Goal: Information Seeking & Learning: Learn about a topic

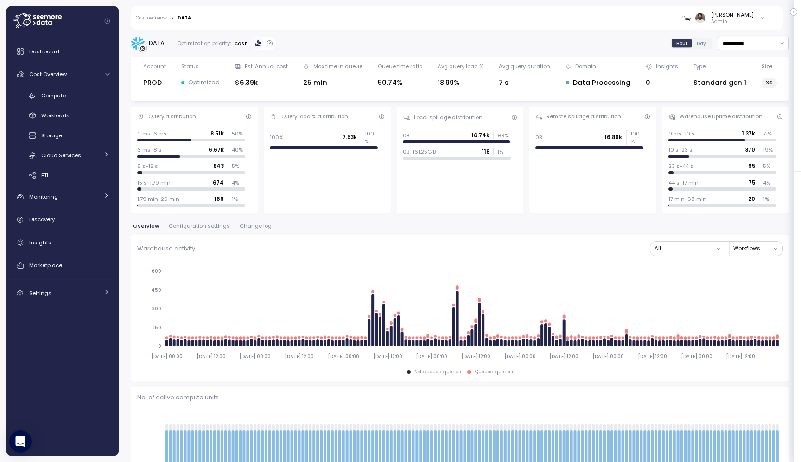
click at [746, 45] on input "**********" at bounding box center [753, 43] width 71 height 13
click at [746, 97] on div "Last 14 days" at bounding box center [749, 98] width 32 height 7
type input "**********"
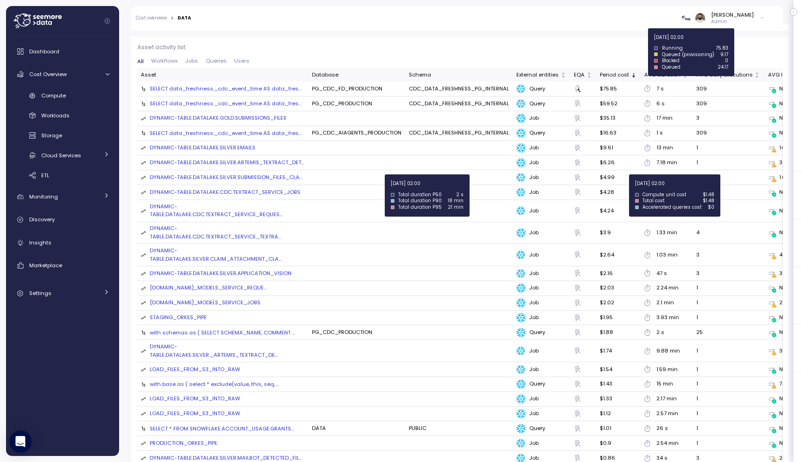
scroll to position [1024, 0]
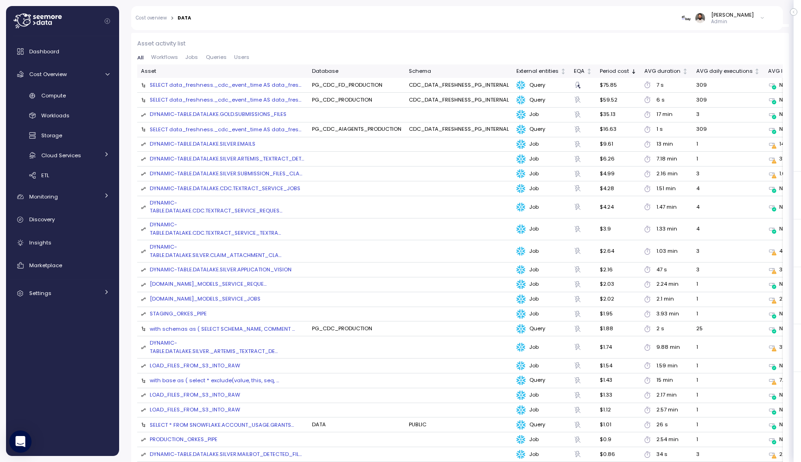
click at [243, 111] on div "DYNAMIC-TABLE.DATALAKE.GOLD.SUBMISSIONS_FILES" at bounding box center [218, 114] width 137 height 8
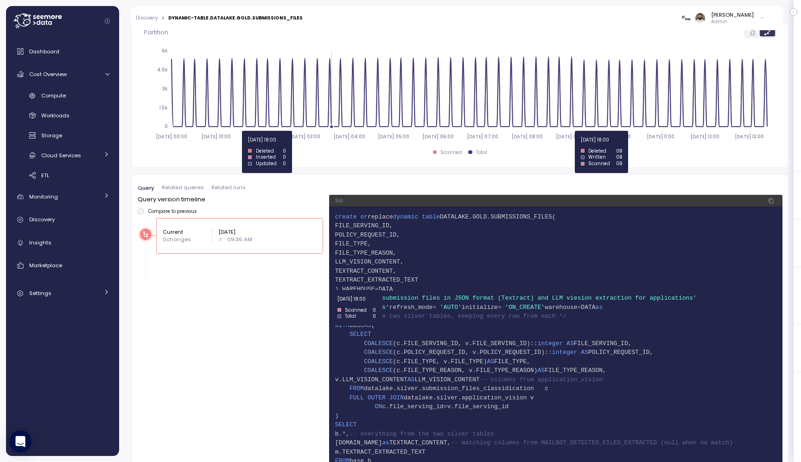
scroll to position [548, 0]
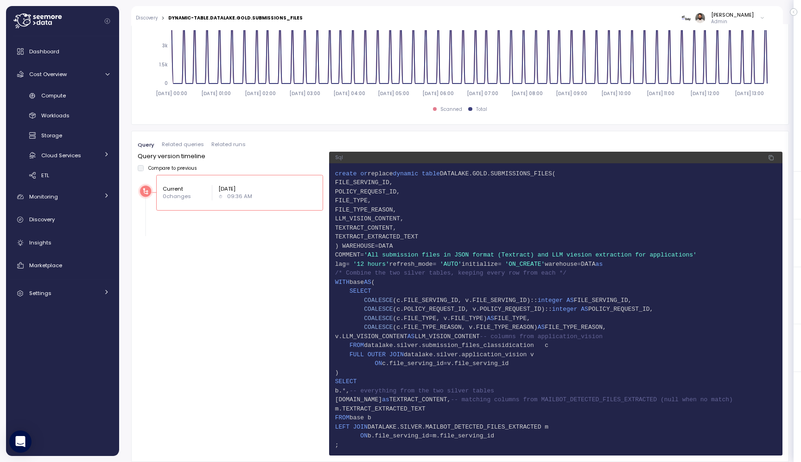
click at [216, 146] on span "Related runs" at bounding box center [228, 144] width 34 height 5
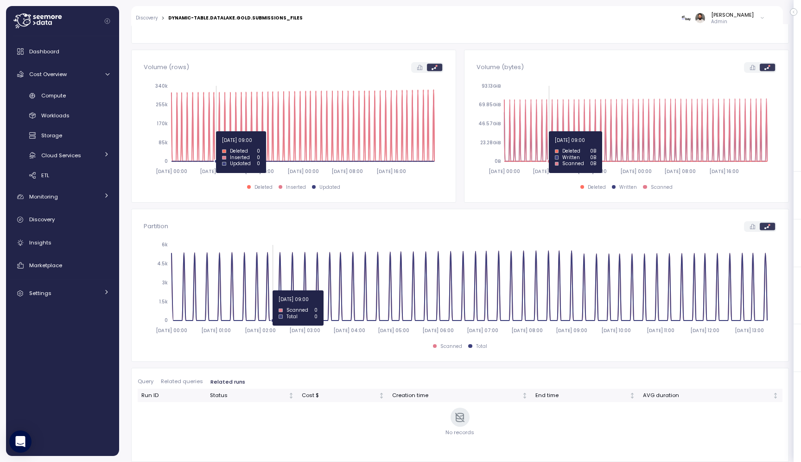
scroll to position [312, 0]
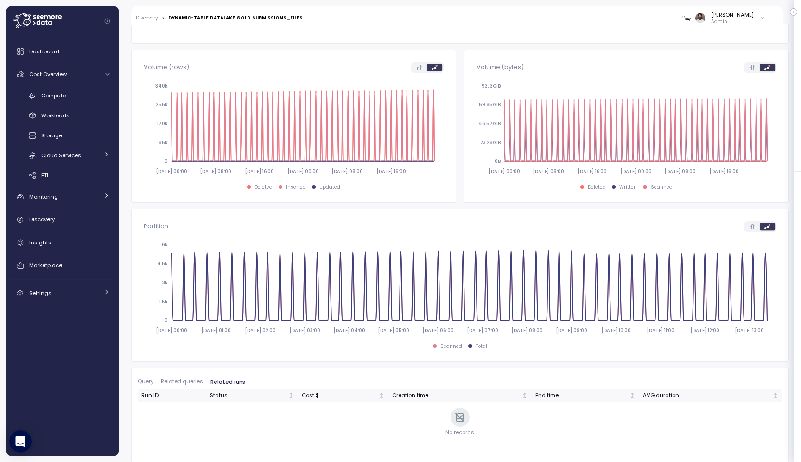
click at [202, 379] on span "Related queries" at bounding box center [182, 381] width 42 height 5
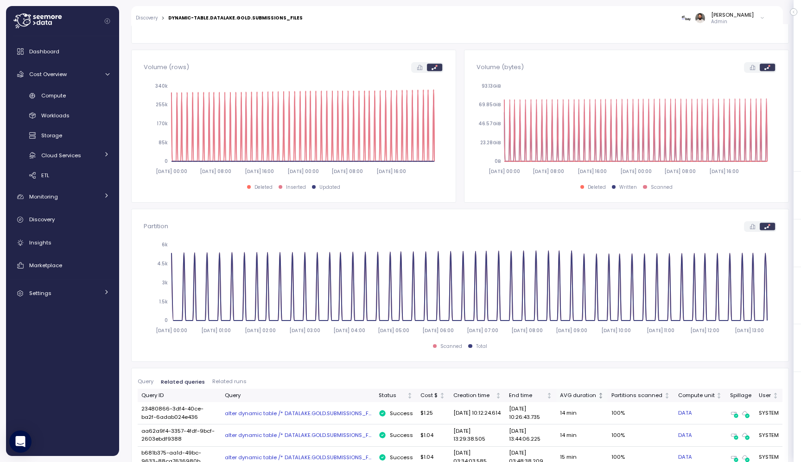
click at [585, 395] on div "AVG duration" at bounding box center [578, 395] width 36 height 8
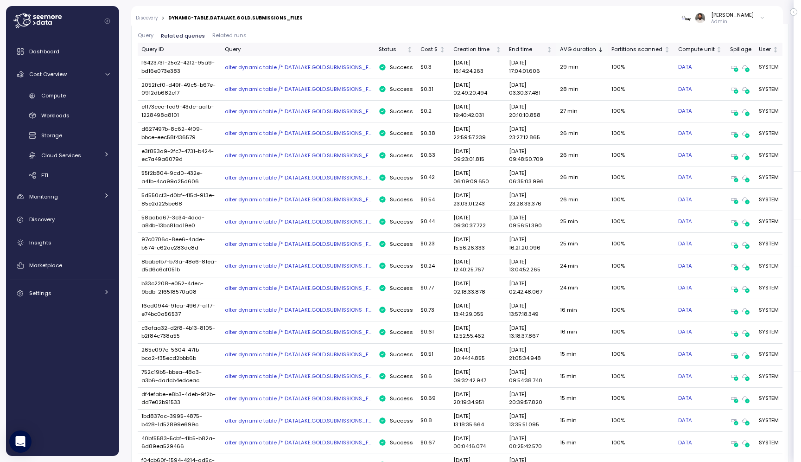
scroll to position [656, 0]
click at [486, 115] on td "2025-10-01 19:40:42.031" at bounding box center [477, 113] width 56 height 22
click at [534, 48] on div "End time" at bounding box center [527, 50] width 36 height 8
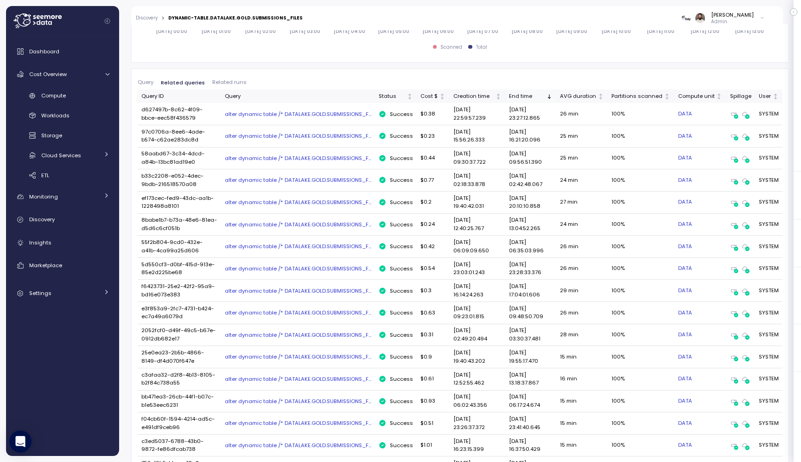
scroll to position [610, 0]
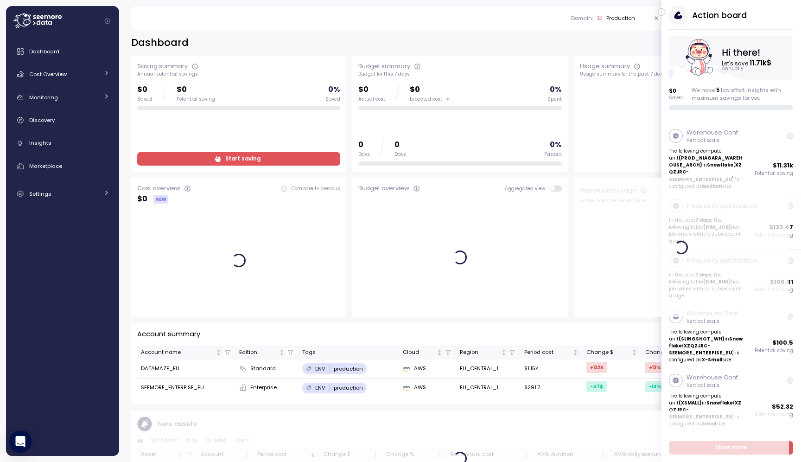
click at [660, 14] on icon "button" at bounding box center [662, 11] width 4 height 11
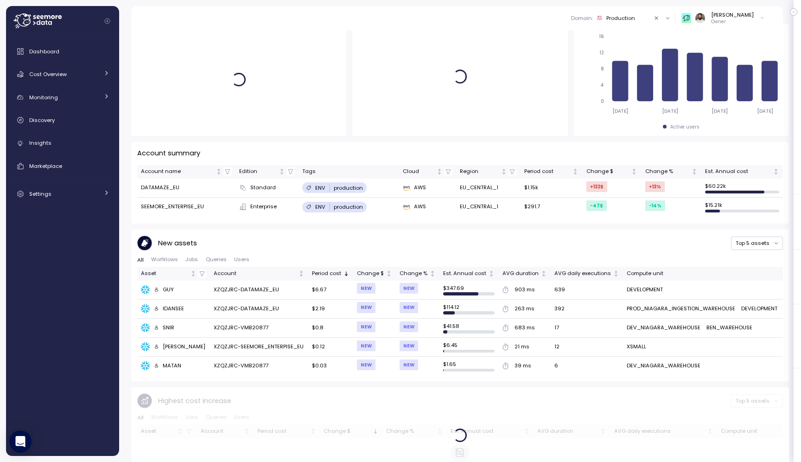
scroll to position [182, 0]
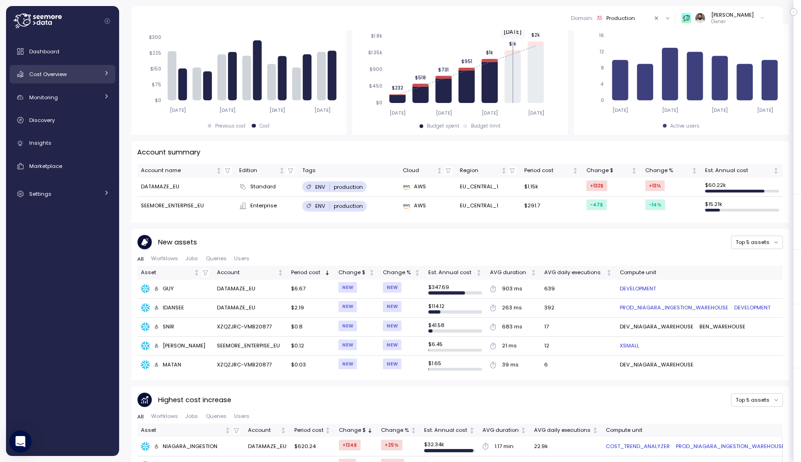
click at [73, 72] on div "Cost Overview" at bounding box center [64, 74] width 70 height 9
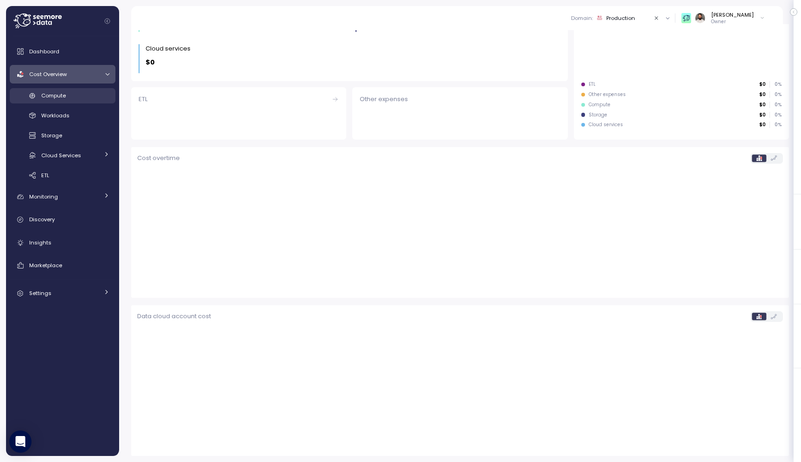
scroll to position [158, 0]
click at [82, 101] on link "Compute" at bounding box center [63, 95] width 106 height 15
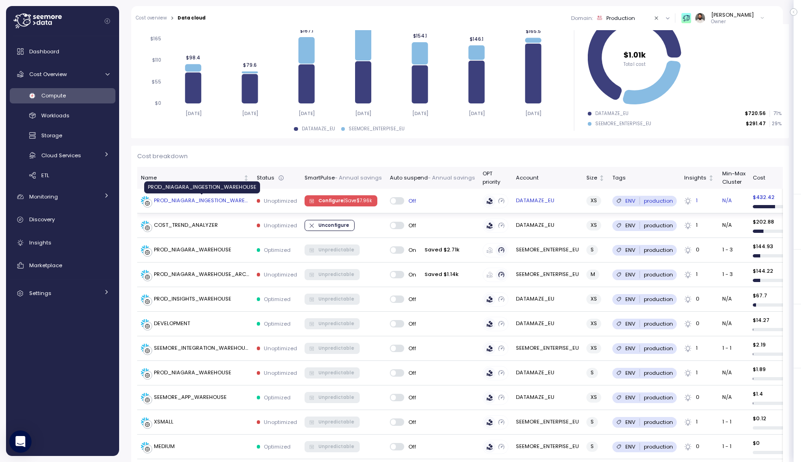
click at [226, 202] on div "PROD_NIAGARA_INGESTION_WAREHOUSE" at bounding box center [201, 201] width 95 height 8
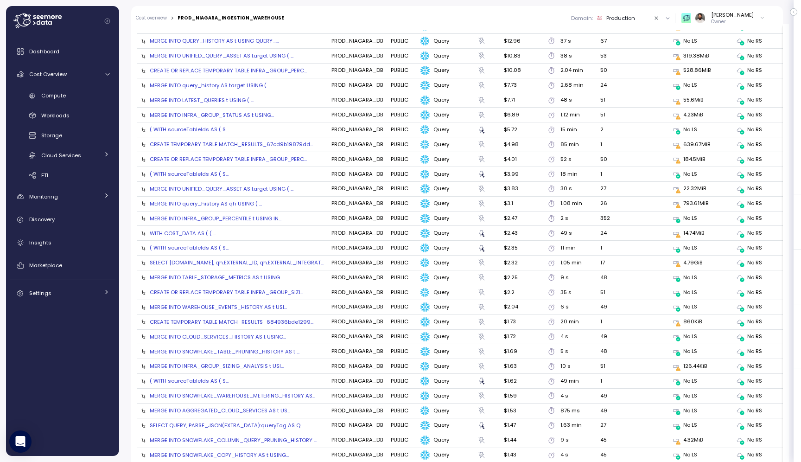
scroll to position [1021, 0]
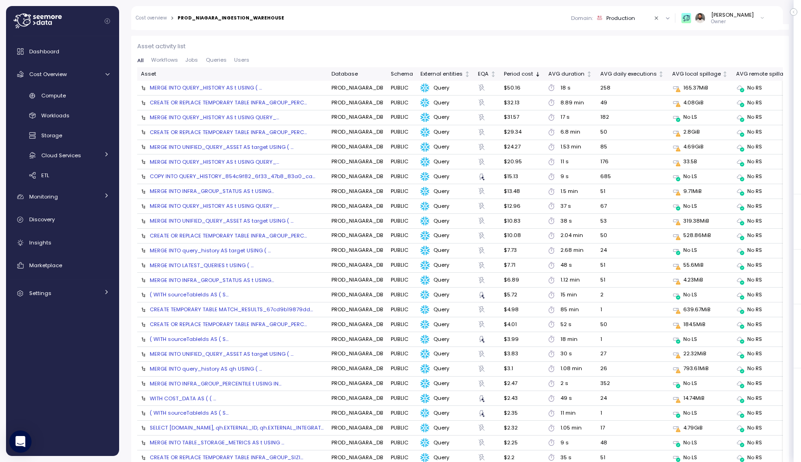
click at [199, 57] on button "Jobs" at bounding box center [192, 60] width 20 height 6
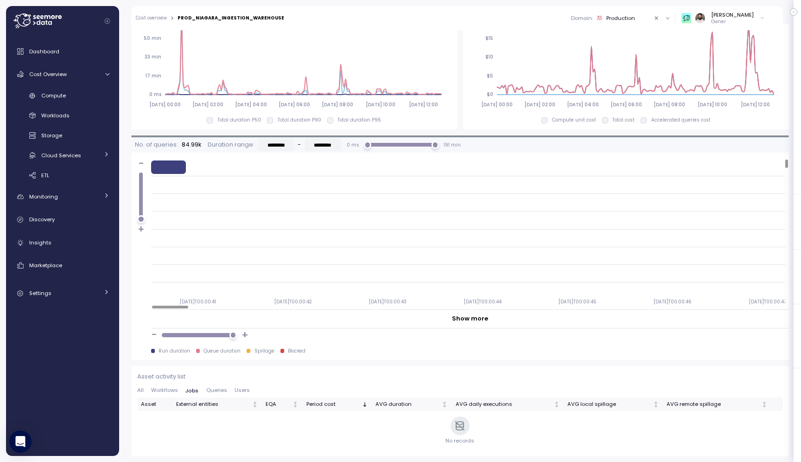
click at [142, 391] on span "All" at bounding box center [140, 390] width 6 height 5
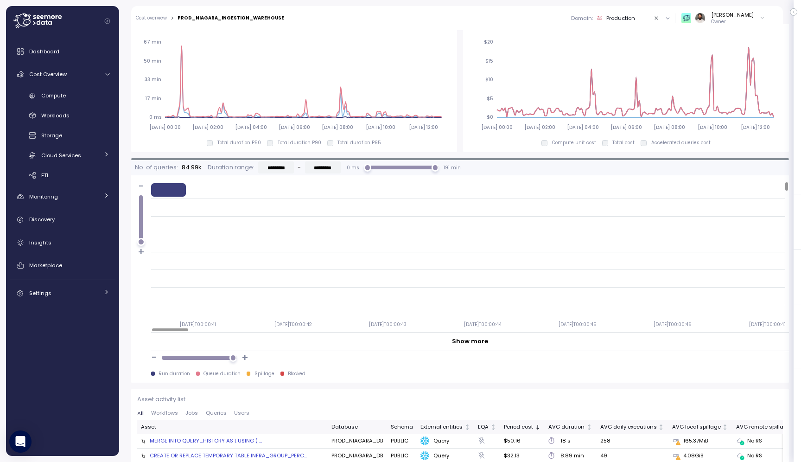
scroll to position [655, 0]
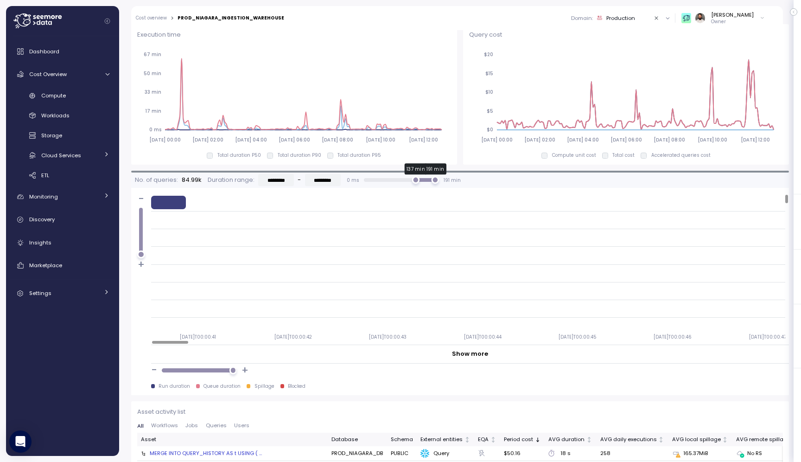
click at [413, 177] on div "137 min" at bounding box center [416, 180] width 8 height 8
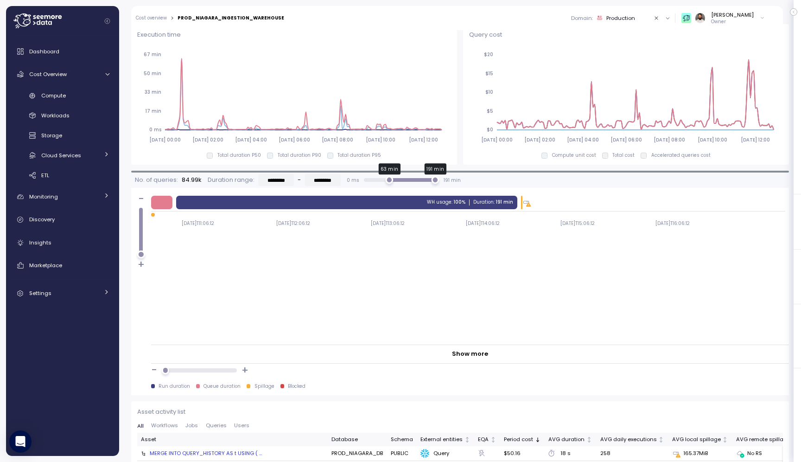
drag, startPoint x: 413, startPoint y: 177, endPoint x: 382, endPoint y: 178, distance: 30.6
click at [386, 178] on div "63 min" at bounding box center [390, 180] width 8 height 8
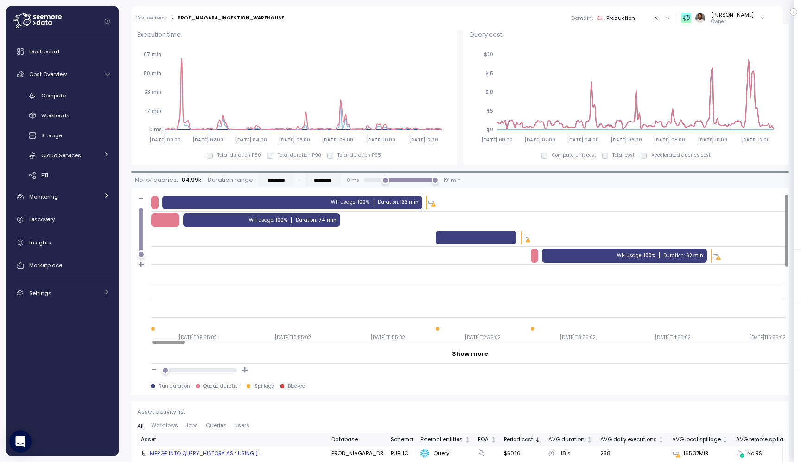
click at [318, 224] on div "WH usage : 100% Duration : 74 min" at bounding box center [261, 219] width 157 height 13
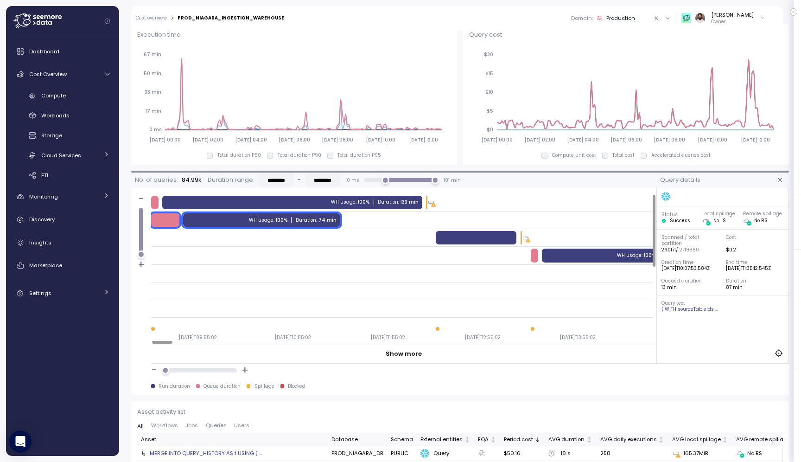
click at [478, 237] on div at bounding box center [476, 237] width 81 height 13
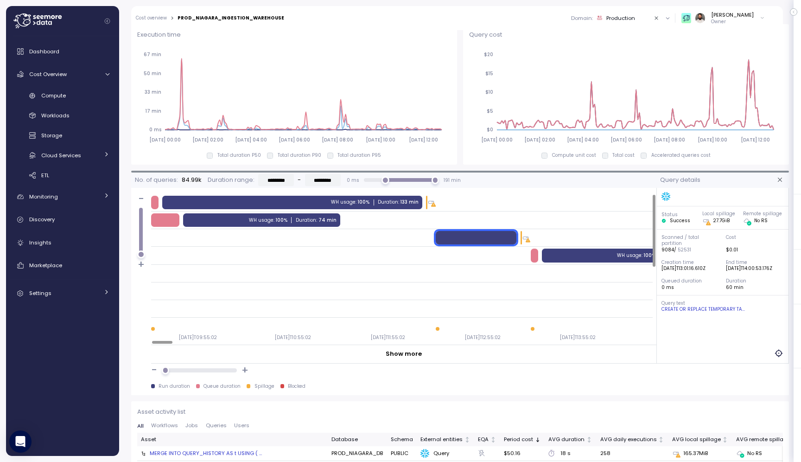
click at [583, 254] on div "WH usage : 100% Duration : 62 min" at bounding box center [624, 254] width 165 height 13
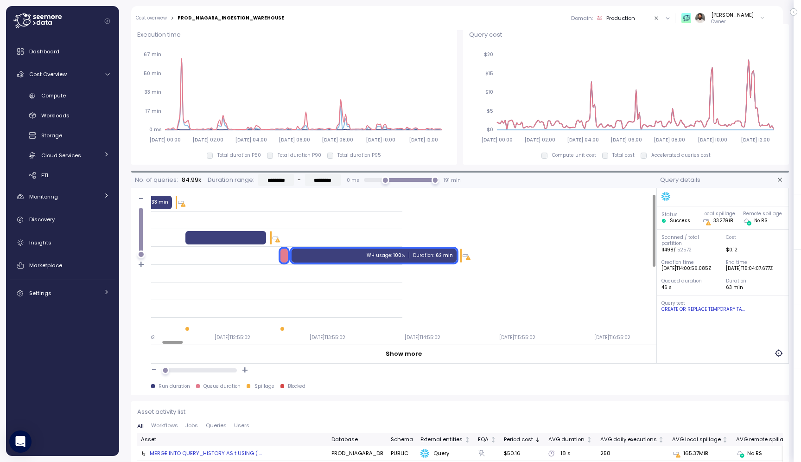
scroll to position [0, 251]
type input "*********"
drag, startPoint x: 381, startPoint y: 180, endPoint x: 373, endPoint y: 180, distance: 8.8
click at [373, 180] on div "23 min" at bounding box center [376, 180] width 8 height 8
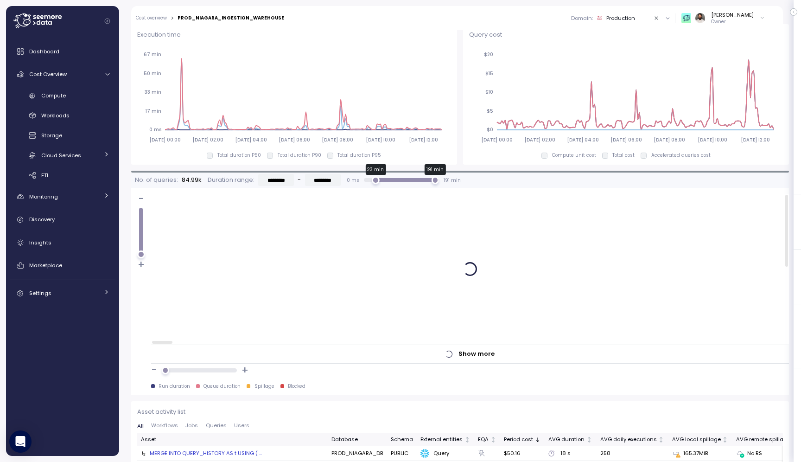
scroll to position [0, 0]
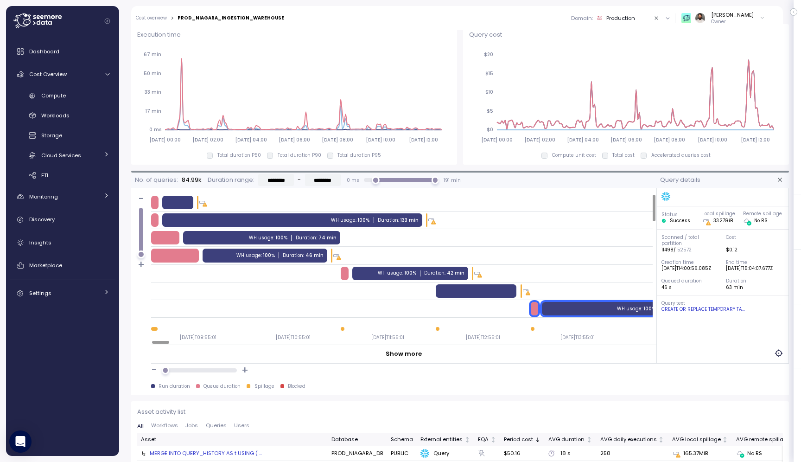
click at [407, 274] on div "WH usage : 100%" at bounding box center [397, 273] width 38 height 6
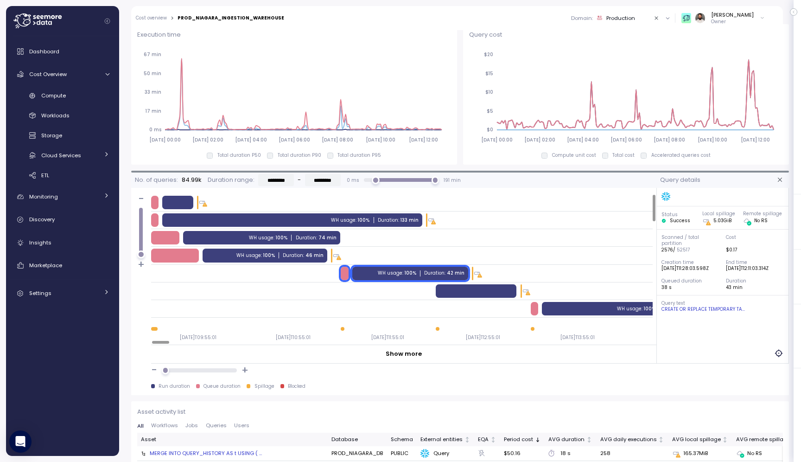
click at [459, 291] on div at bounding box center [476, 290] width 81 height 13
click at [597, 308] on div "WH usage : 100% Duration : 62 min" at bounding box center [624, 308] width 165 height 13
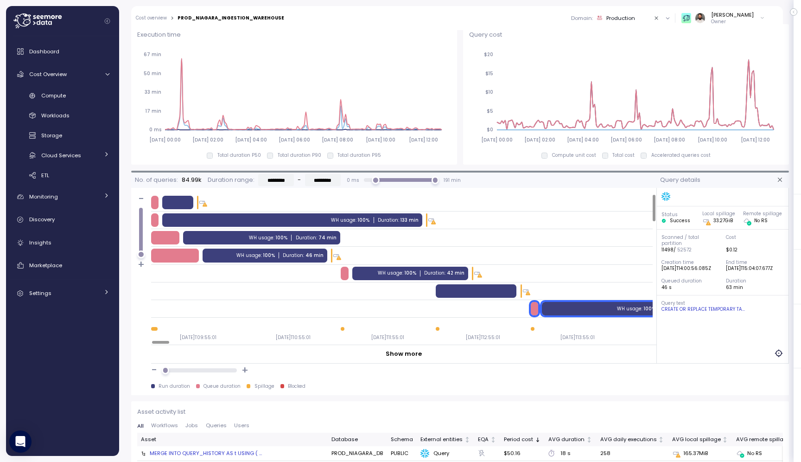
click at [706, 312] on div "CREATE OR REPLACE TEMPORARY TA..." at bounding box center [722, 309] width 123 height 6
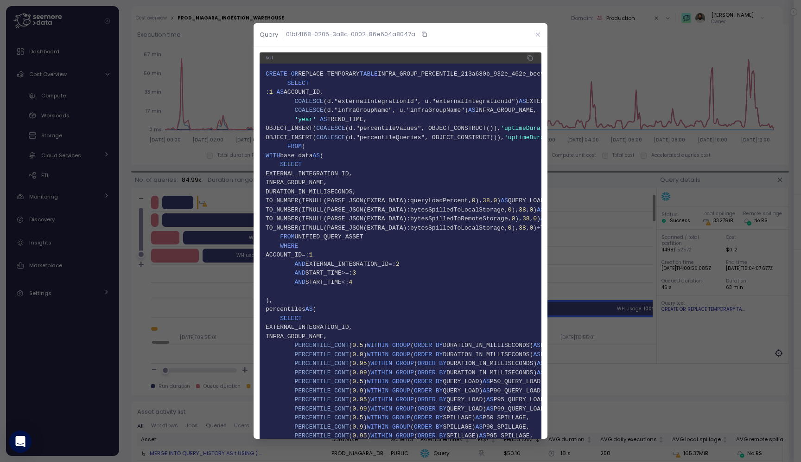
click at [539, 31] on button "button" at bounding box center [538, 34] width 11 height 11
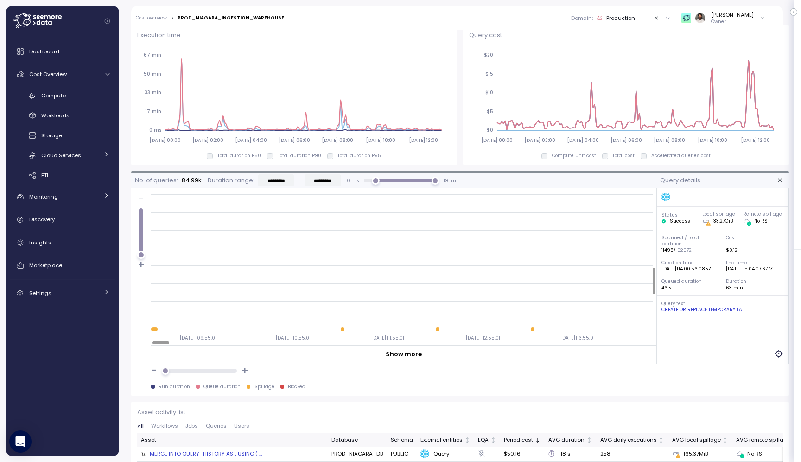
scroll to position [407, 199]
click at [332, 332] on div "2025-09-26T09:55:01 2025-09-26T10:55:01 2025-09-26T11:55:01 2025-09-26T12:55:01…" at bounding box center [203, 335] width 502 height 19
click at [334, 329] on div at bounding box center [334, 329] width 4 height 4
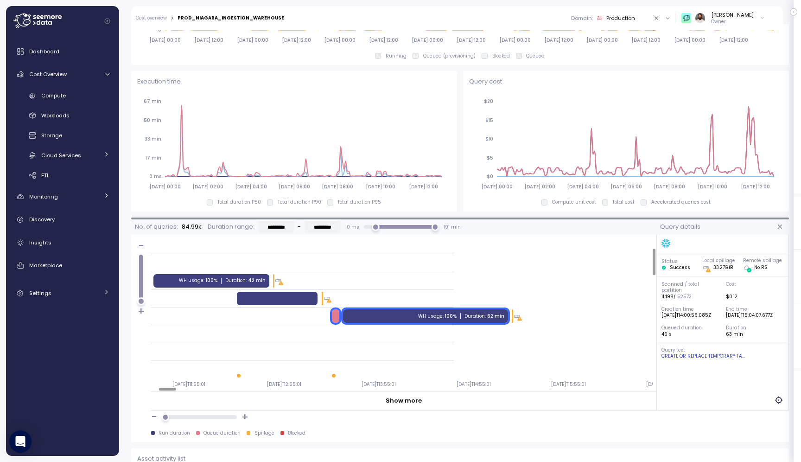
scroll to position [605, 0]
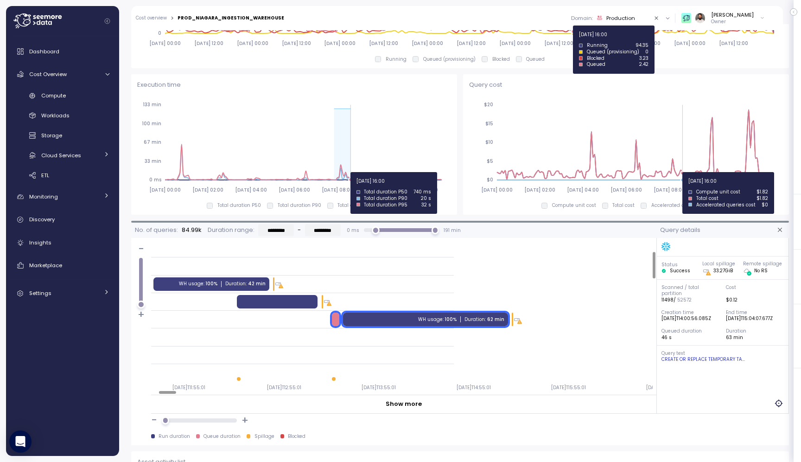
drag, startPoint x: 335, startPoint y: 172, endPoint x: 351, endPoint y: 172, distance: 16.7
click at [351, 172] on icon "2025-09-26 00:00 2025-09-27 02:00 2025-09-28 04:00 2025-09-29 06:00 2025-09-30 …" at bounding box center [294, 146] width 314 height 103
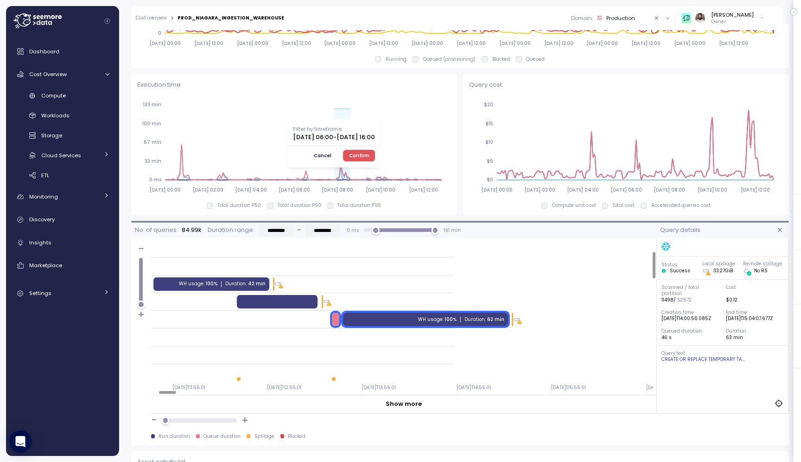
click at [381, 148] on div "Filter by timeframe 2025-09-30 06:00 - 2025-09-30 16:00 Cancel Confirm" at bounding box center [334, 143] width 94 height 48
click at [369, 154] on span "Confirm" at bounding box center [359, 155] width 20 height 10
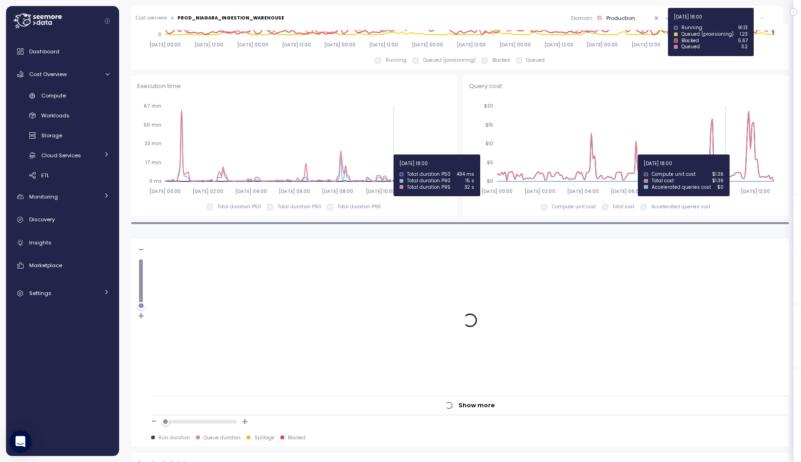
scroll to position [607, 0]
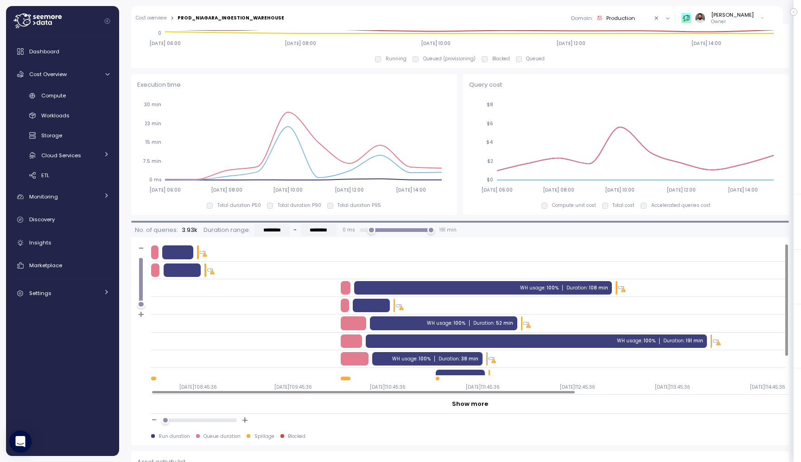
click at [437, 285] on div "WH usage : 100% Duration : 108 min" at bounding box center [483, 287] width 258 height 13
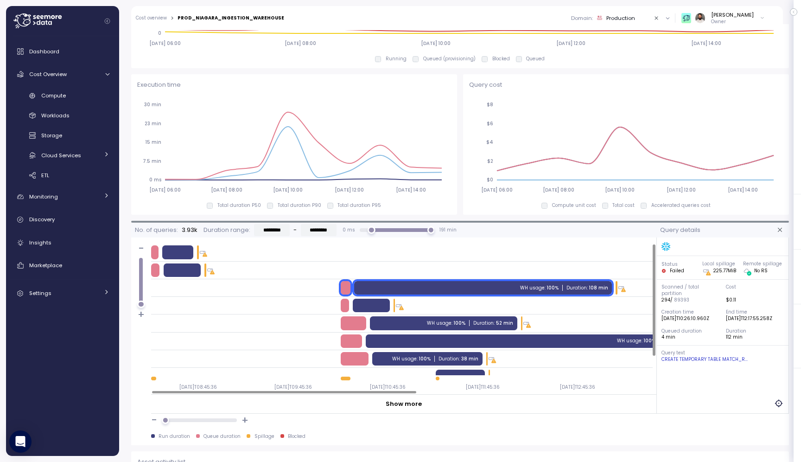
click at [627, 344] on div "WH usage : 100% Duration : 191 min" at bounding box center [536, 340] width 341 height 13
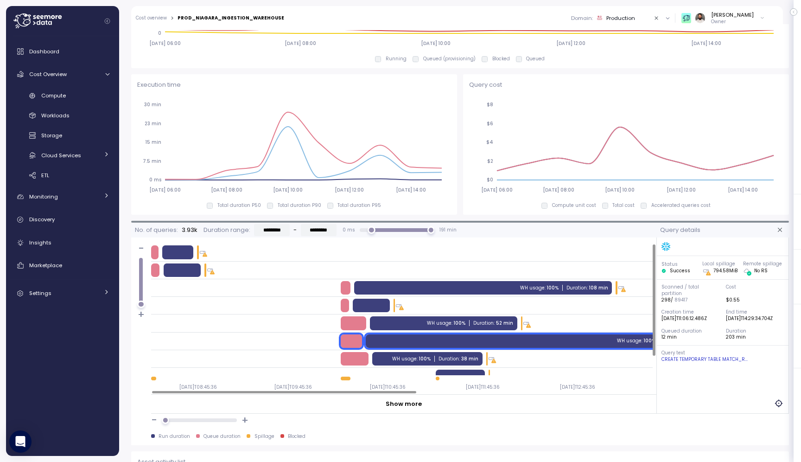
click at [512, 317] on div "WH usage : 100% Duration : 52 min" at bounding box center [443, 322] width 147 height 13
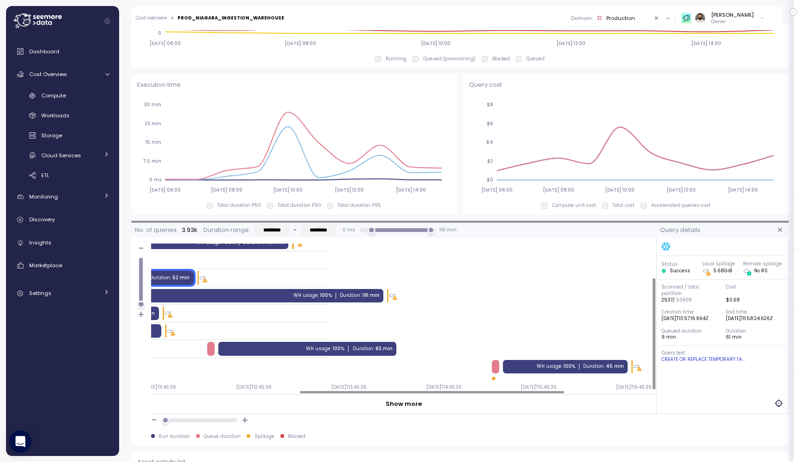
scroll to position [45, 325]
click at [722, 353] on p "Query text" at bounding box center [722, 353] width 123 height 6
click at [718, 364] on div "Status Success Local spillage 5.68GiB Remote spillage No RS Scanned / total par…" at bounding box center [722, 325] width 133 height 176
click at [718, 357] on div "CREATE OR REPLACE TEMPORARY TA..." at bounding box center [722, 359] width 123 height 6
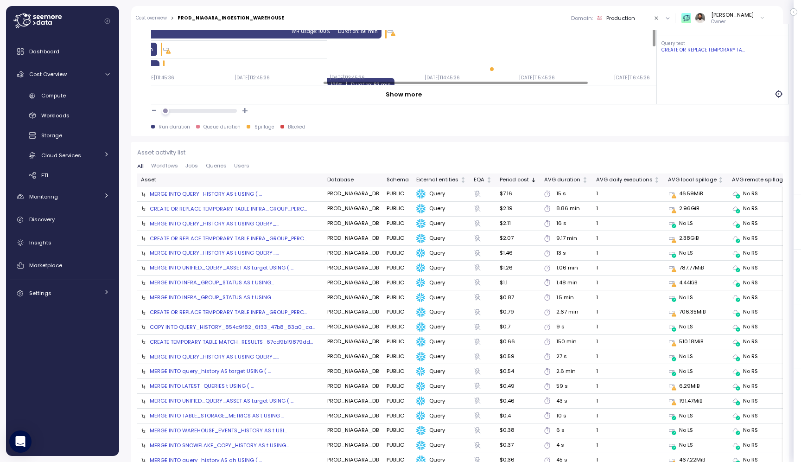
scroll to position [854, 0]
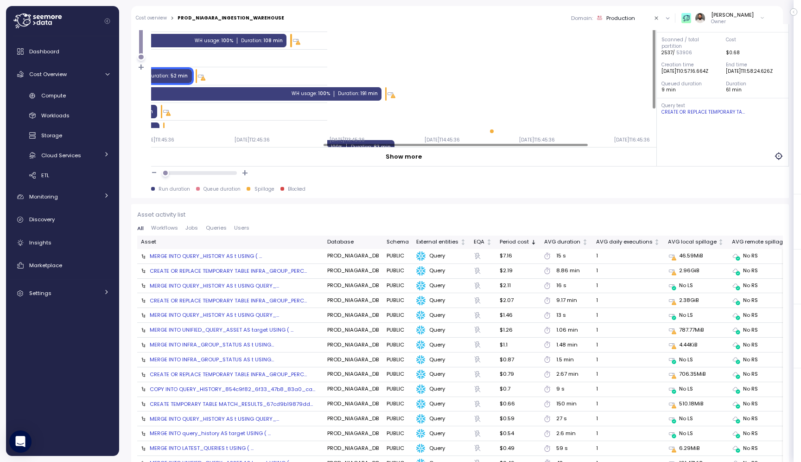
click at [260, 270] on div "CREATE OR REPLACE TEMPORARY TABLE INFRA_GROUP_PERC..." at bounding box center [228, 270] width 157 height 7
click at [291, 299] on div "CREATE OR REPLACE TEMPORARY TABLE INFRA_GROUP_PERC..." at bounding box center [228, 300] width 157 height 7
click at [285, 270] on div "CREATE OR REPLACE TEMPORARY TABLE INFRA_GROUP_PERC..." at bounding box center [228, 270] width 157 height 7
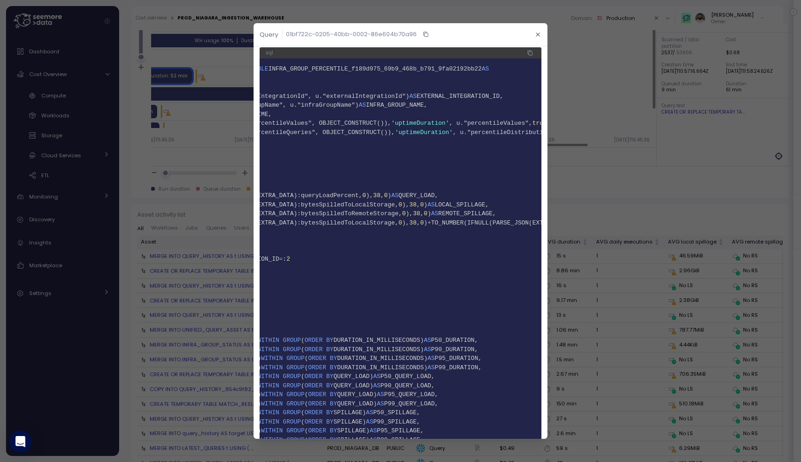
scroll to position [9, 0]
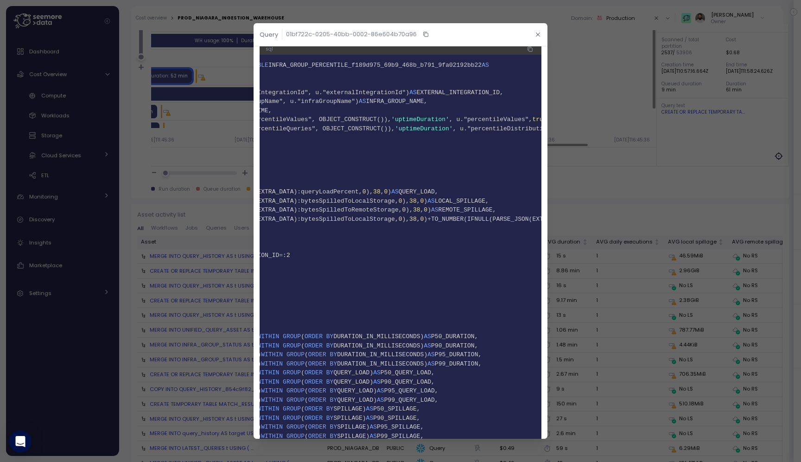
click at [539, 34] on icon "button" at bounding box center [538, 34] width 4 height 4
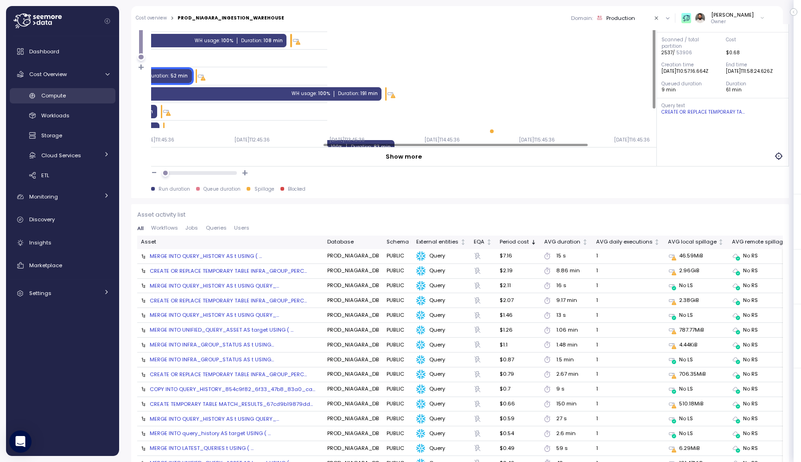
click at [86, 98] on div "Compute" at bounding box center [75, 95] width 68 height 9
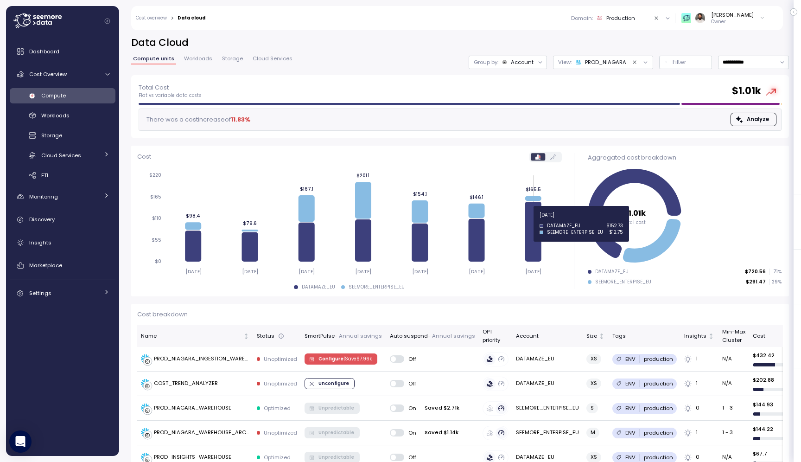
click at [534, 220] on icon at bounding box center [533, 232] width 16 height 60
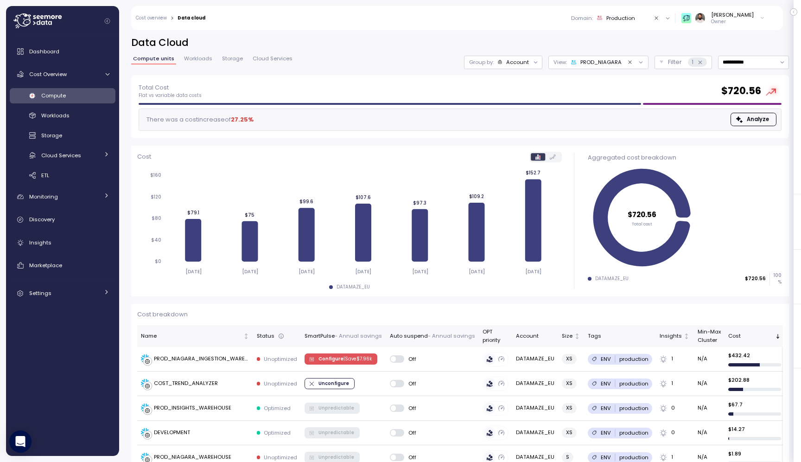
click at [525, 64] on div "Account" at bounding box center [517, 61] width 23 height 7
click at [518, 109] on div "Compute unit" at bounding box center [504, 113] width 64 height 11
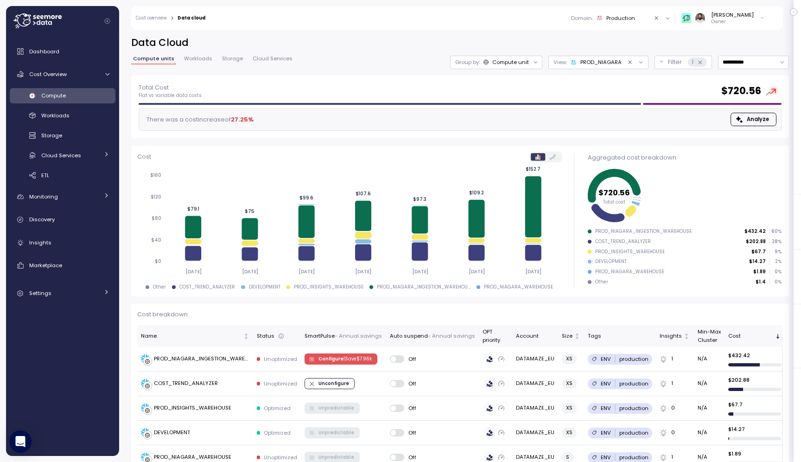
scroll to position [6, 0]
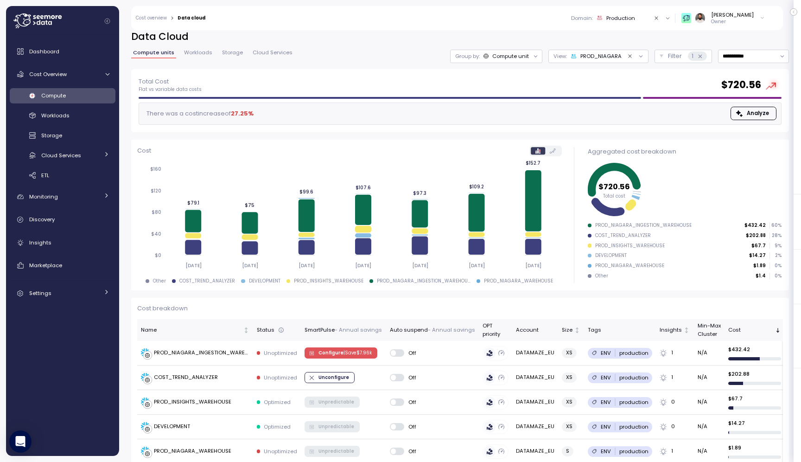
click at [628, 56] on icon "Clear value" at bounding box center [630, 56] width 6 height 6
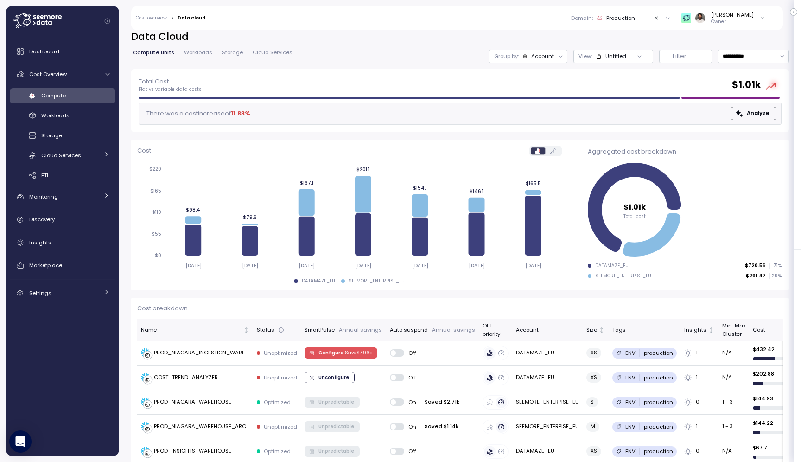
click at [538, 58] on div "Account" at bounding box center [542, 55] width 23 height 7
click at [595, 51] on div "View : Untitled" at bounding box center [613, 56] width 80 height 13
click at [550, 57] on div "Account" at bounding box center [542, 55] width 23 height 7
click at [550, 34] on h2 "Data Cloud" at bounding box center [460, 36] width 658 height 13
click at [528, 230] on icon at bounding box center [533, 226] width 16 height 60
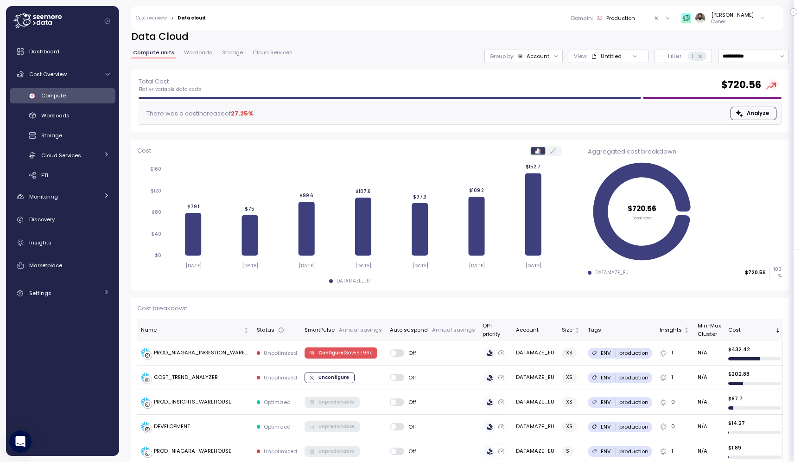
click at [547, 51] on div "Group by: Account" at bounding box center [523, 56] width 78 height 13
click at [540, 104] on p "Compute unit" at bounding box center [530, 107] width 37 height 7
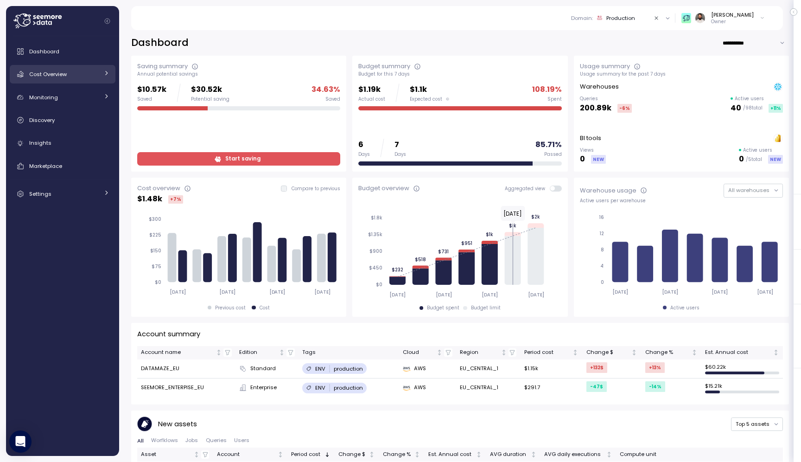
click at [91, 68] on link "Cost Overview" at bounding box center [63, 74] width 106 height 19
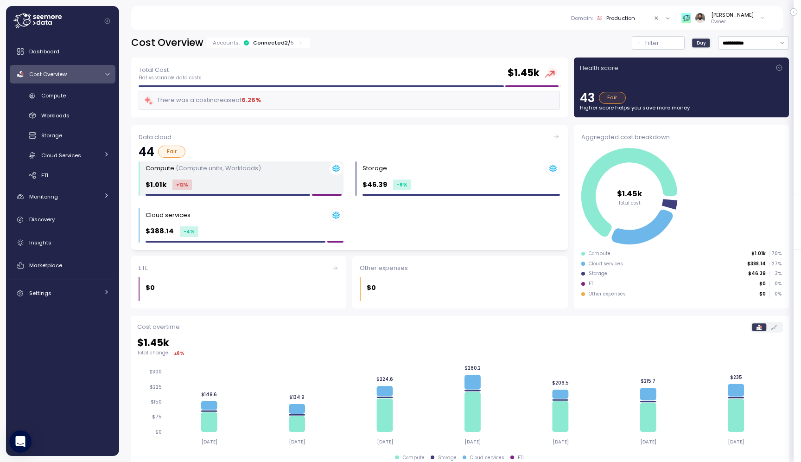
click at [309, 184] on div "$1.01k +12 %" at bounding box center [245, 184] width 198 height 11
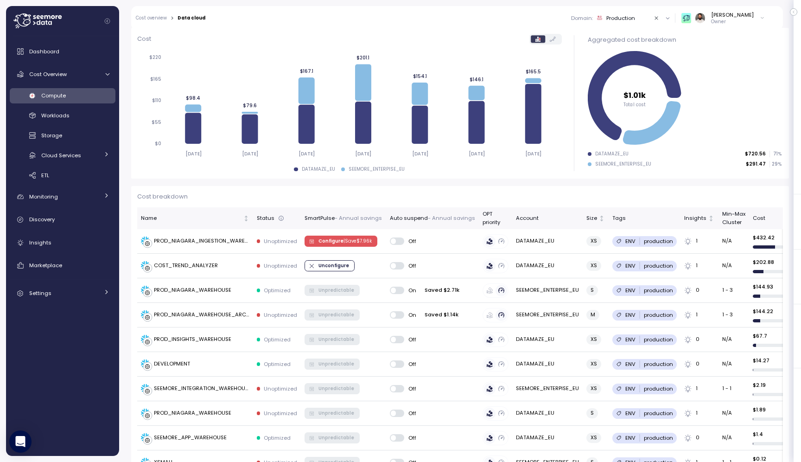
scroll to position [121, 0]
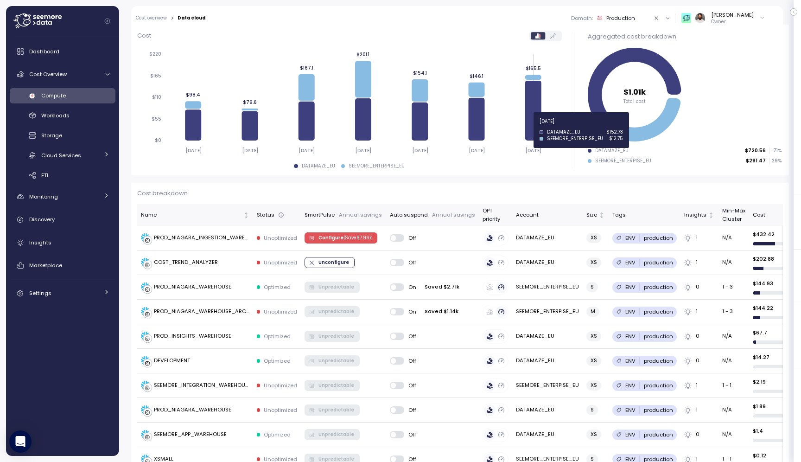
click at [542, 127] on icon "2025-09-26 2025-09-27 2025-09-28 2025-09-29 2025-09-30 2025-10-01 2025-10-02 $0…" at bounding box center [349, 102] width 425 height 114
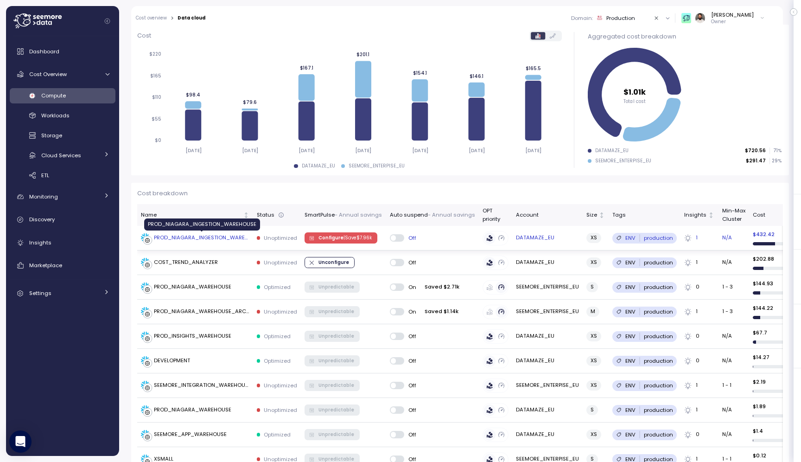
click at [235, 241] on div "PROD_NIAGARA_INGESTION_WAREHOUSE" at bounding box center [201, 238] width 95 height 8
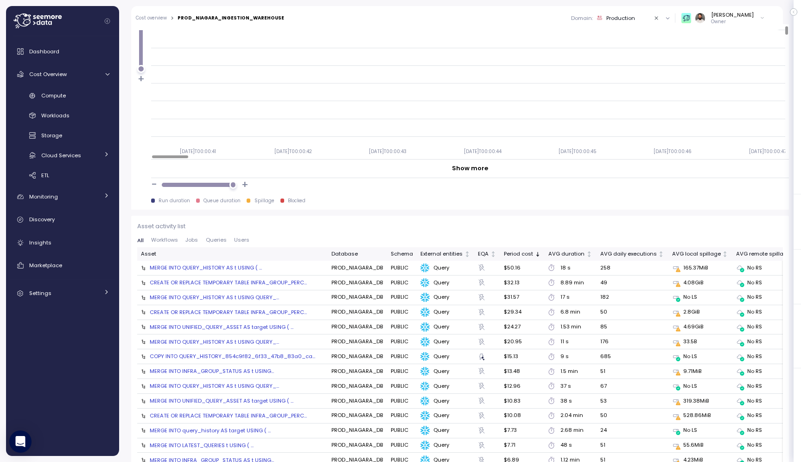
scroll to position [904, 0]
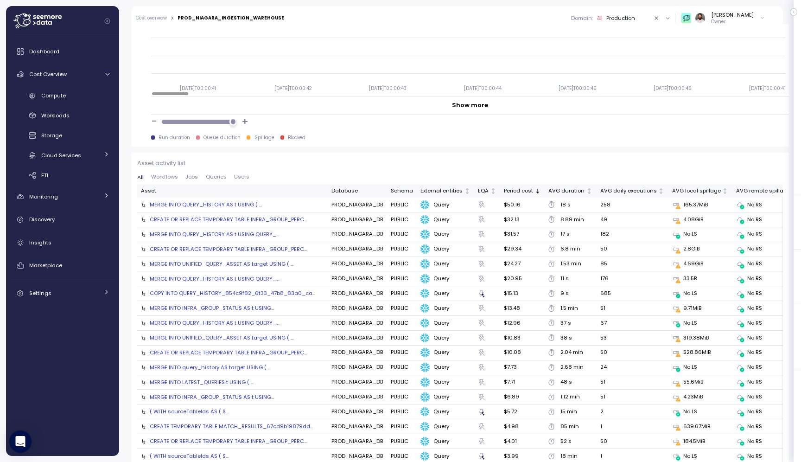
click at [108, 24] on icon "Collapse navigation" at bounding box center [107, 21] width 6 height 6
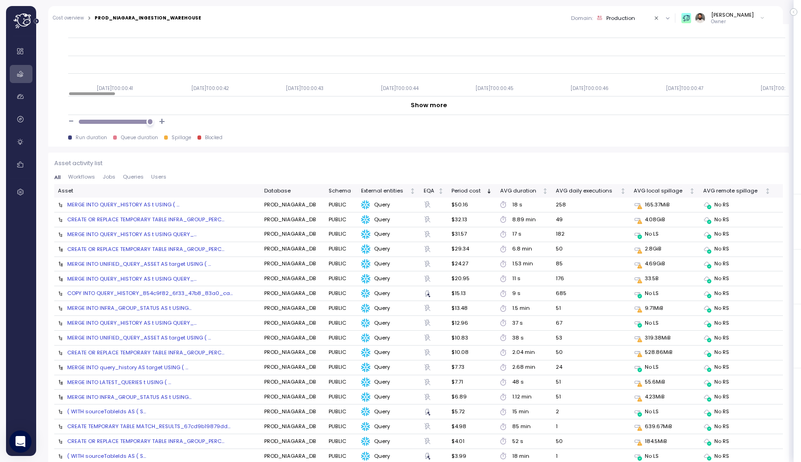
click at [36, 22] on icon "Expand navigation" at bounding box center [36, 21] width 5 height 5
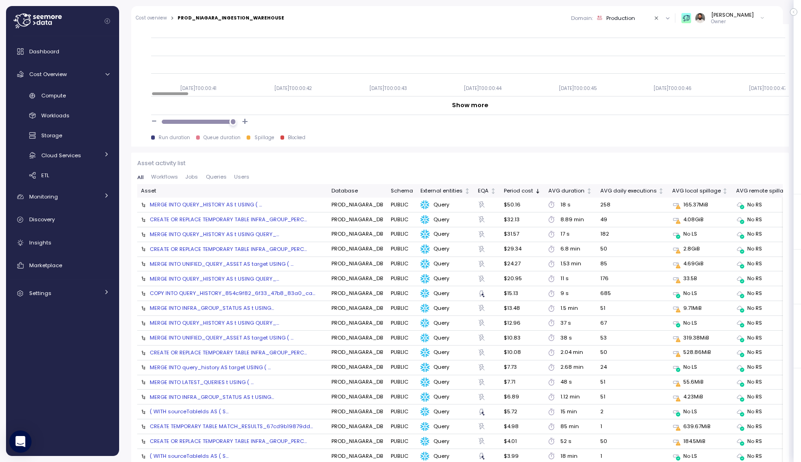
click at [110, 22] on button "Collapse navigation" at bounding box center [108, 21] width 12 height 7
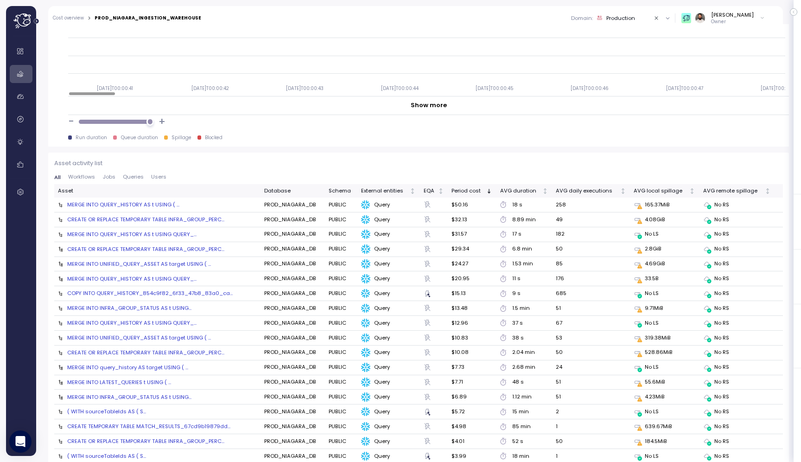
scroll to position [0, 0]
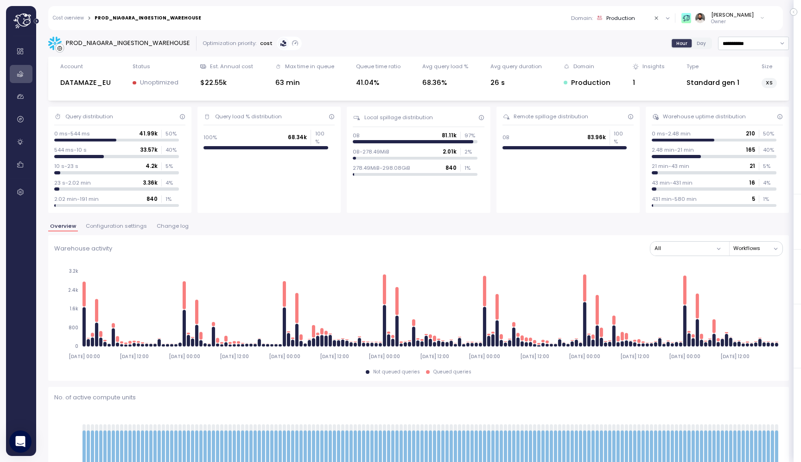
click at [75, 21] on div "Cost overview > PROD_NIAGARA_INGESTION_WAREHOUSE Domain : Production All domain…" at bounding box center [409, 18] width 723 height 24
click at [86, 13] on div "Cost overview > PROD_NIAGARA_INGESTION_WAREHOUSE Domain : Production All domain…" at bounding box center [409, 18] width 723 height 24
click at [81, 18] on link "Cost overview" at bounding box center [68, 18] width 31 height 5
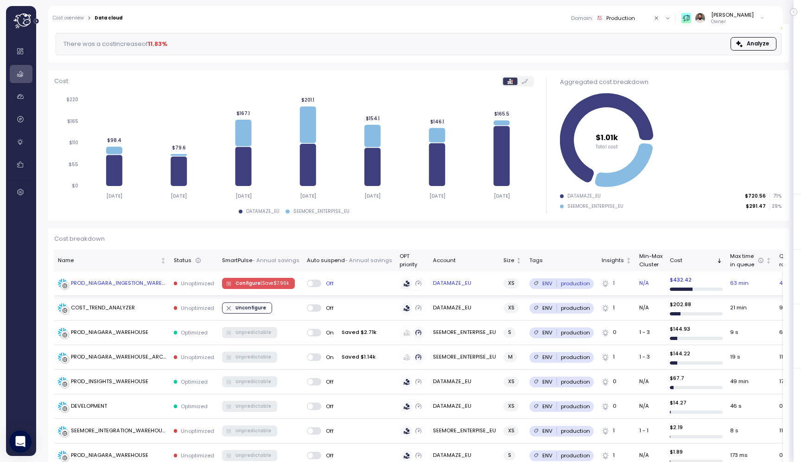
scroll to position [78, 0]
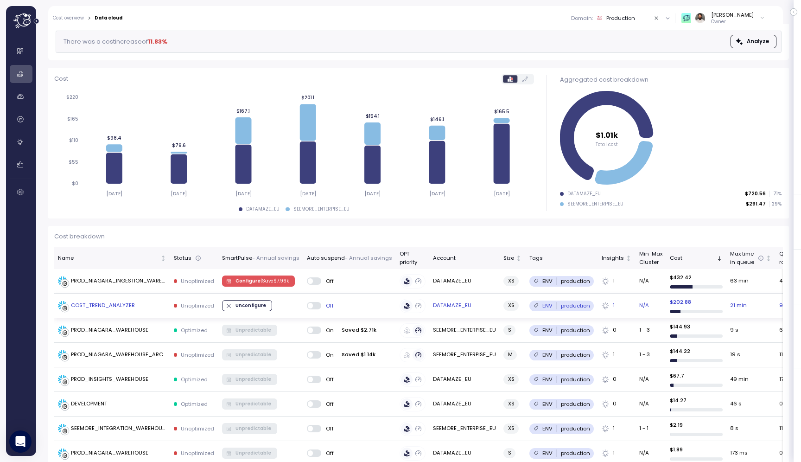
click at [99, 306] on div "COST_TREND_ANALYZER" at bounding box center [103, 305] width 64 height 8
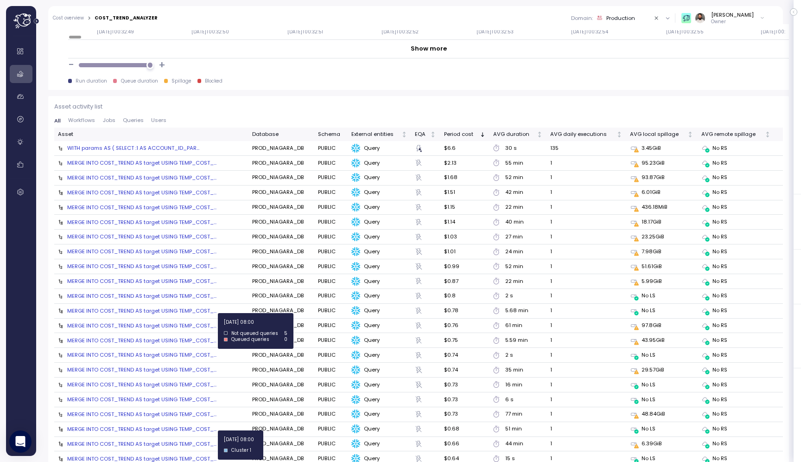
scroll to position [964, 0]
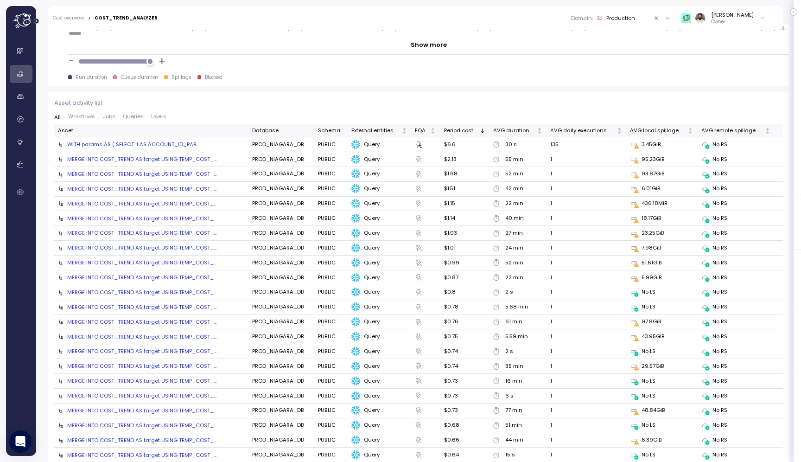
click at [176, 157] on div "MERGE INTO COST_TREND AS target USING TEMP_COST_..." at bounding box center [141, 158] width 149 height 7
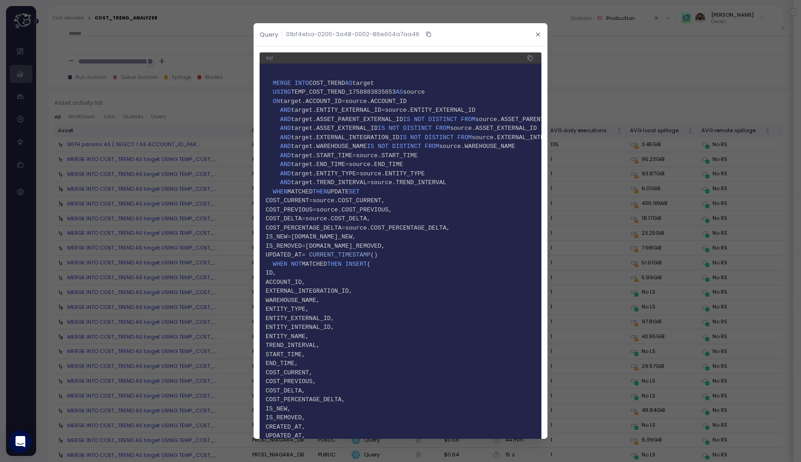
scroll to position [257, 0]
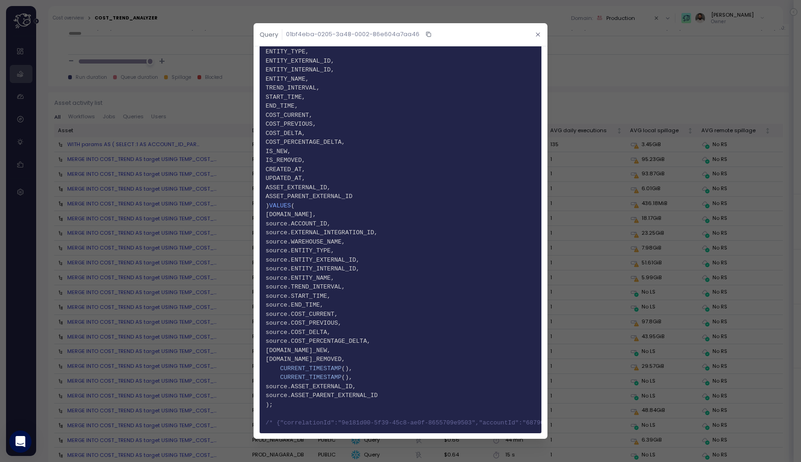
click at [533, 30] on button "button" at bounding box center [538, 34] width 11 height 11
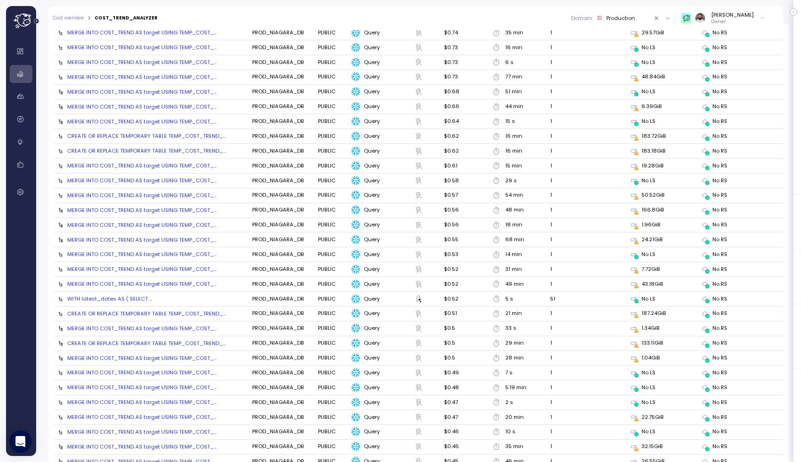
scroll to position [1298, 0]
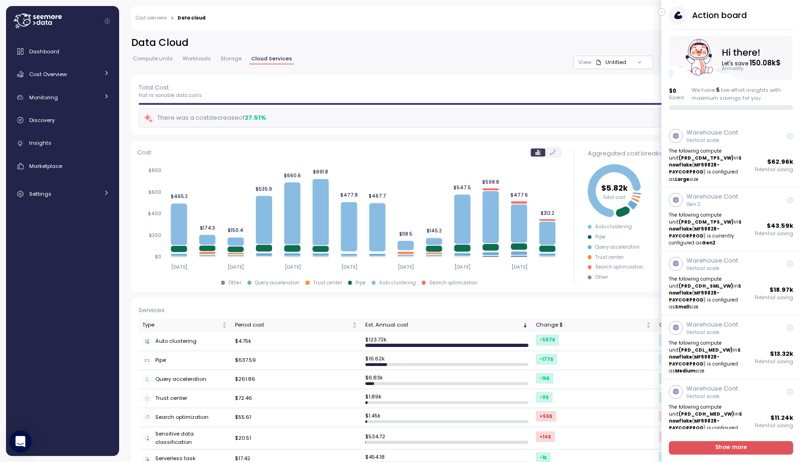
click at [663, 11] on icon "button" at bounding box center [662, 11] width 4 height 11
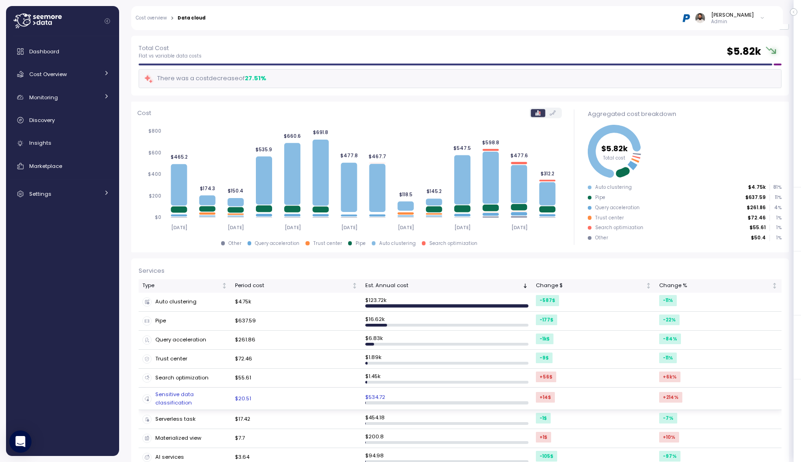
scroll to position [95, 0]
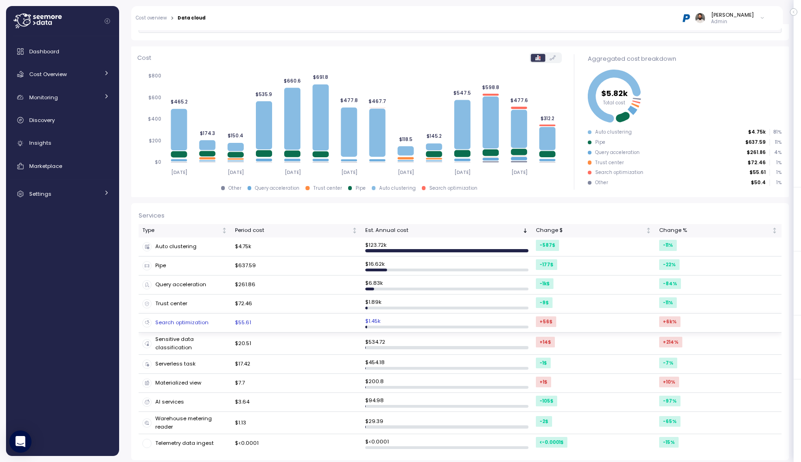
click at [209, 322] on div "Search optimization" at bounding box center [184, 322] width 85 height 9
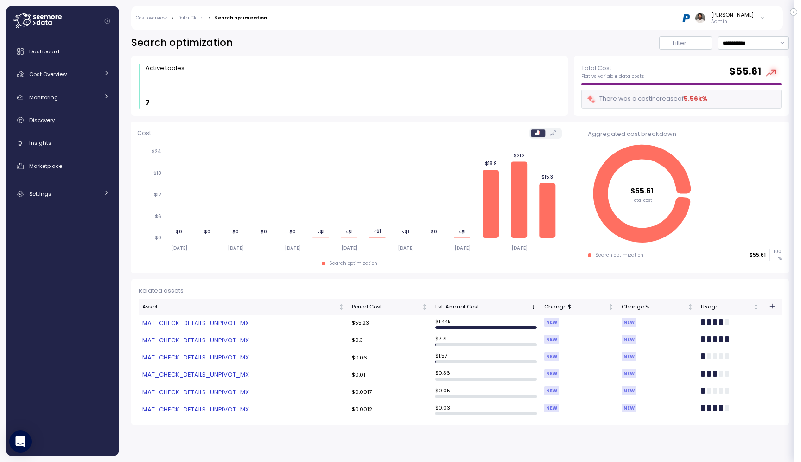
click at [209, 322] on link "MAT_CHECK_DETAILS_UNPIVOT_MX" at bounding box center [243, 322] width 202 height 9
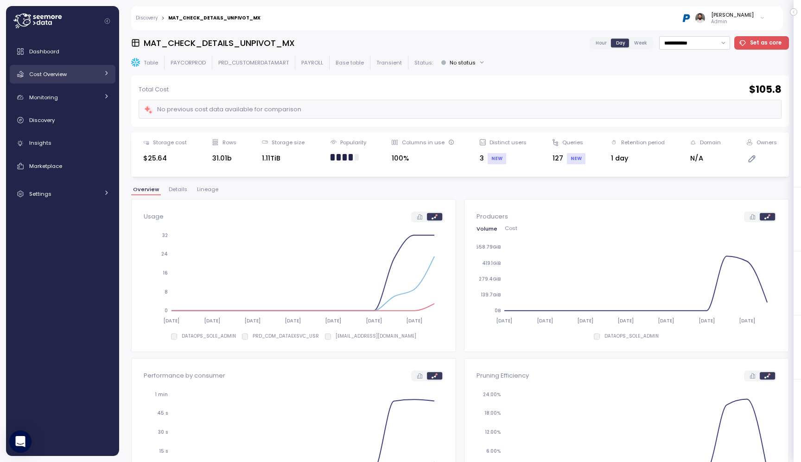
click at [86, 71] on div "Cost Overview" at bounding box center [64, 74] width 70 height 9
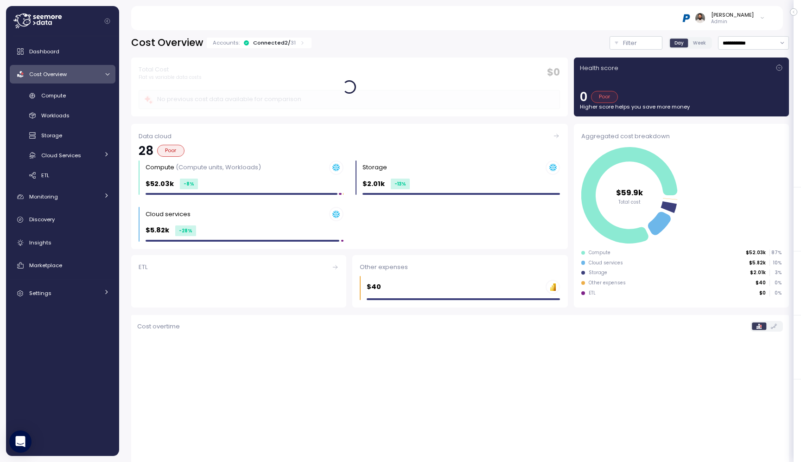
click at [90, 72] on div "Cost Overview" at bounding box center [64, 74] width 70 height 9
click at [285, 44] on div "Connected 2 / 31" at bounding box center [274, 42] width 43 height 7
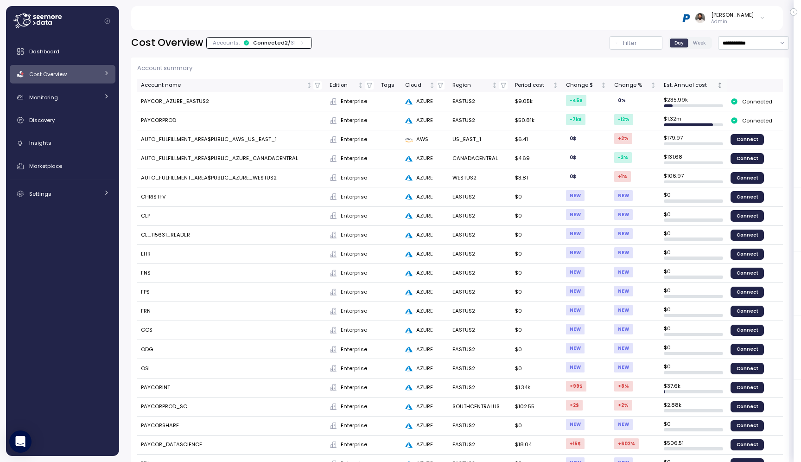
click at [698, 82] on div "Est. Annual cost" at bounding box center [689, 85] width 51 height 8
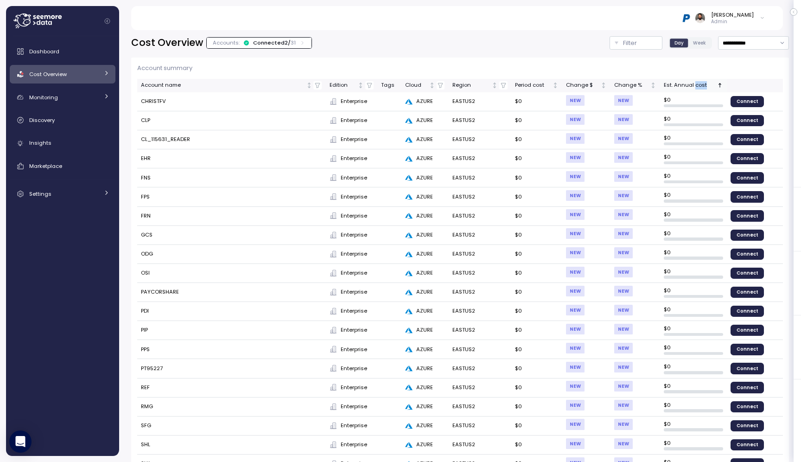
click at [698, 82] on div "Est. Annual cost" at bounding box center [689, 85] width 51 height 8
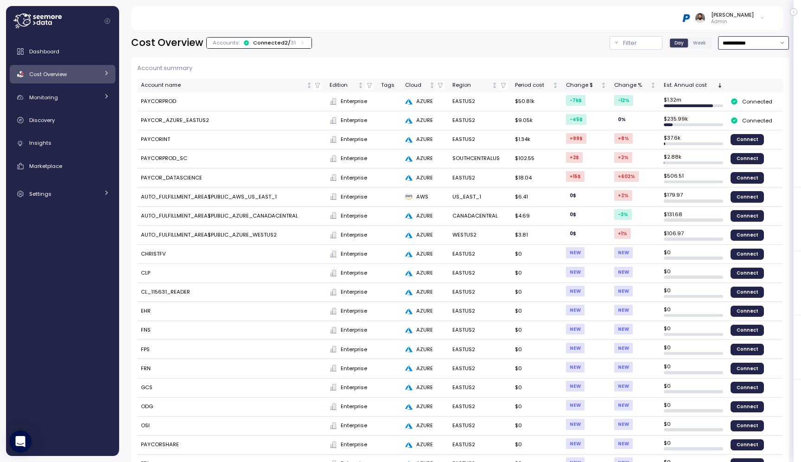
click at [754, 46] on input "**********" at bounding box center [753, 42] width 71 height 13
click at [659, 64] on p "Account summary" at bounding box center [460, 68] width 646 height 9
click at [98, 77] on div "Cost Overview" at bounding box center [64, 74] width 70 height 9
click at [84, 117] on div "Workloads" at bounding box center [75, 115] width 68 height 9
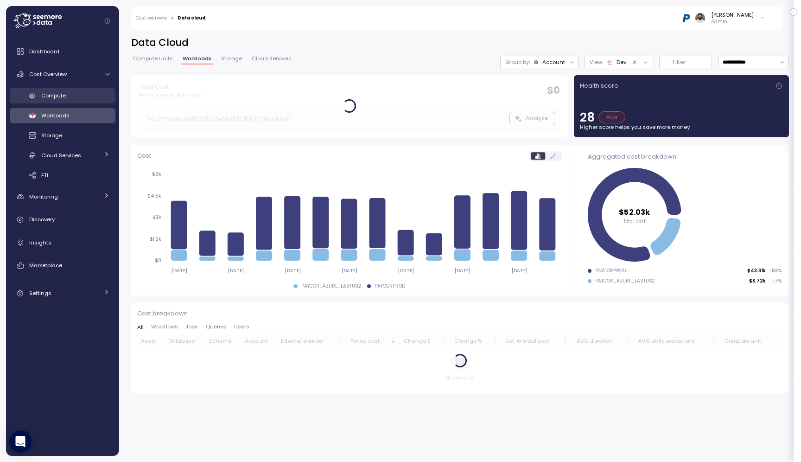
click at [83, 95] on div "Compute" at bounding box center [75, 95] width 68 height 9
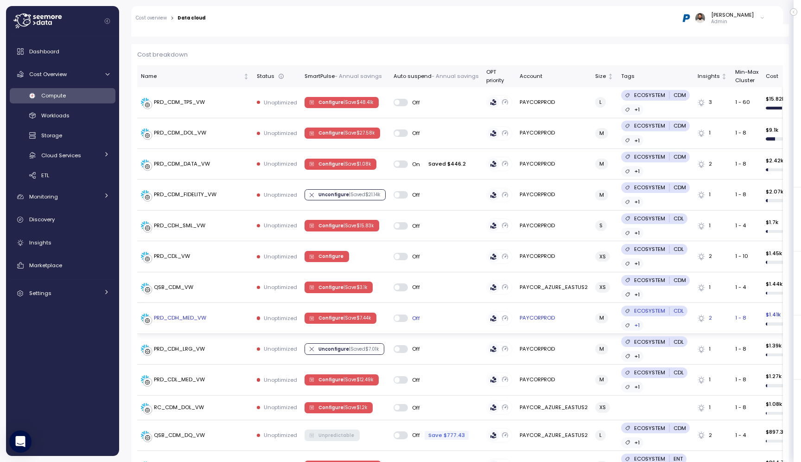
scroll to position [48, 0]
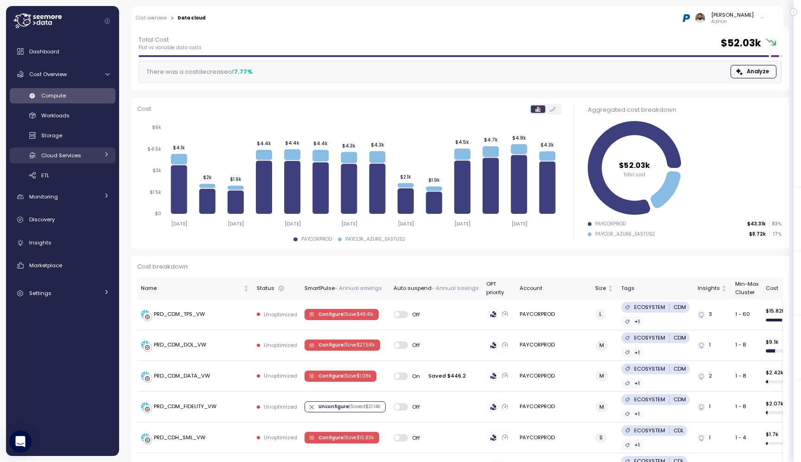
click at [103, 151] on icon at bounding box center [106, 154] width 6 height 6
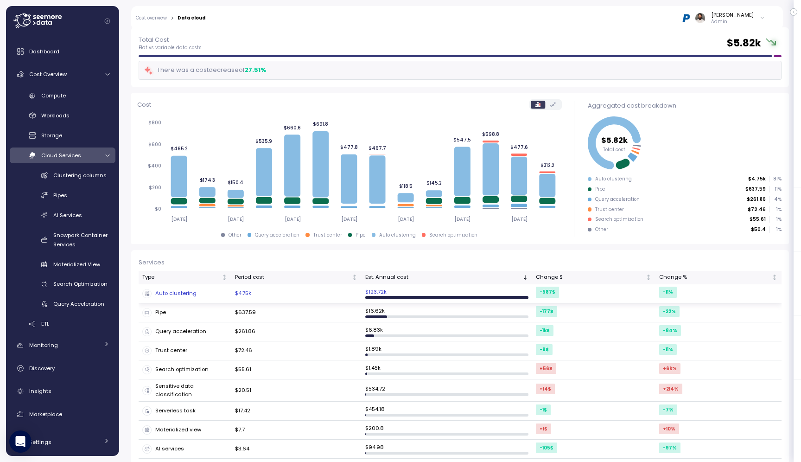
click at [349, 295] on td "$4.75k" at bounding box center [296, 293] width 130 height 19
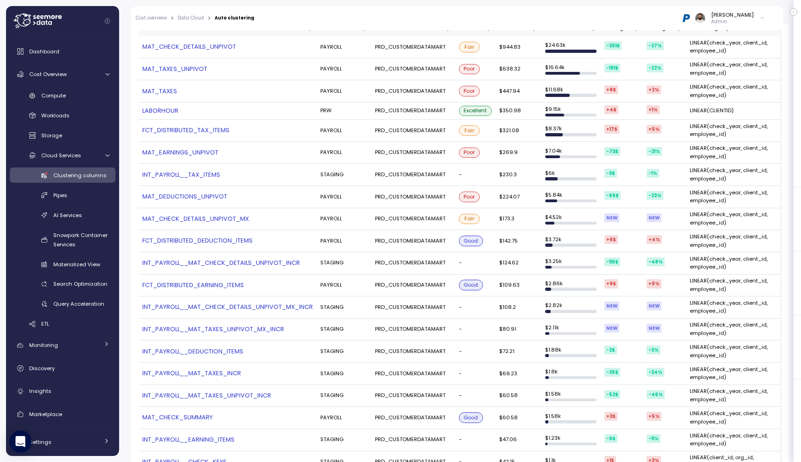
click at [201, 261] on link "INT_PAYROLL__MAT_CHECK_DETAILS_UNPIVOT_INCR" at bounding box center [227, 262] width 171 height 9
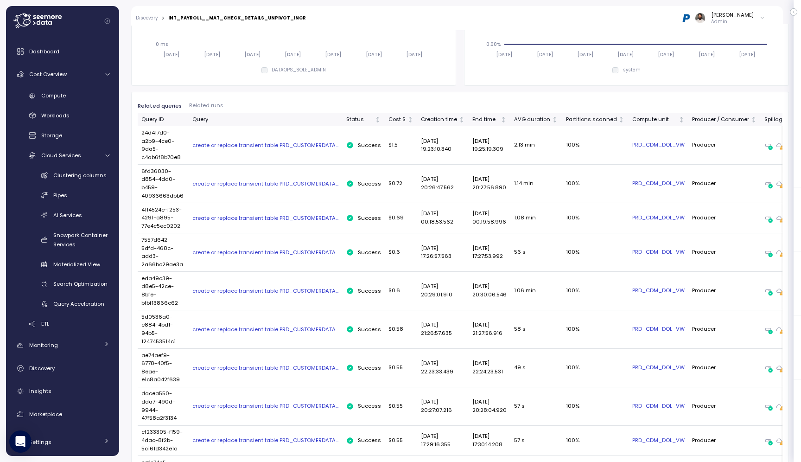
scroll to position [429, 0]
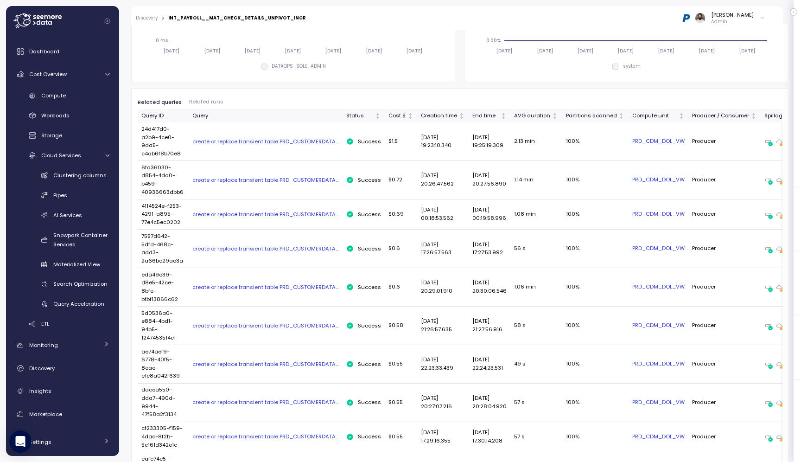
click at [213, 288] on div "create or replace transient table PRD_CUSTOMERDATA..." at bounding box center [265, 286] width 146 height 7
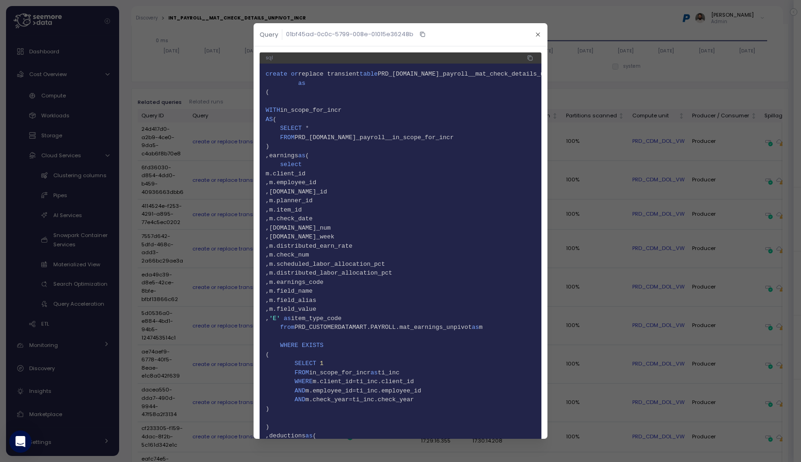
scroll to position [827, 0]
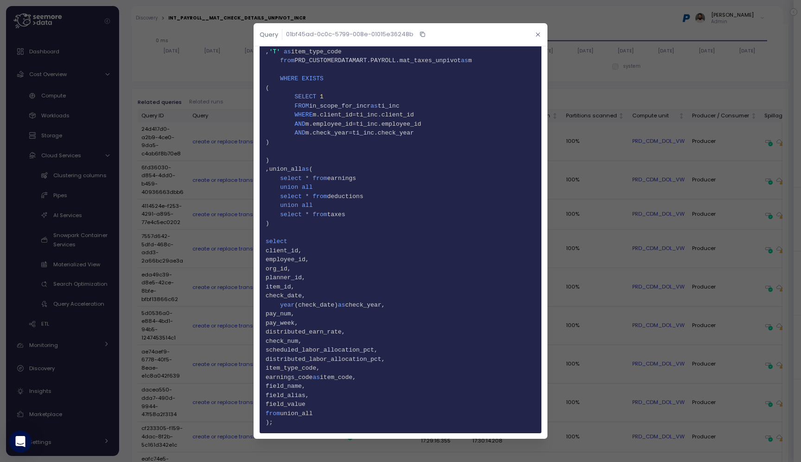
click at [534, 34] on button "button" at bounding box center [538, 34] width 11 height 11
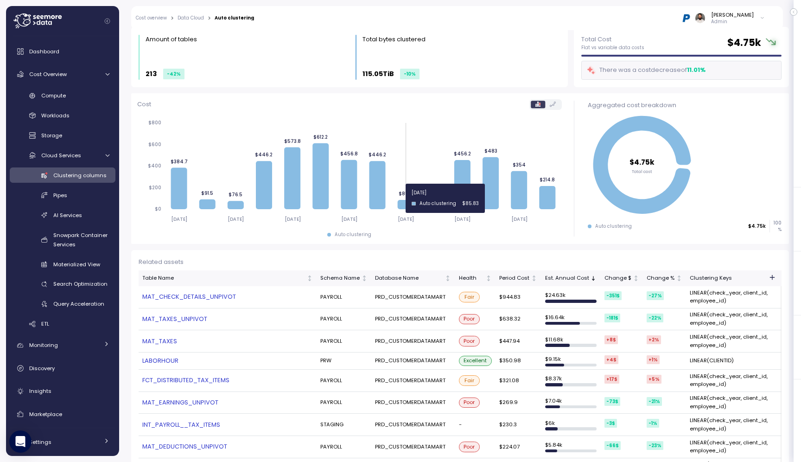
scroll to position [41, 0]
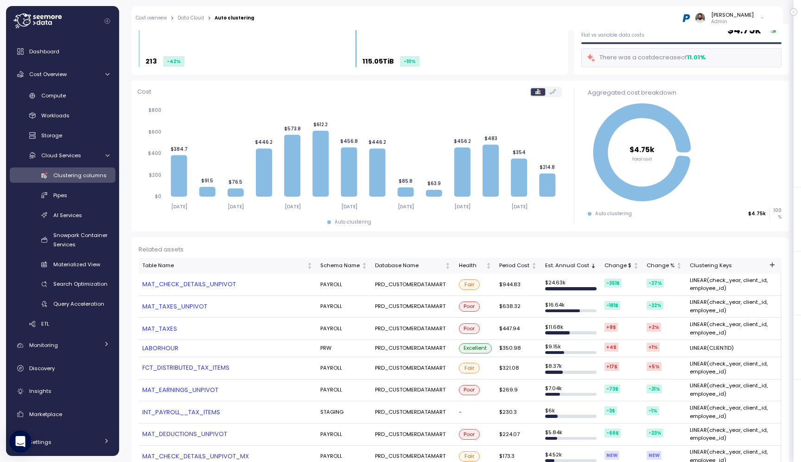
click at [204, 310] on link "MAT_TAXES_UNPIVOT" at bounding box center [227, 306] width 171 height 9
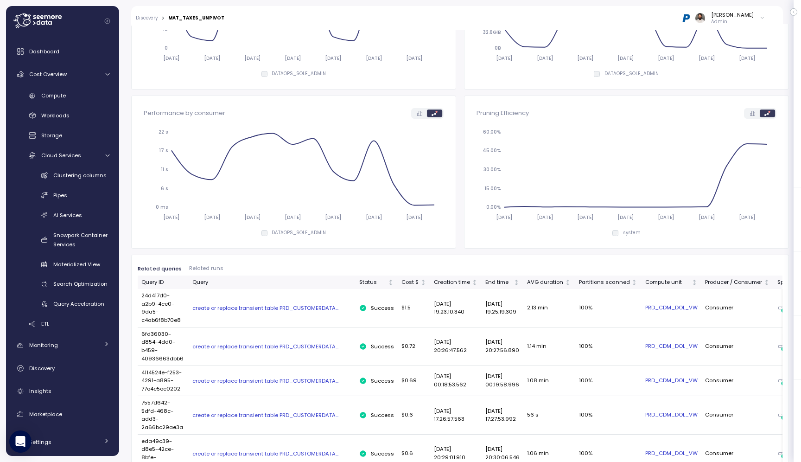
scroll to position [236, 0]
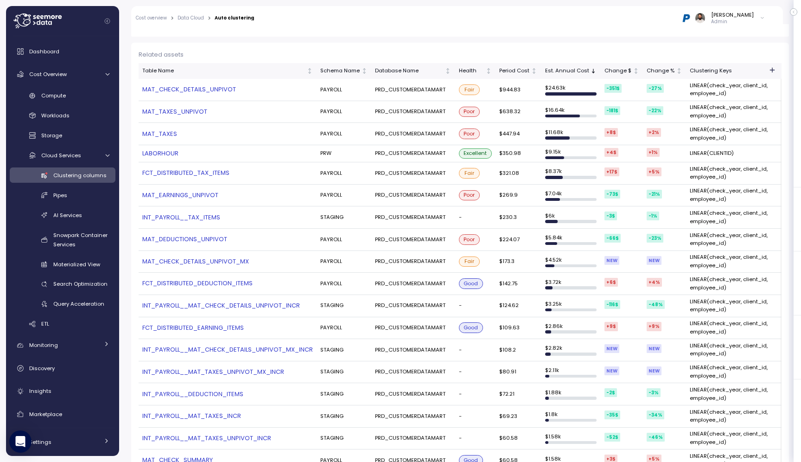
click at [179, 115] on link "MAT_TAXES_UNPIVOT" at bounding box center [227, 111] width 171 height 9
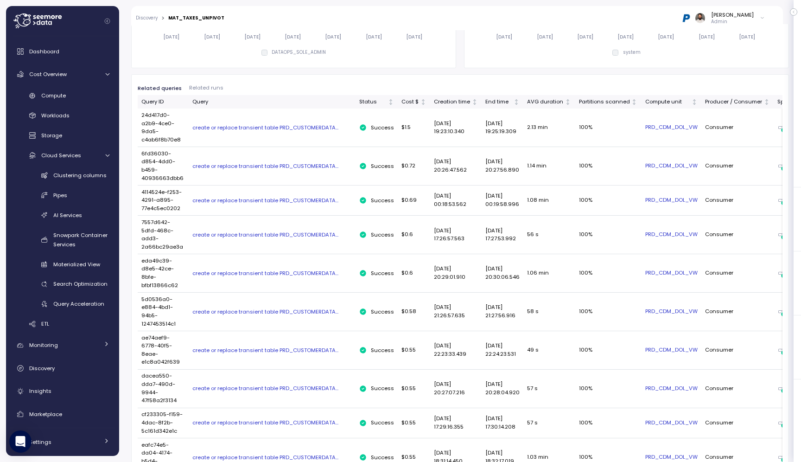
scroll to position [336, 0]
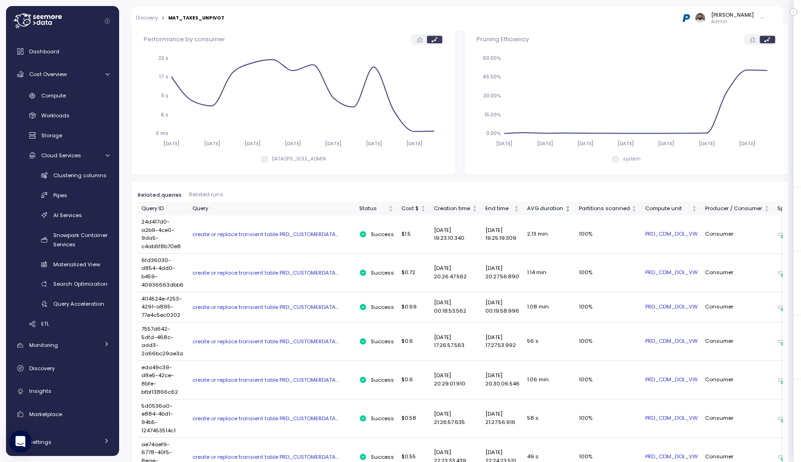
click at [550, 210] on div "AVG duration" at bounding box center [545, 208] width 36 height 8
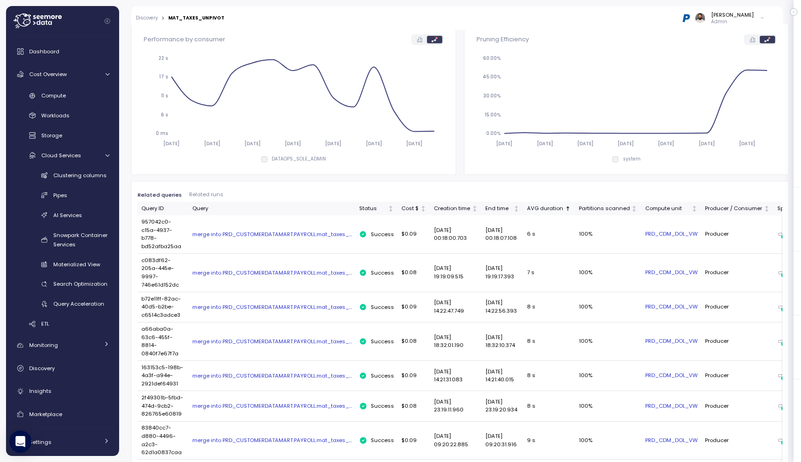
click at [550, 210] on div "AVG duration" at bounding box center [545, 208] width 36 height 8
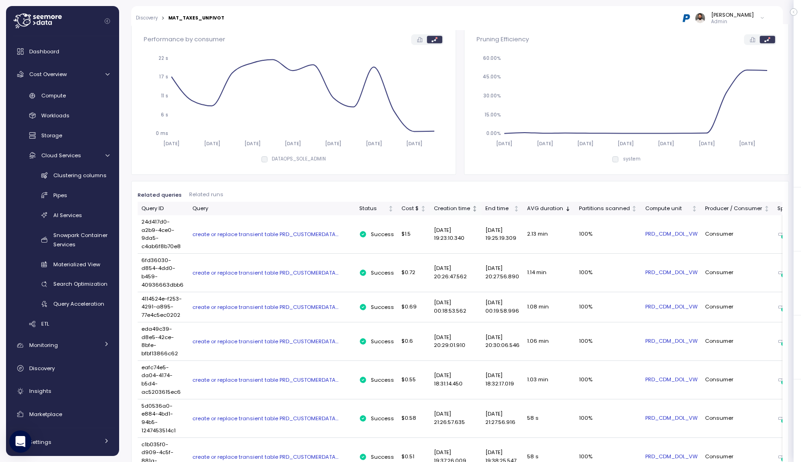
click at [462, 211] on div "Creation time" at bounding box center [452, 208] width 36 height 8
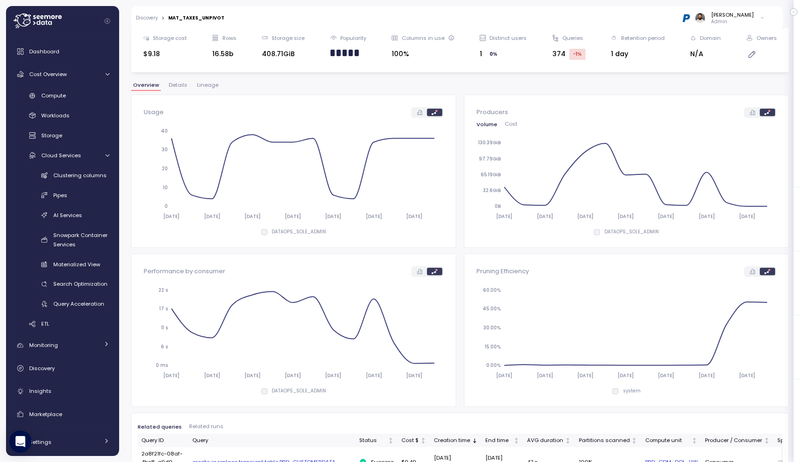
scroll to position [0, 0]
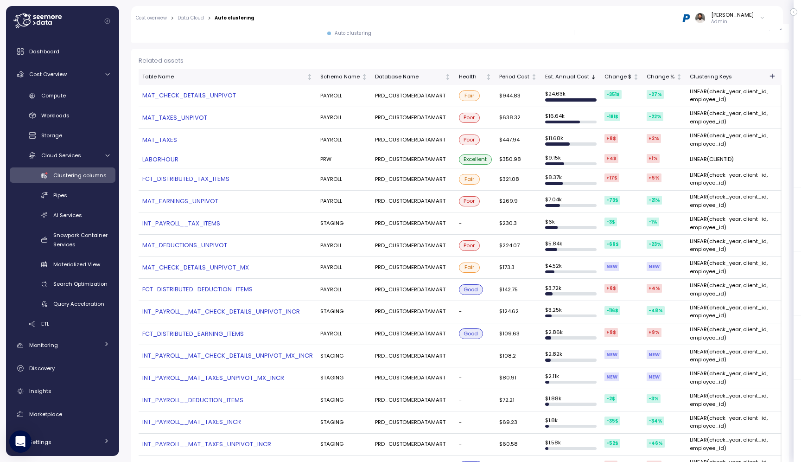
scroll to position [254, 0]
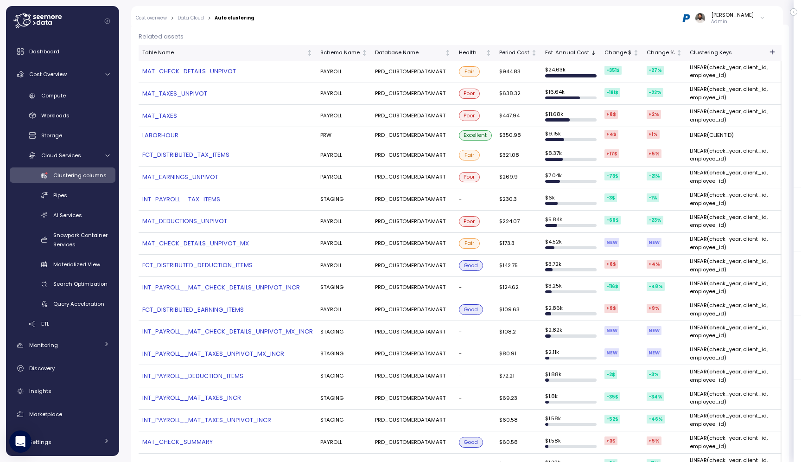
click at [169, 116] on link "MAT_TAXES" at bounding box center [227, 115] width 171 height 9
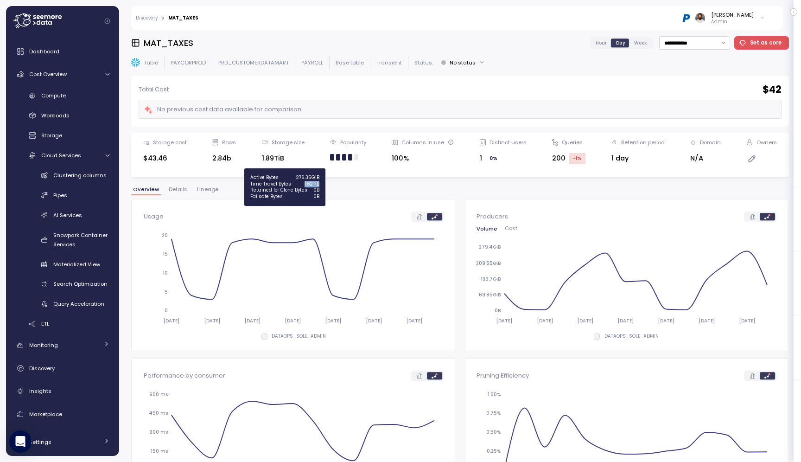
drag, startPoint x: 302, startPoint y: 183, endPoint x: 323, endPoint y: 183, distance: 20.9
click at [323, 183] on div "Active Bytes 276.35GiB Time Travel Bytes 1.62TiB Retained for Clone Bytes 0B Fa…" at bounding box center [284, 187] width 81 height 38
click at [756, 216] on label at bounding box center [752, 216] width 14 height 7
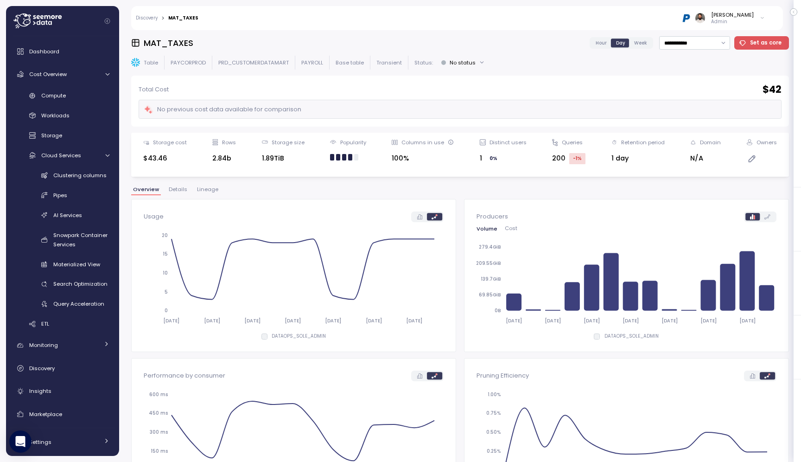
click at [416, 219] on label at bounding box center [420, 216] width 14 height 7
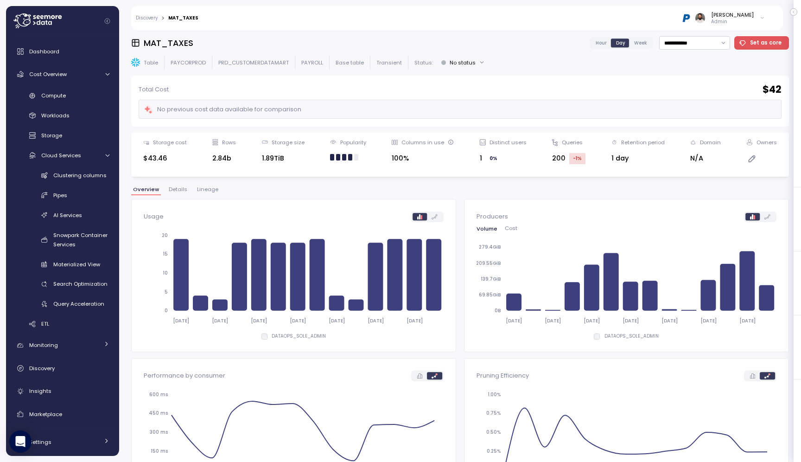
click at [432, 216] on icon at bounding box center [435, 216] width 6 height 5
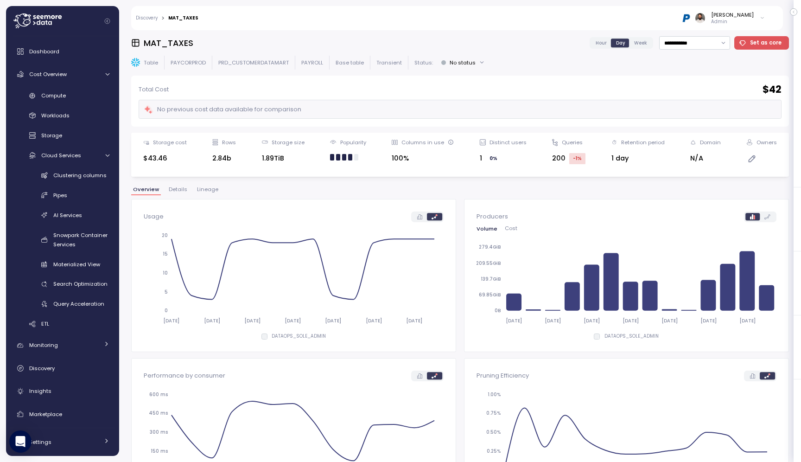
click at [383, 67] on div "Table PAYCORPROD PRD_CUSTOMERDATAMART PAYROLL Base table Transient Status: No s…" at bounding box center [460, 62] width 658 height 13
click at [384, 65] on p "Transient" at bounding box center [388, 62] width 25 height 7
click at [210, 190] on span "Lineage" at bounding box center [207, 189] width 21 height 5
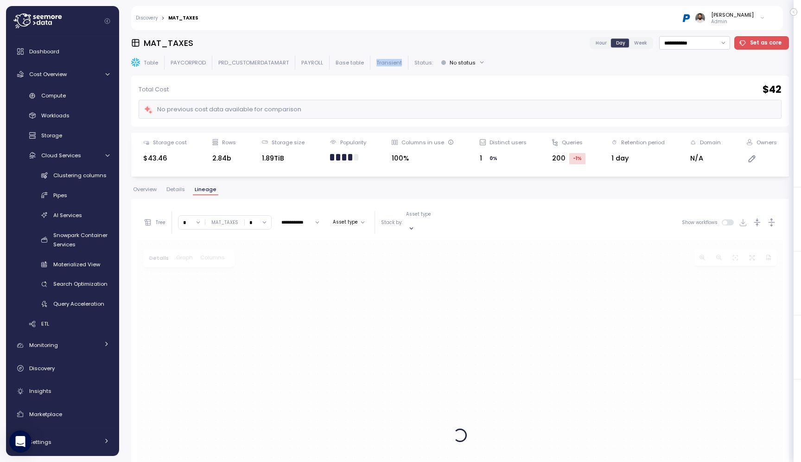
scroll to position [175, 0]
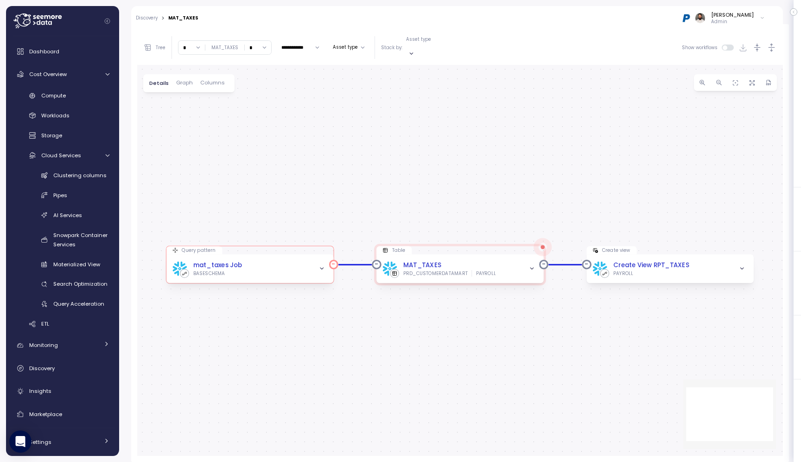
click at [320, 266] on icon "button" at bounding box center [321, 269] width 6 height 6
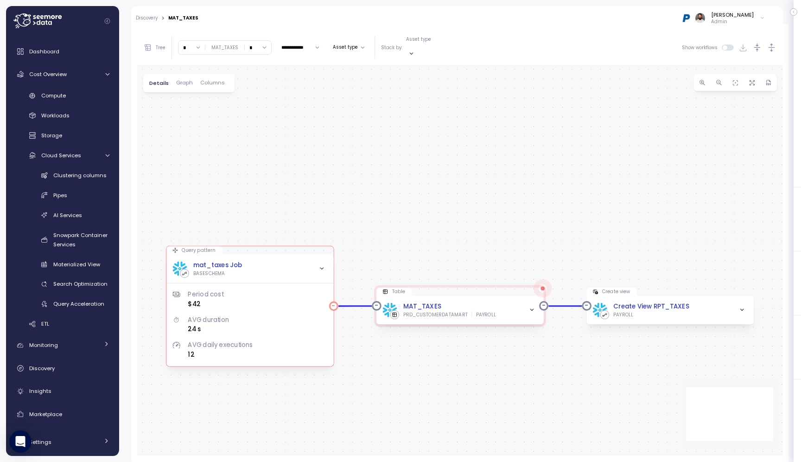
click at [211, 261] on div "mat_taxes Job" at bounding box center [217, 266] width 49 height 10
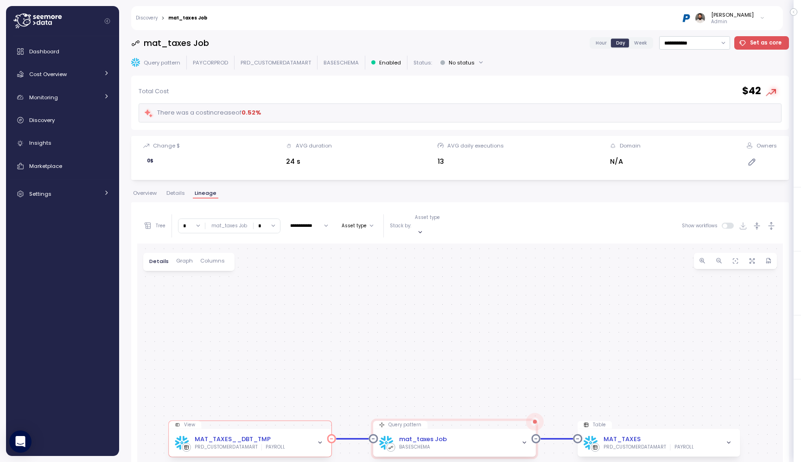
click at [323, 439] on icon "button" at bounding box center [320, 442] width 6 height 6
drag, startPoint x: 195, startPoint y: 221, endPoint x: 195, endPoint y: 229, distance: 8.3
click at [195, 221] on input "*" at bounding box center [191, 225] width 26 height 13
click at [193, 279] on div "2" at bounding box center [191, 276] width 14 height 7
type input "*"
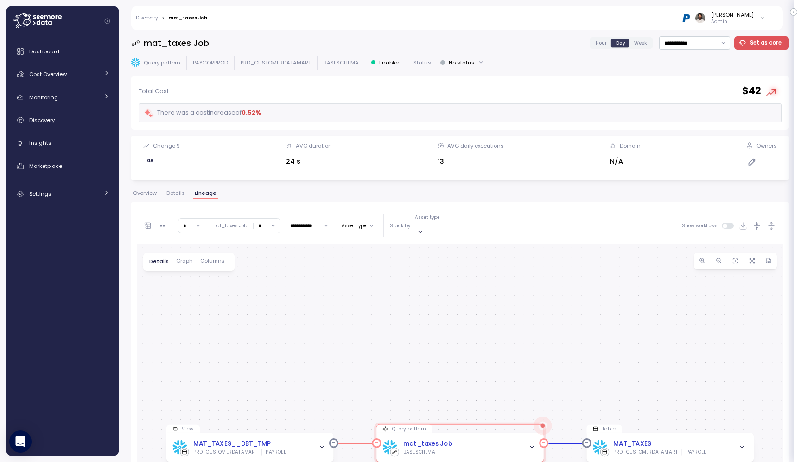
click at [527, 442] on span "button" at bounding box center [532, 447] width 10 height 10
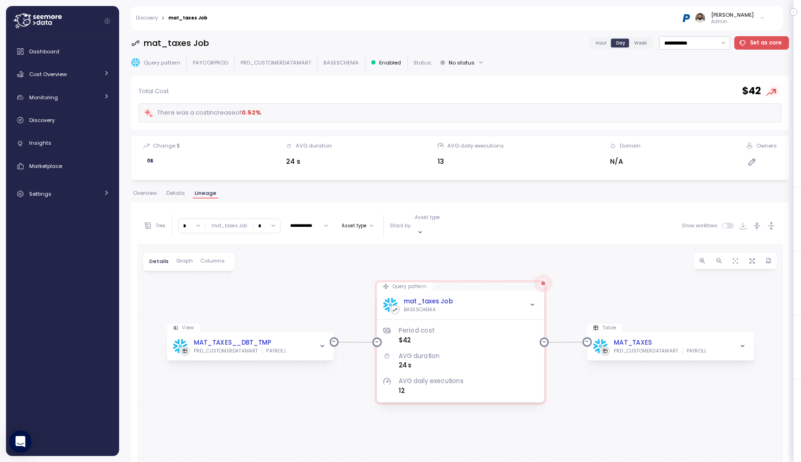
drag, startPoint x: 526, startPoint y: 382, endPoint x: 527, endPoint y: 241, distance: 141.8
click at [527, 243] on div "View MAT_TAXES__DBT_TMP PRD_CUSTOMERDATAMART PAYROLL Query pattern mat_taxes Jo…" at bounding box center [460, 438] width 646 height 391
click at [501, 296] on div "mat_taxes Job BASESCHEMA" at bounding box center [460, 304] width 155 height 16
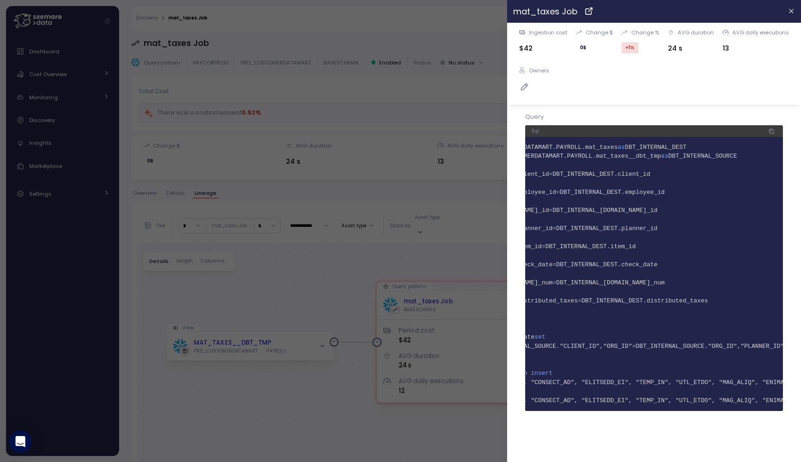
scroll to position [0, 85]
click at [791, 5] on header "mat_taxes Job" at bounding box center [654, 11] width 294 height 23
click at [790, 13] on icon "button" at bounding box center [791, 10] width 7 height 7
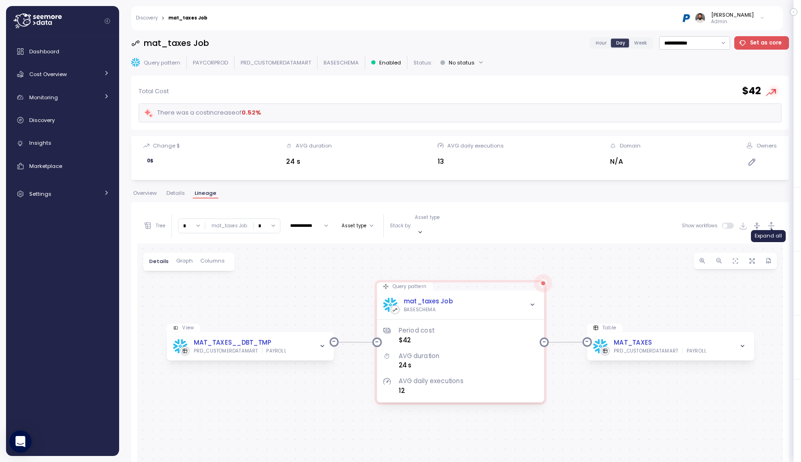
click at [773, 221] on icon "button" at bounding box center [772, 226] width 10 height 10
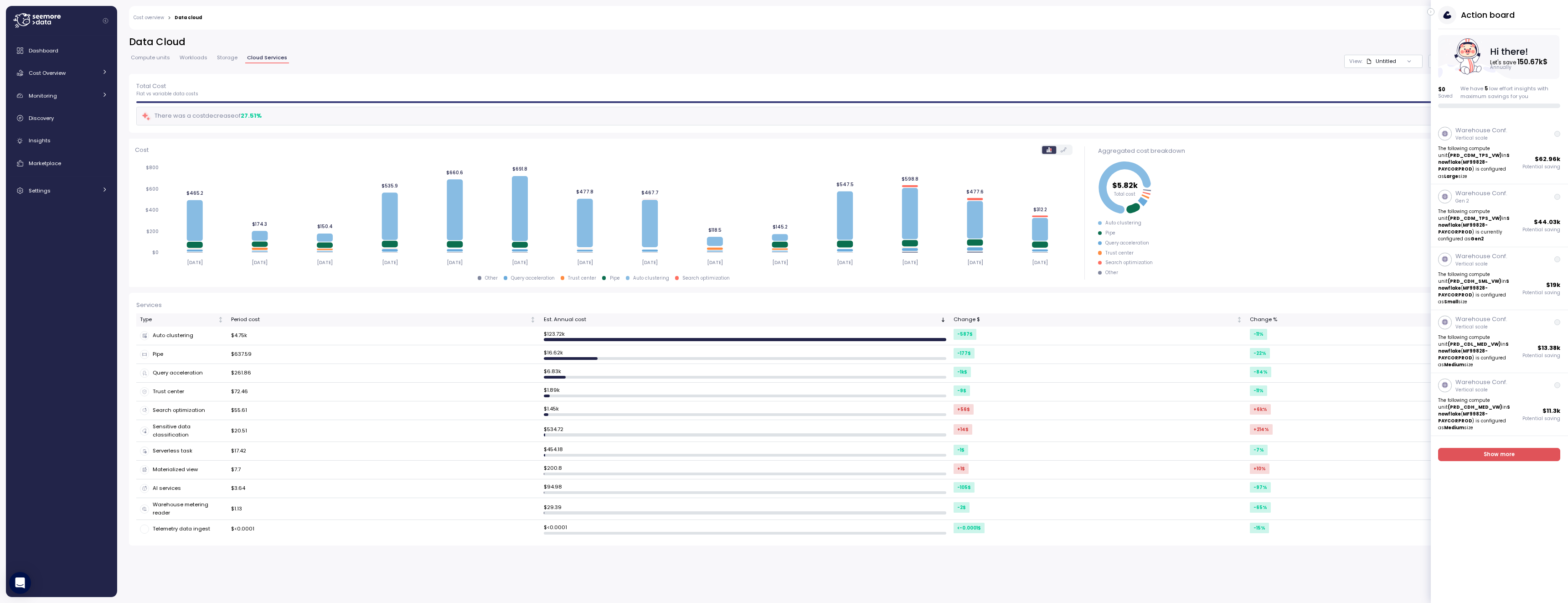
click at [1430, 9] on icon "button" at bounding box center [1430, 11] width 4 height 11
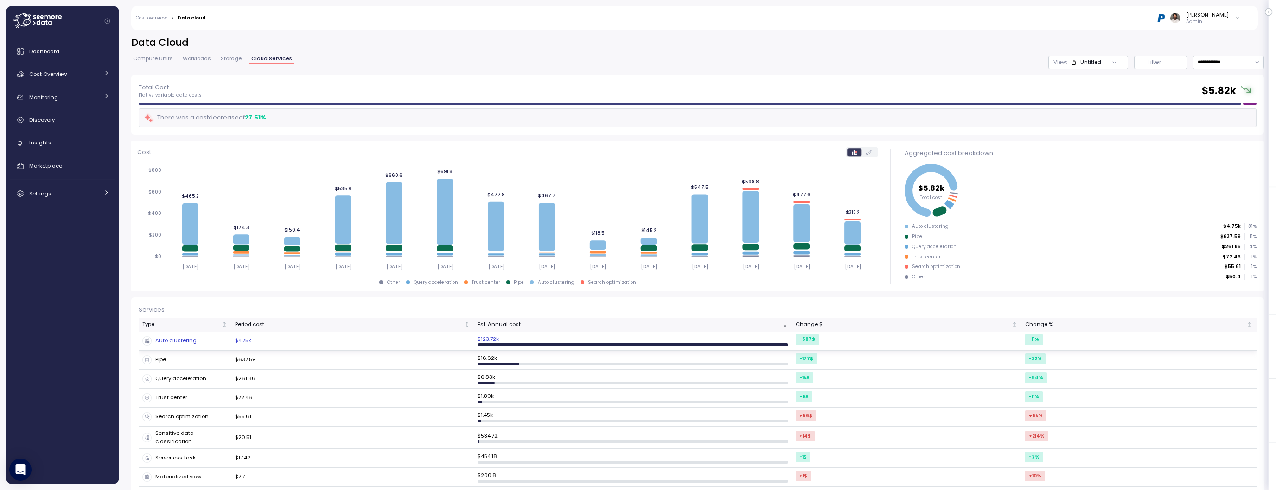
scroll to position [66, 0]
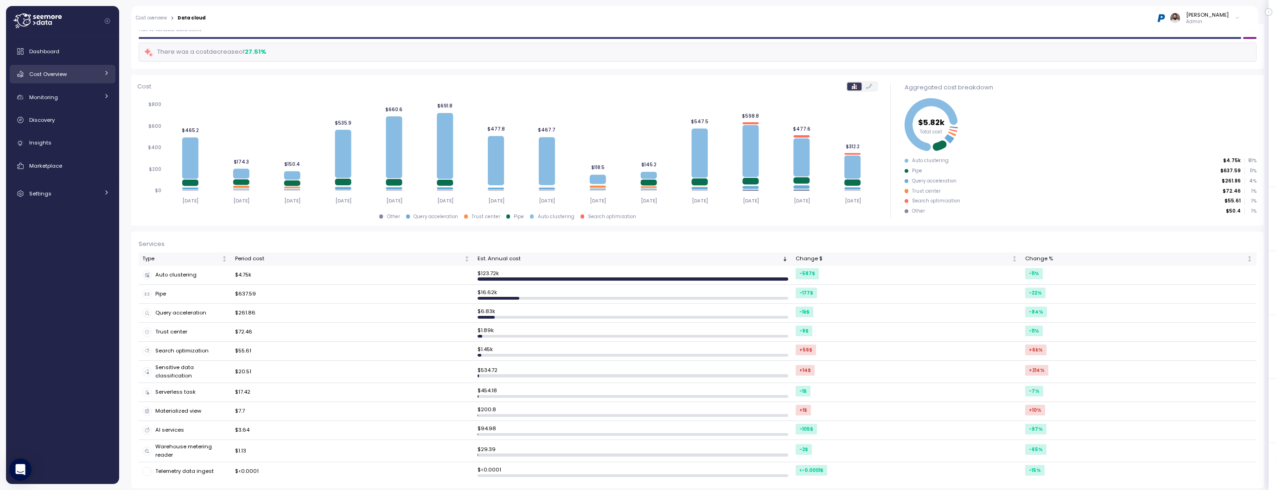
click at [71, 84] on div "Dashboard Cost Overview Compute Workloads Storage Cloud Services Clustering col…" at bounding box center [63, 122] width 106 height 161
click at [71, 78] on div "Cost Overview" at bounding box center [64, 74] width 70 height 9
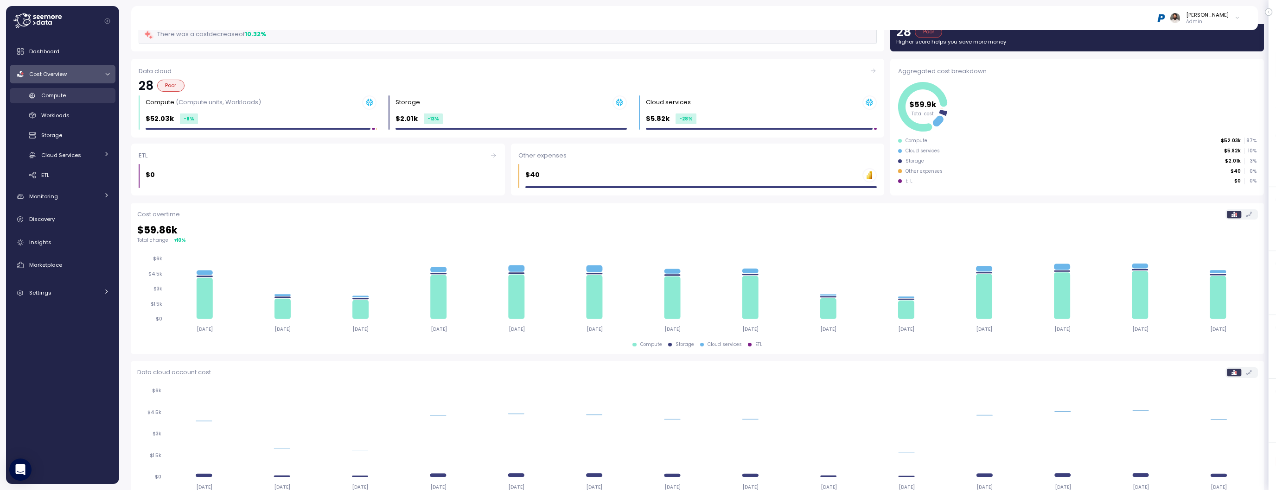
scroll to position [67, 0]
click at [71, 97] on div "Compute" at bounding box center [75, 95] width 68 height 9
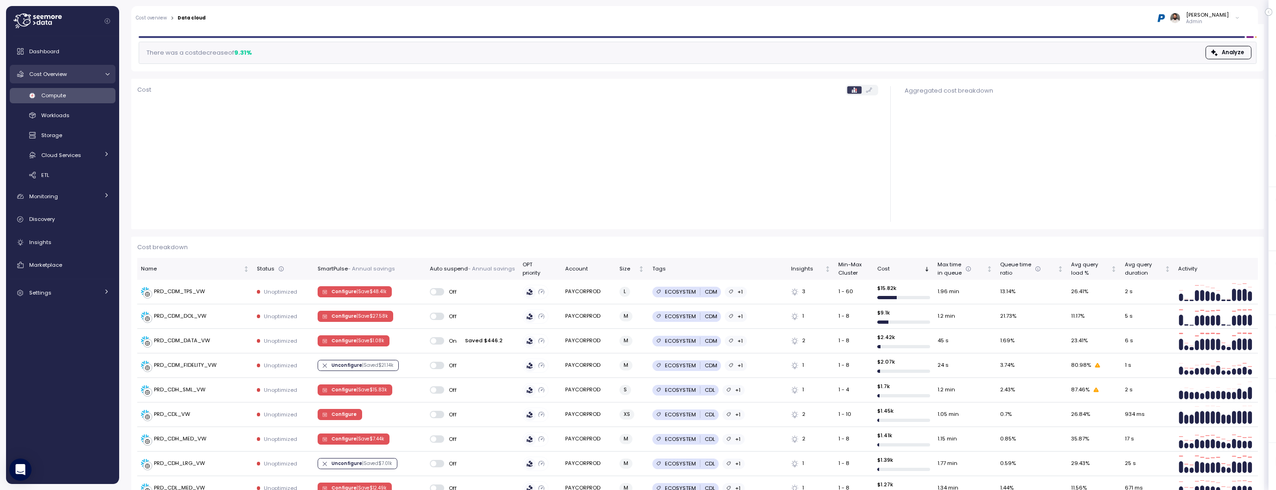
click at [64, 77] on span "Cost Overview" at bounding box center [48, 73] width 38 height 7
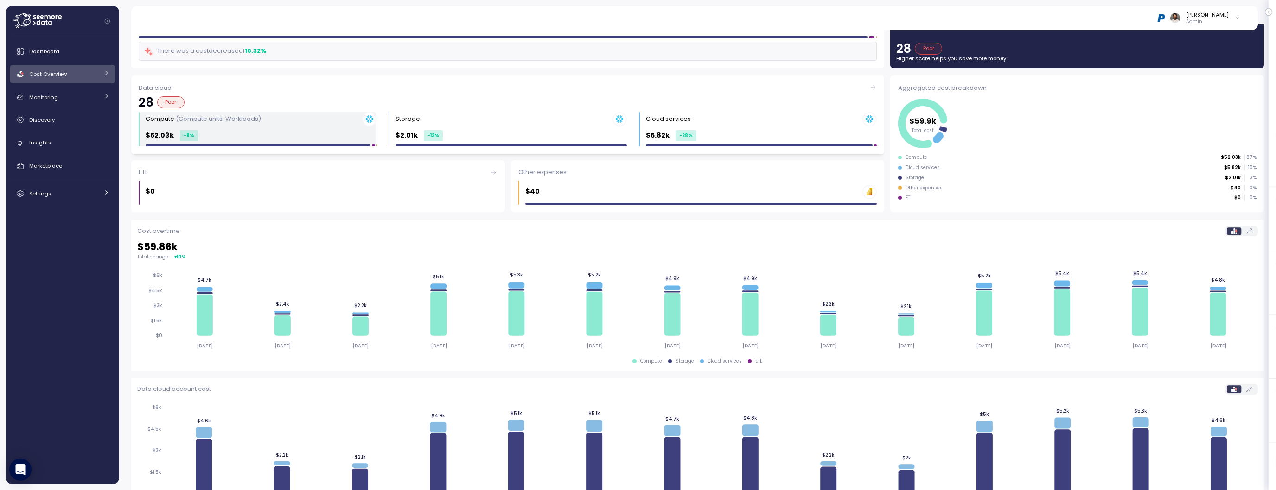
scroll to position [49, 0]
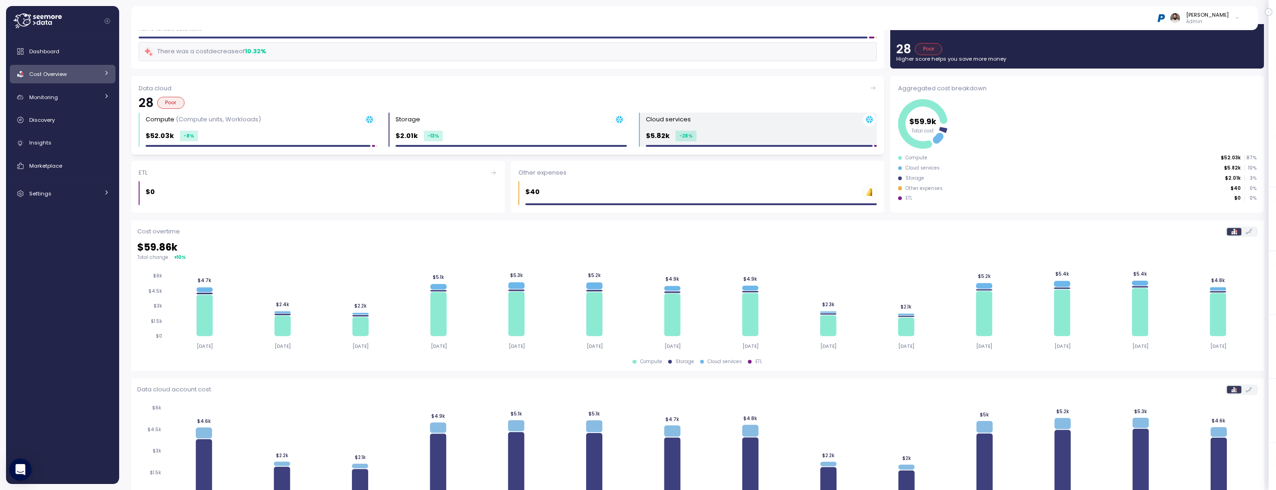
click at [697, 121] on div "Cloud services" at bounding box center [761, 120] width 231 height 14
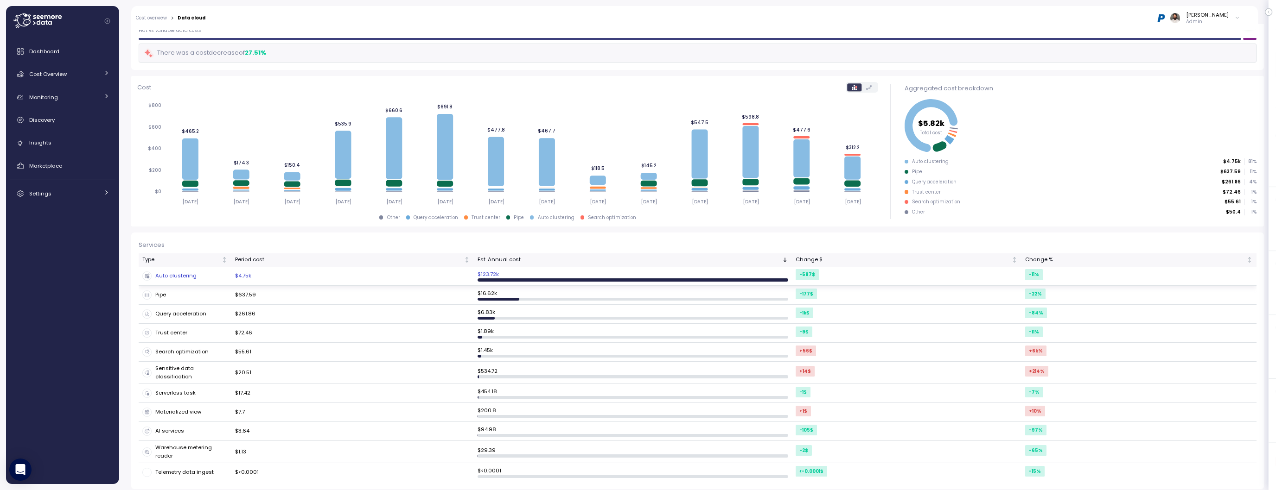
scroll to position [65, 0]
click at [417, 277] on td "$4.75k" at bounding box center [352, 276] width 242 height 19
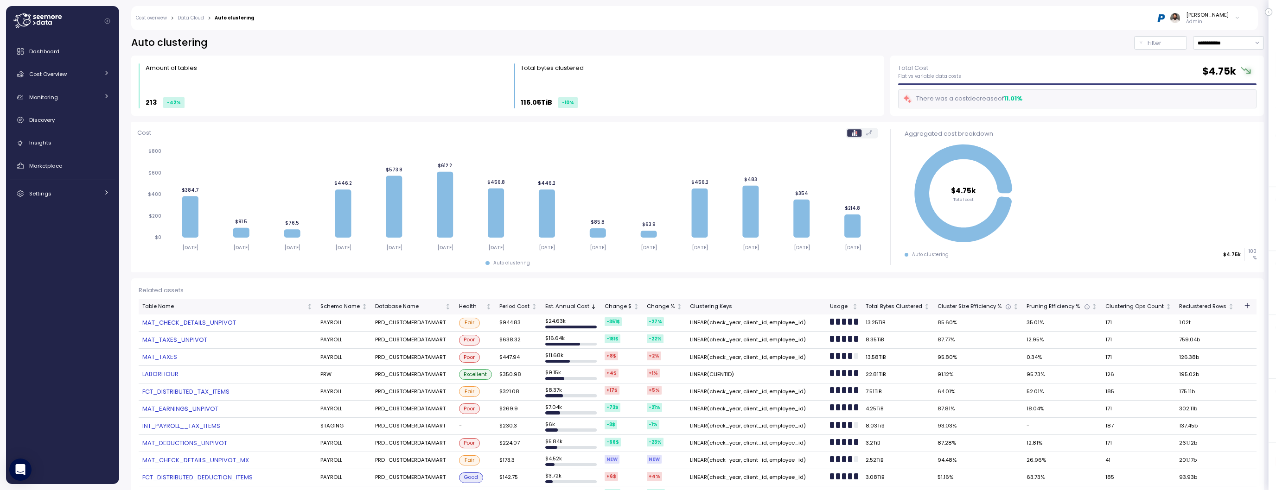
scroll to position [19, 0]
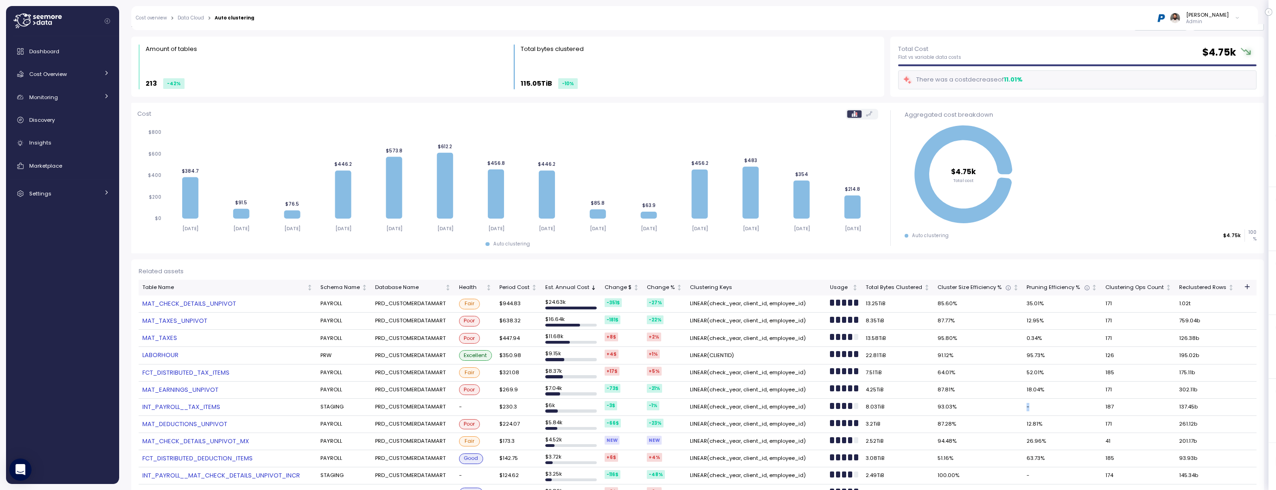
drag, startPoint x: 1026, startPoint y: 404, endPoint x: 1047, endPoint y: 404, distance: 20.9
click at [1047, 404] on td "-" at bounding box center [1062, 407] width 78 height 17
click at [196, 324] on link "MAT_TAXES_UNPIVOT" at bounding box center [227, 321] width 171 height 9
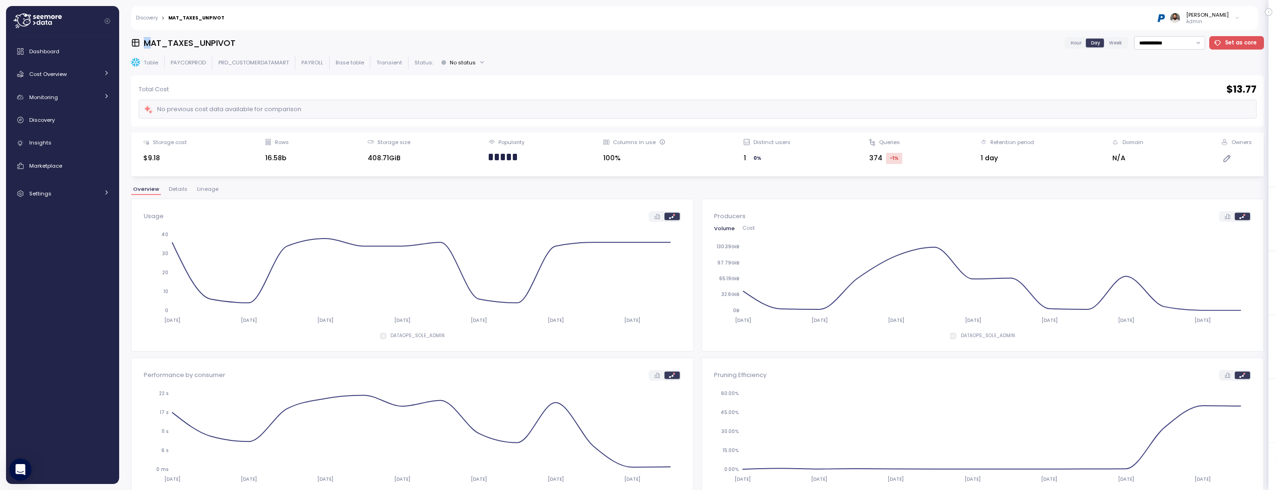
drag, startPoint x: 152, startPoint y: 43, endPoint x: 266, endPoint y: 32, distance: 114.5
click at [267, 32] on div "**********" at bounding box center [697, 257] width 1157 height 466
click at [181, 194] on button "Details" at bounding box center [178, 191] width 22 height 8
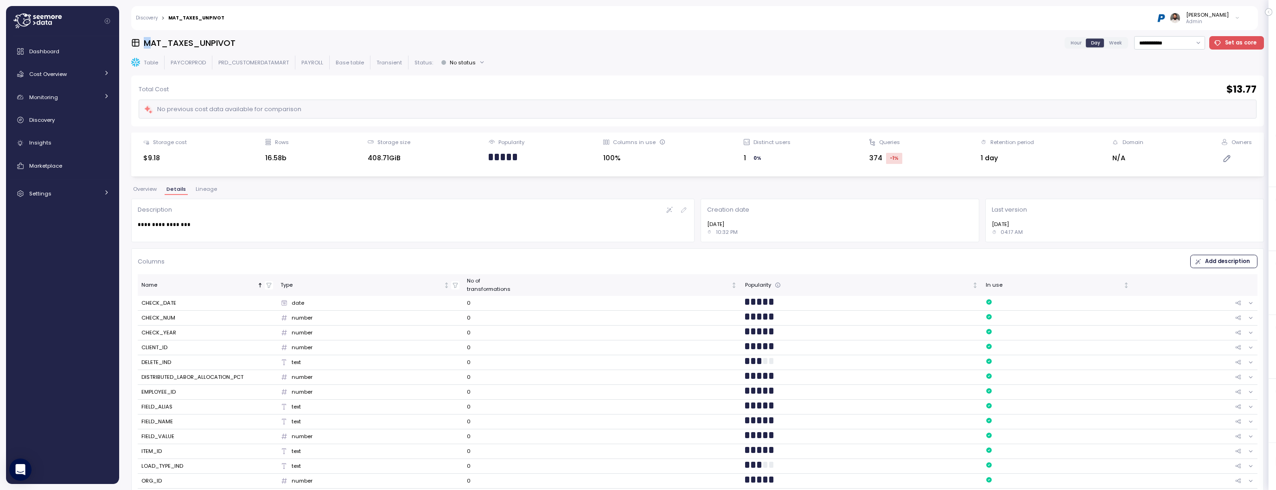
scroll to position [70, 0]
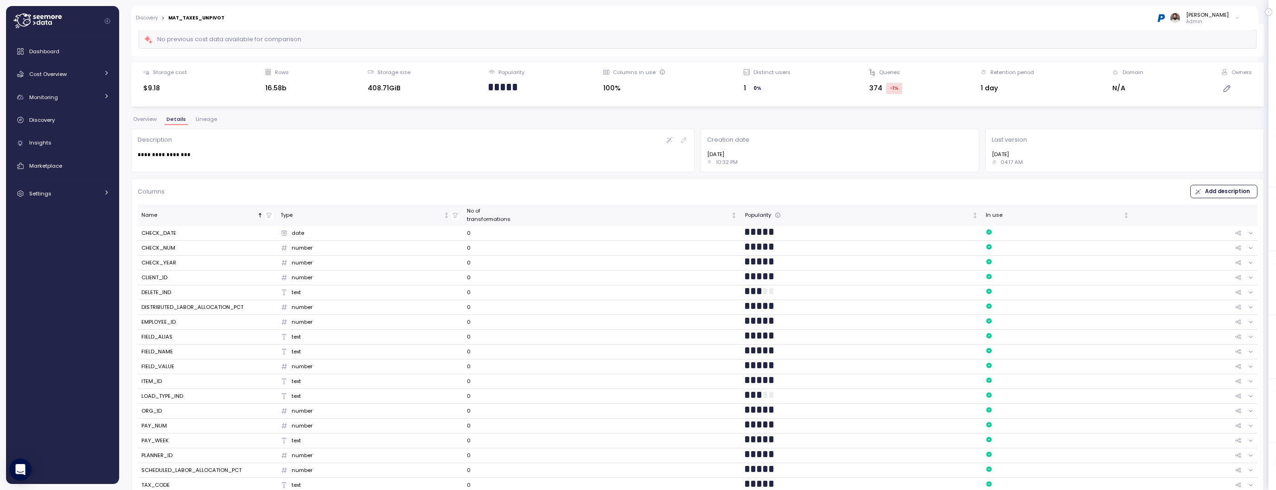
click at [206, 121] on span "Lineage" at bounding box center [206, 119] width 21 height 5
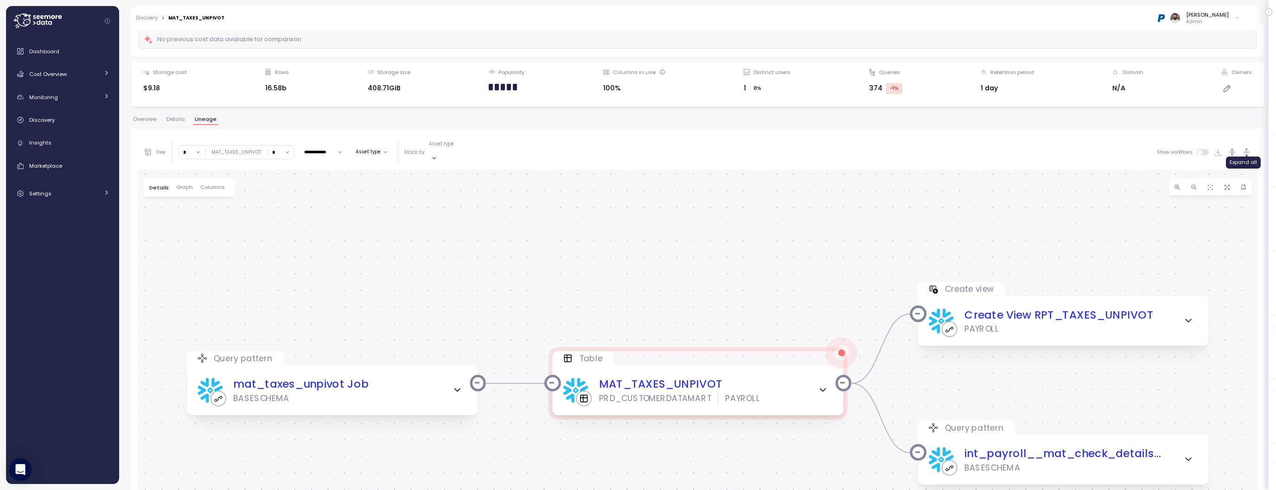
click at [1246, 148] on icon "button" at bounding box center [1246, 152] width 10 height 10
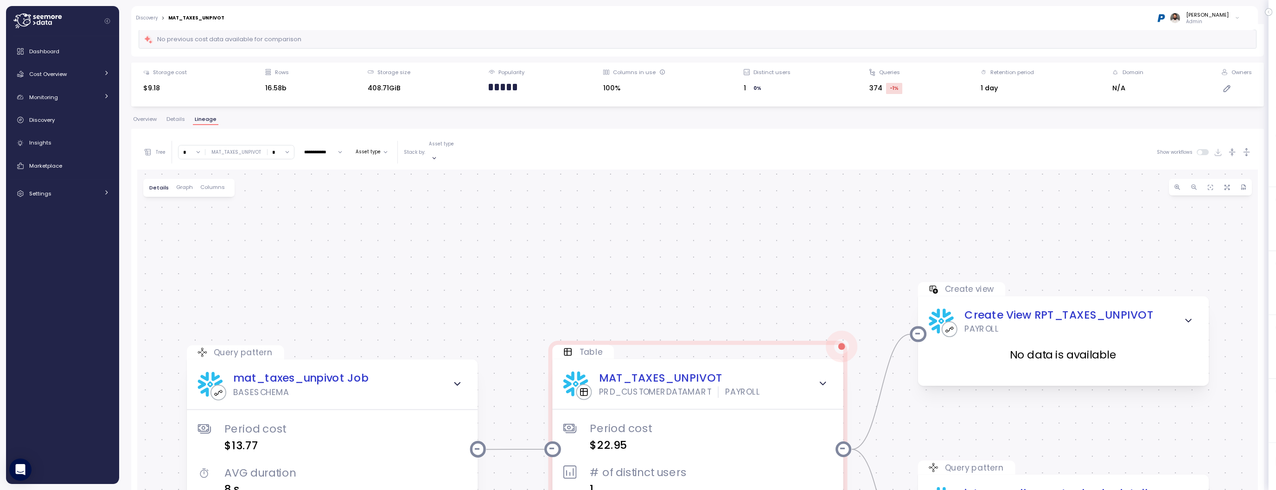
drag, startPoint x: 865, startPoint y: 269, endPoint x: 874, endPoint y: 229, distance: 41.2
click at [873, 229] on div "Query pattern mat_taxes_unpivot Job BASESCHEMA Period cost $13.77 AVG duration …" at bounding box center [697, 380] width 1120 height 420
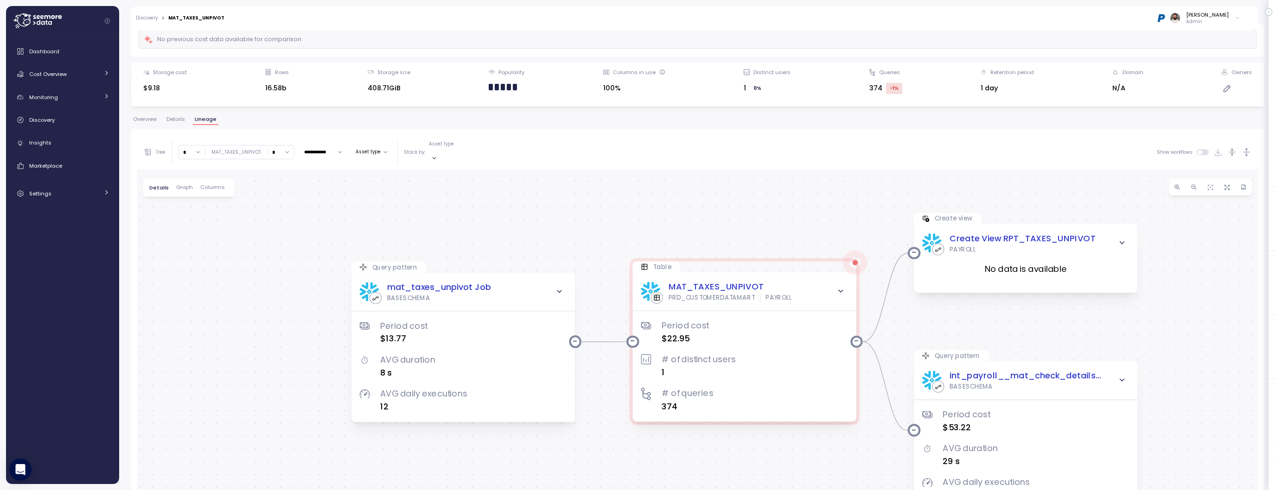
drag, startPoint x: 709, startPoint y: 248, endPoint x: 709, endPoint y: 217, distance: 30.6
click at [709, 216] on div "Query pattern mat_taxes_unpivot Job BASESCHEMA Period cost $13.77 AVG duration …" at bounding box center [697, 380] width 1120 height 420
click at [197, 153] on input "*" at bounding box center [191, 152] width 26 height 13
click at [197, 217] on div "3" at bounding box center [196, 214] width 3 height 7
type input "*"
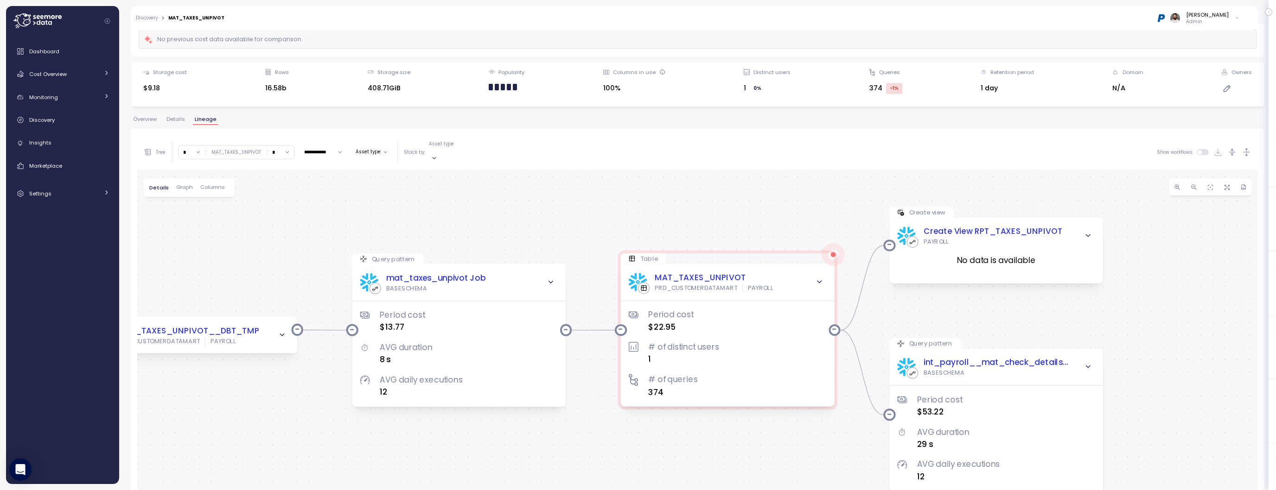
drag, startPoint x: 1060, startPoint y: 349, endPoint x: 896, endPoint y: 283, distance: 176.8
click at [896, 283] on div "Query pattern mat_taxes_unpivot Job BASESCHEMA Period cost $13.77 AVG duration …" at bounding box center [697, 380] width 1120 height 420
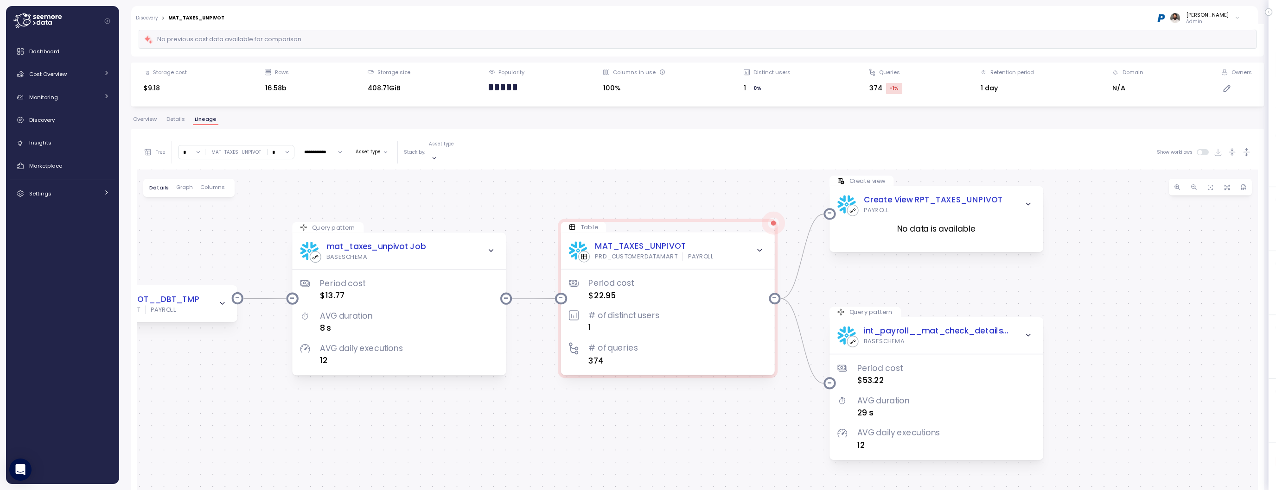
click at [271, 146] on input "*" at bounding box center [280, 152] width 26 height 13
click at [284, 211] on div "3" at bounding box center [283, 214] width 3 height 7
type input "*"
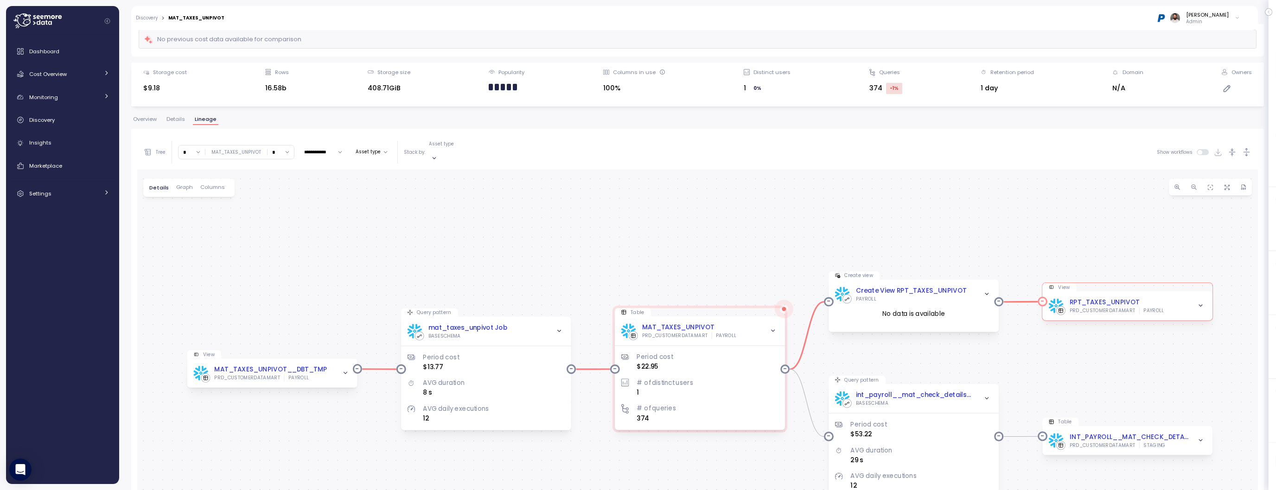
click at [1199, 303] on icon "button" at bounding box center [1200, 306] width 6 height 6
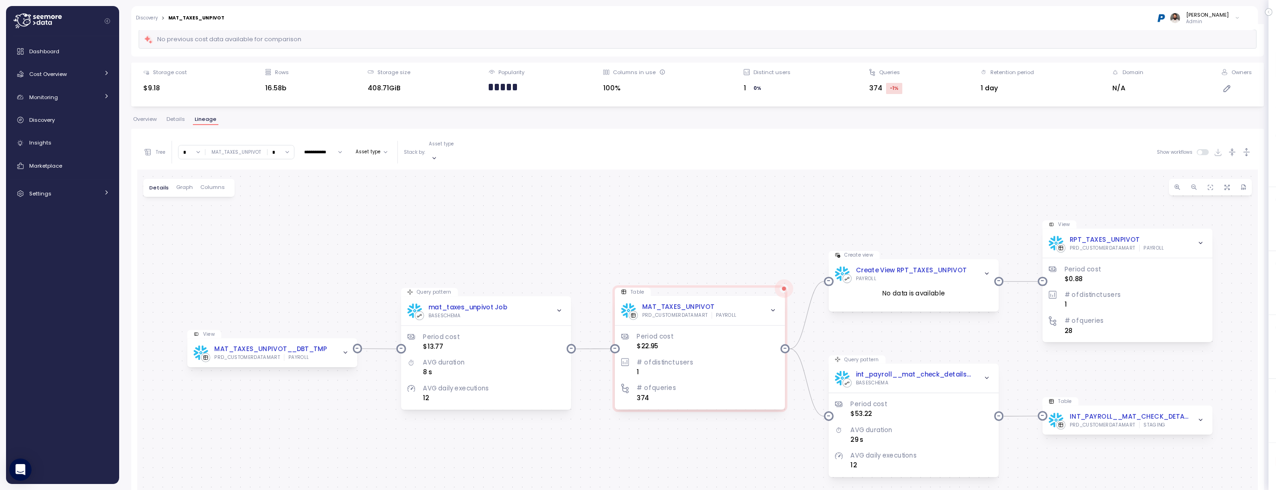
drag, startPoint x: 1181, startPoint y: 419, endPoint x: 1181, endPoint y: 345, distance: 73.7
click at [1181, 345] on div "Query pattern mat_taxes_unpivot Job BASESCHEMA Period cost $13.77 AVG duration …" at bounding box center [697, 380] width 1120 height 420
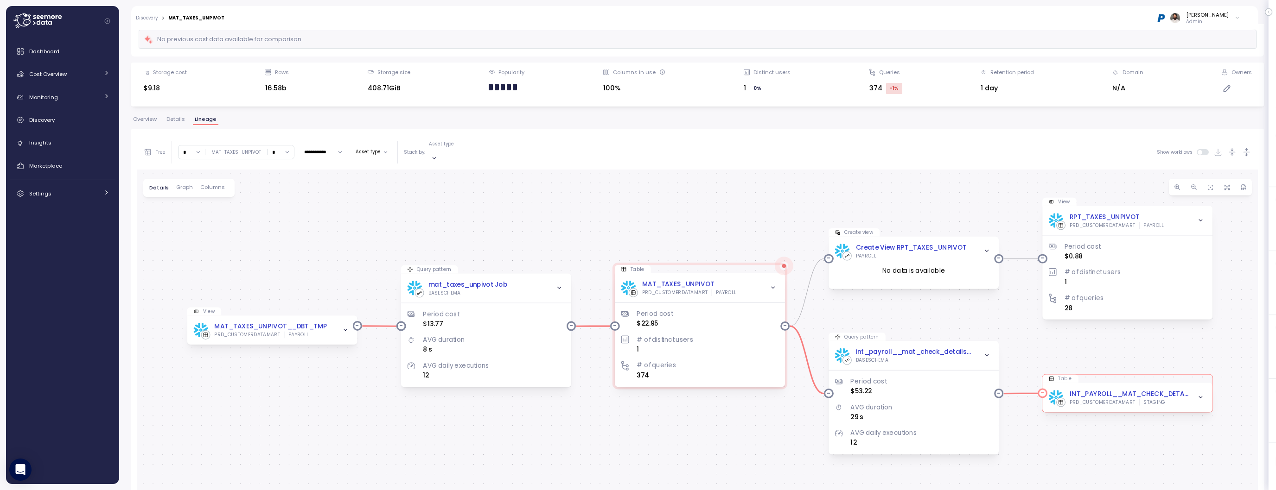
click at [1202, 394] on icon "button" at bounding box center [1200, 397] width 6 height 6
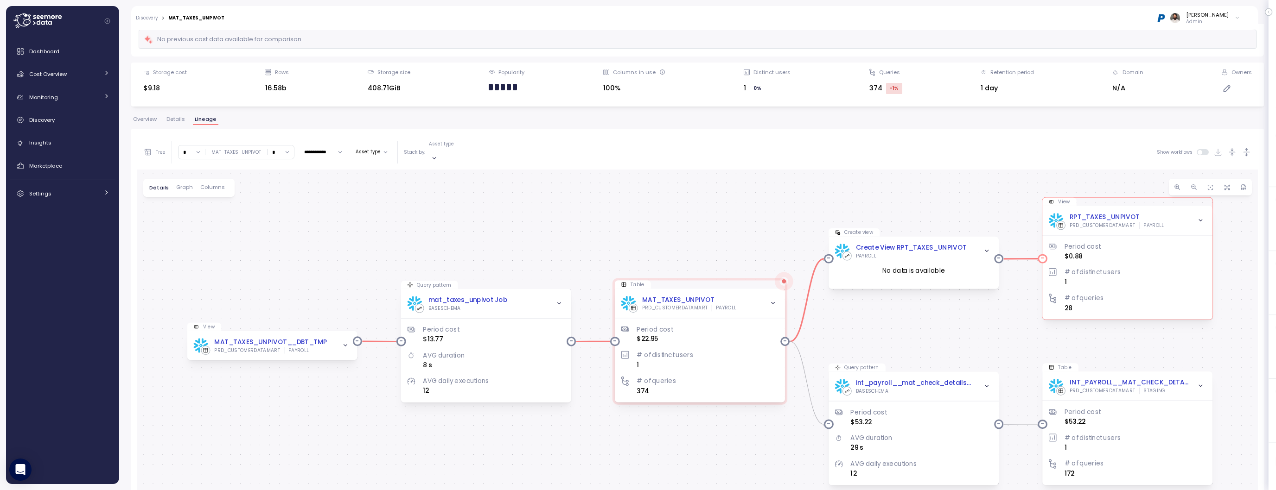
click at [1161, 229] on div "Period cost $0.88 # of distinct users 1 # of queries 28" at bounding box center [1128, 271] width 158 height 85
click at [1168, 218] on div "RPT_TAXES_UNPIVOT PRD_CUSTOMERDATAMART PAYROLL" at bounding box center [1128, 220] width 158 height 16
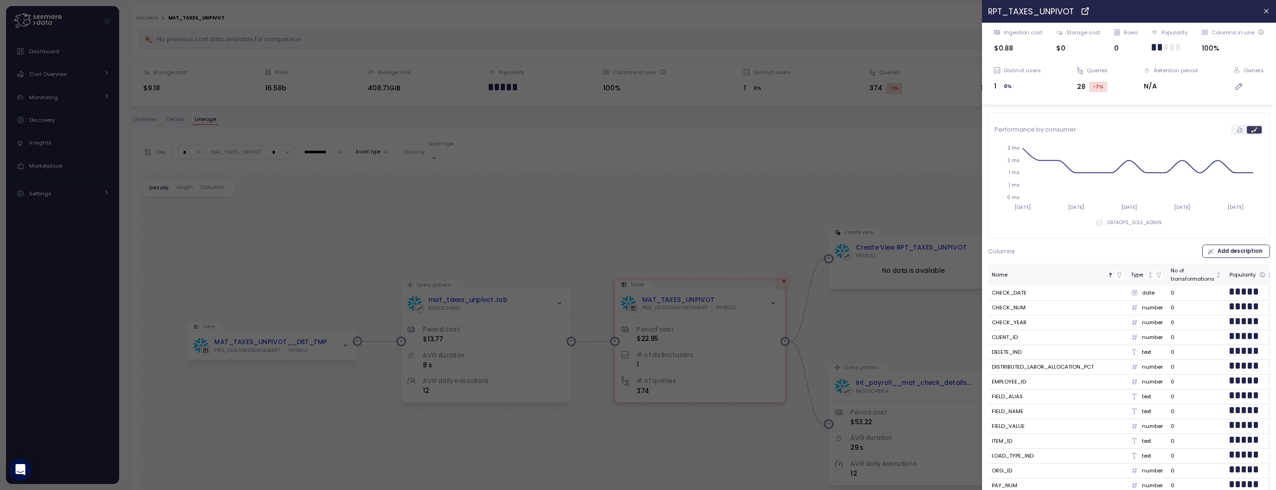
click at [903, 183] on div at bounding box center [638, 245] width 1276 height 490
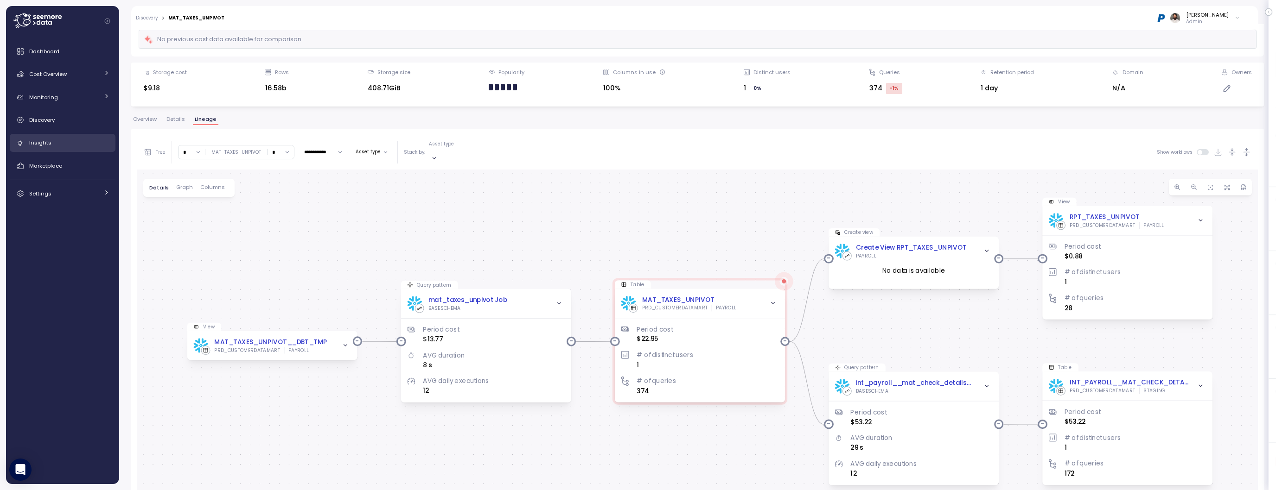
click at [74, 143] on div "Insights" at bounding box center [69, 142] width 80 height 9
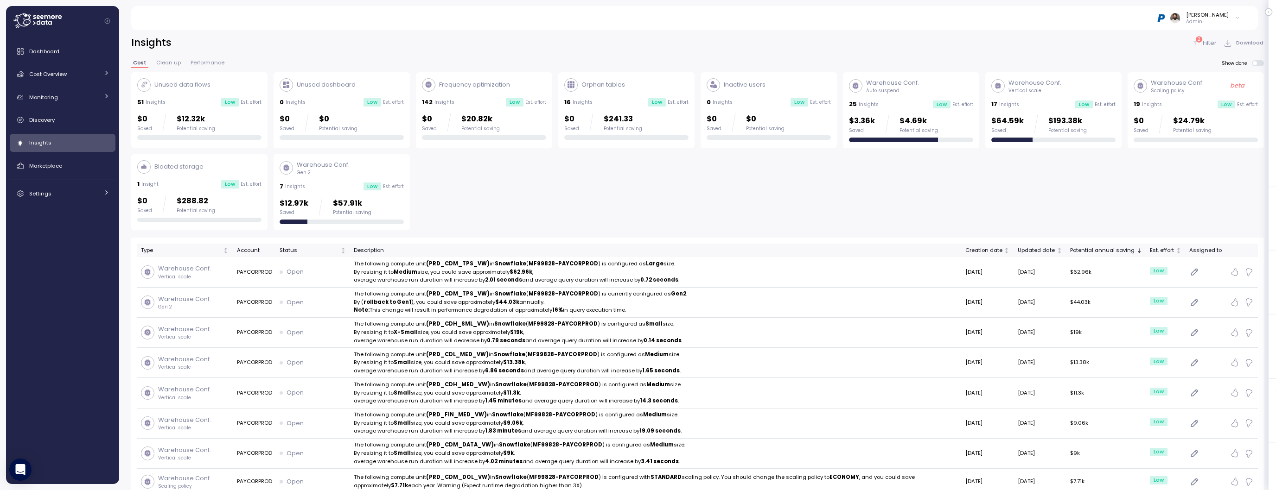
click at [229, 119] on div "$0 Saved $12.32k Potential saving" at bounding box center [199, 122] width 124 height 19
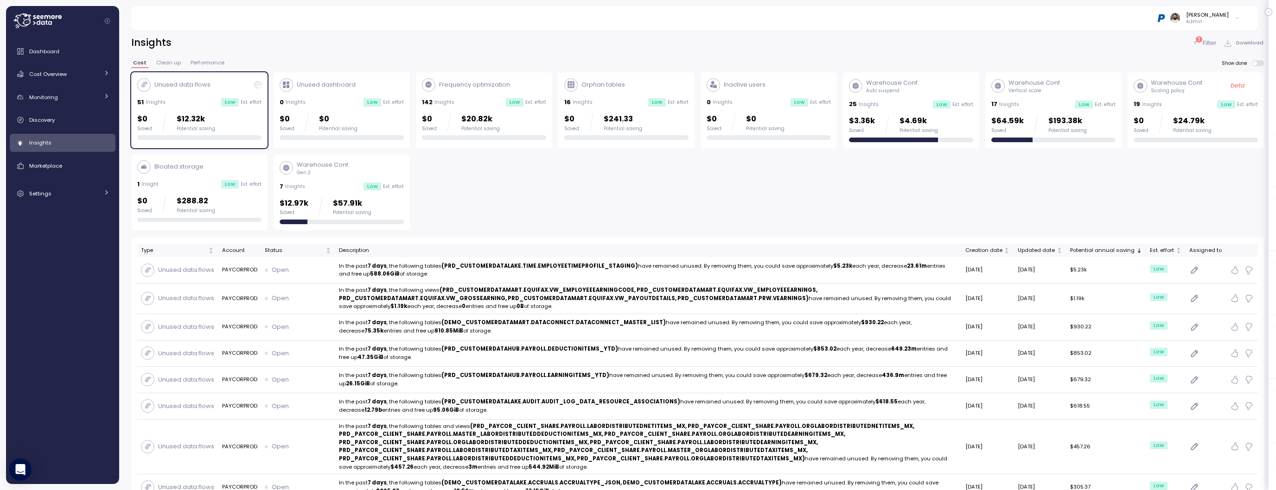
click at [706, 209] on div "Unused data flows 51 Insights Low Est. effort $0 Saved $12.32k Potential saving…" at bounding box center [697, 151] width 1132 height 159
drag, startPoint x: 239, startPoint y: 131, endPoint x: 297, endPoint y: 170, distance: 69.6
click at [239, 131] on div "$0 Saved $12.32k Potential saving" at bounding box center [199, 122] width 124 height 19
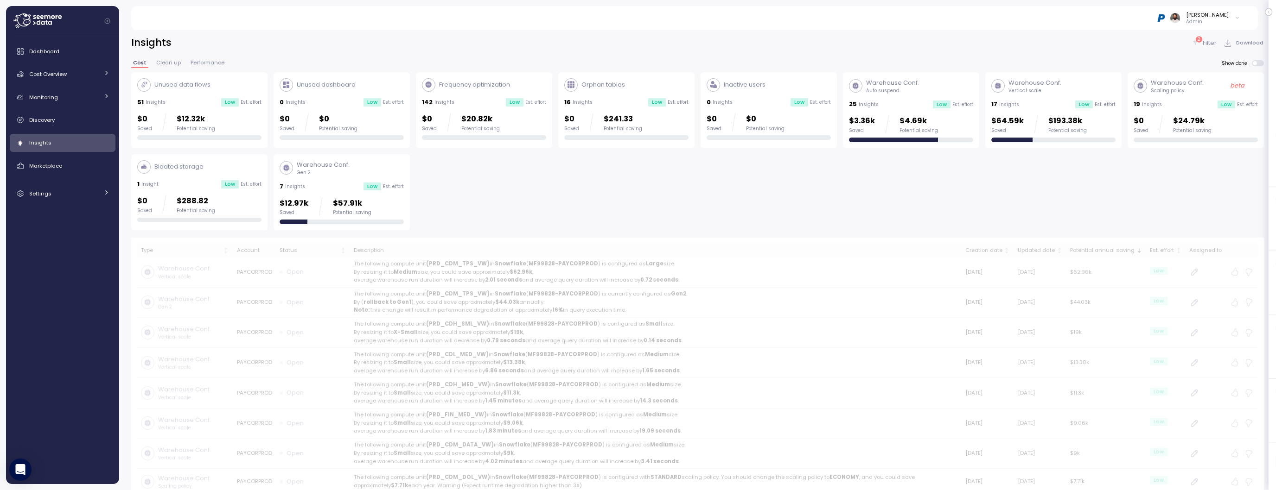
click at [299, 172] on p "Gen 2" at bounding box center [323, 173] width 53 height 6
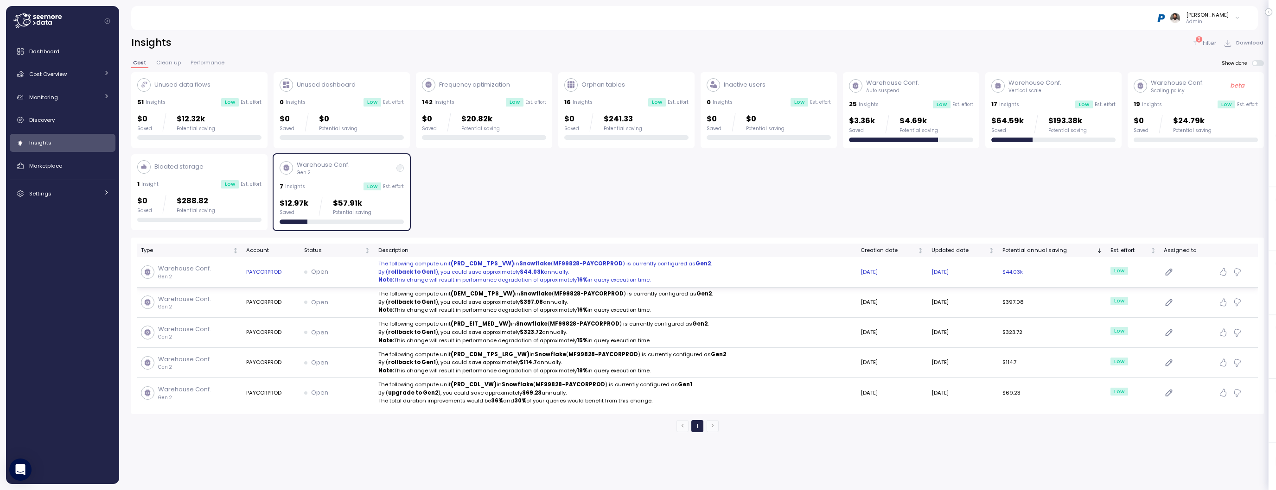
click at [445, 281] on p "Note: This change will result in performance degradation of approximately 16% i…" at bounding box center [615, 280] width 475 height 8
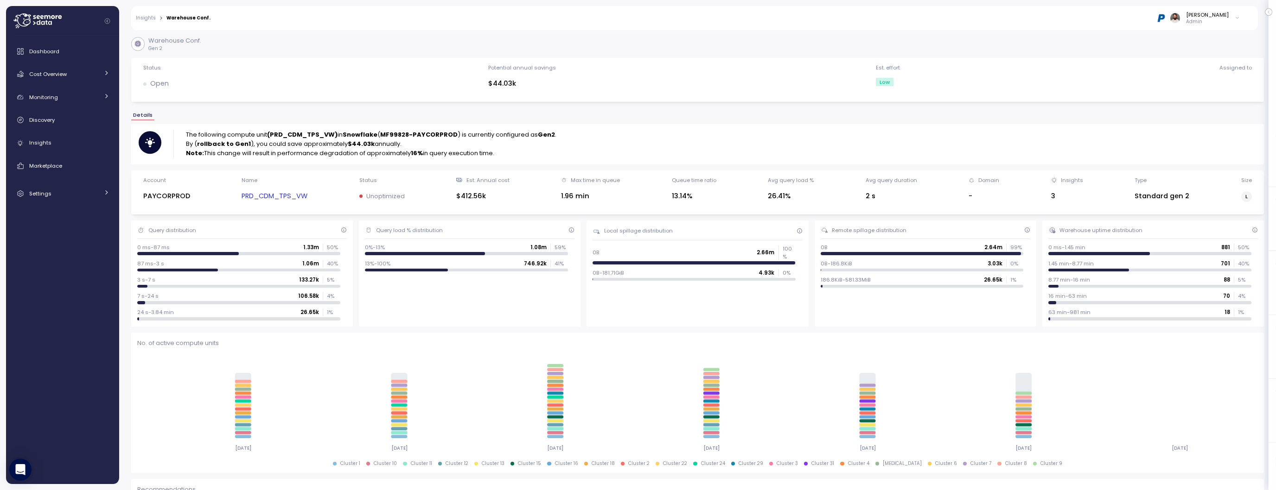
click at [146, 18] on link "Insights" at bounding box center [146, 18] width 20 height 5
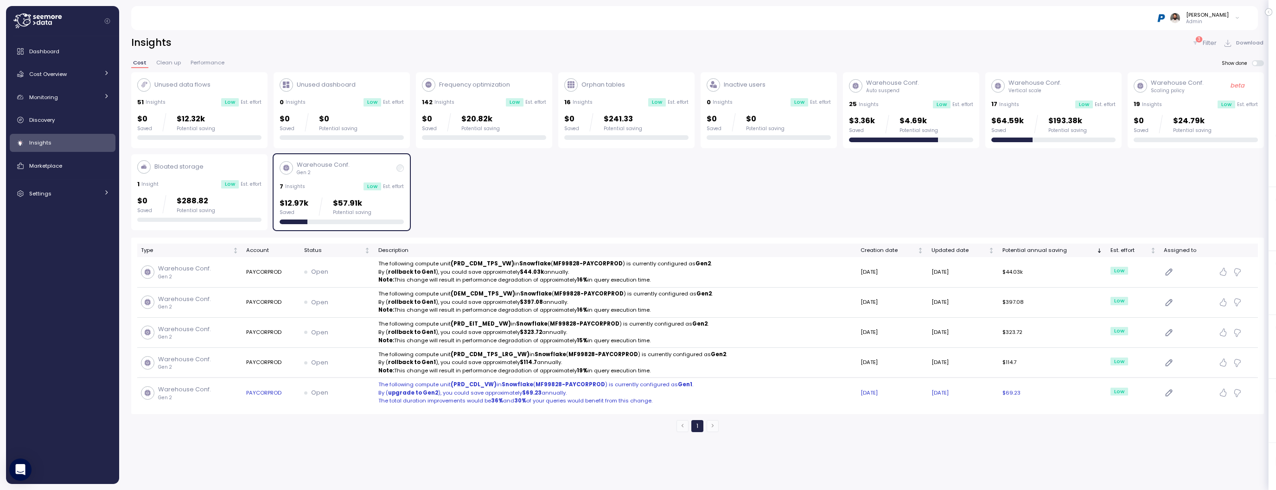
click at [494, 394] on p "By ( upgrade to Gen2 ), you could save approximately $69.23 annually." at bounding box center [615, 393] width 475 height 8
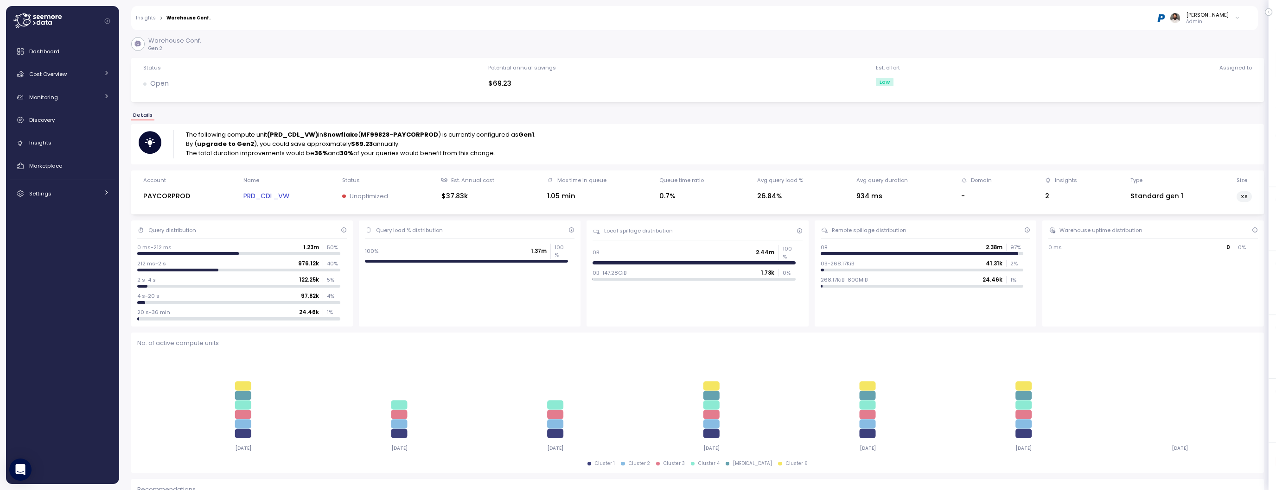
click at [150, 19] on link "Insights" at bounding box center [146, 18] width 20 height 5
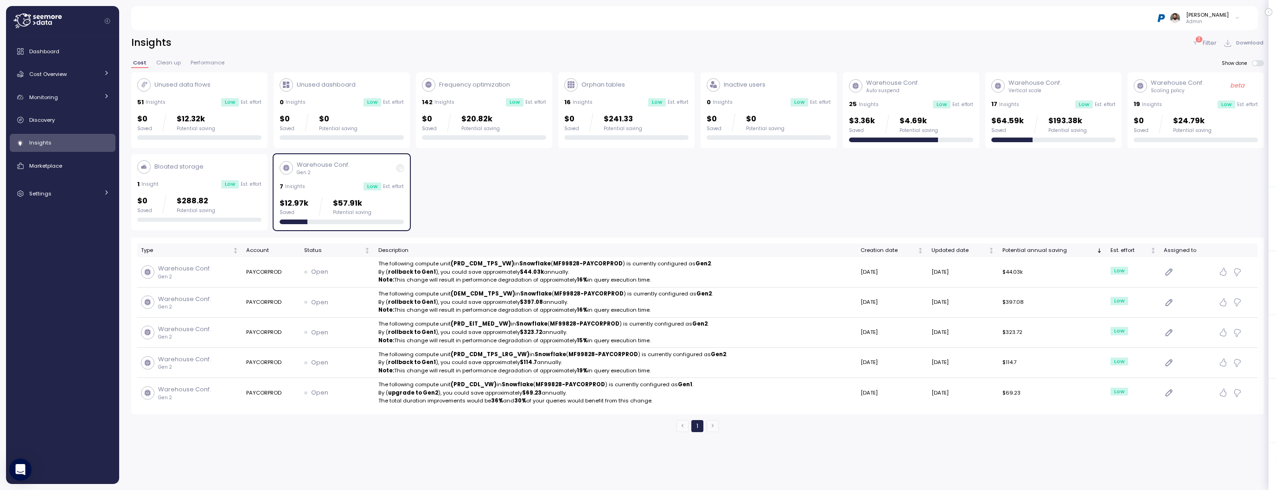
click at [375, 184] on div "Low" at bounding box center [372, 187] width 18 height 8
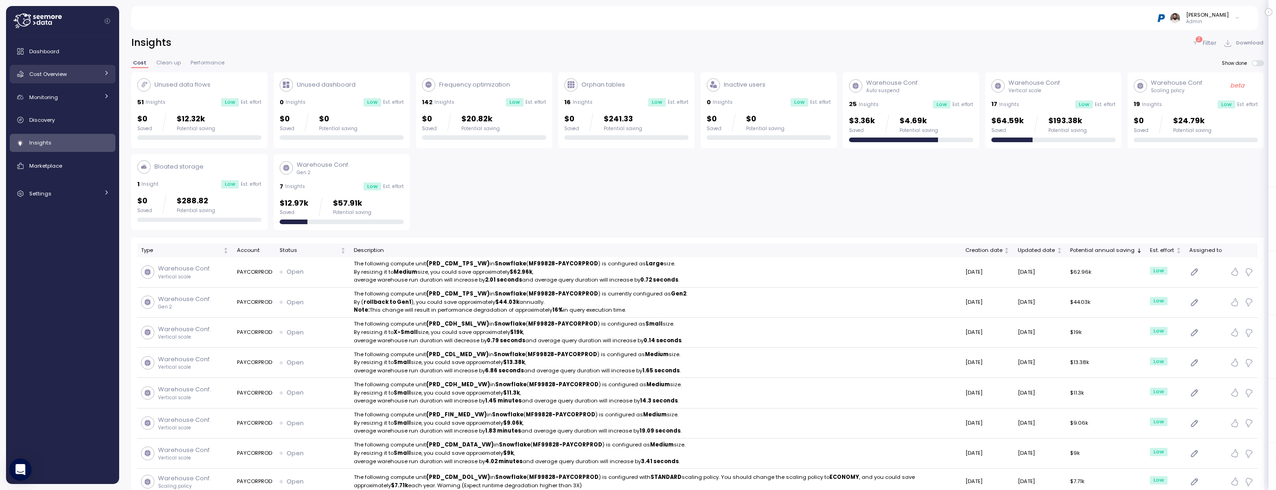
click at [64, 72] on span "Cost Overview" at bounding box center [48, 73] width 38 height 7
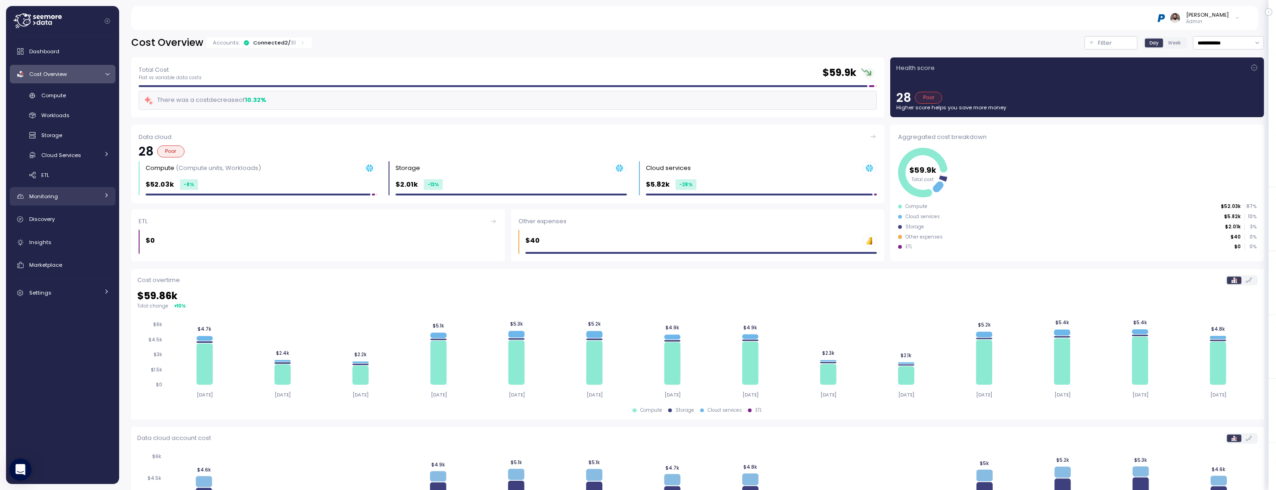
click at [96, 198] on div "Monitoring" at bounding box center [64, 196] width 70 height 9
click at [87, 111] on div "Workloads" at bounding box center [75, 115] width 68 height 9
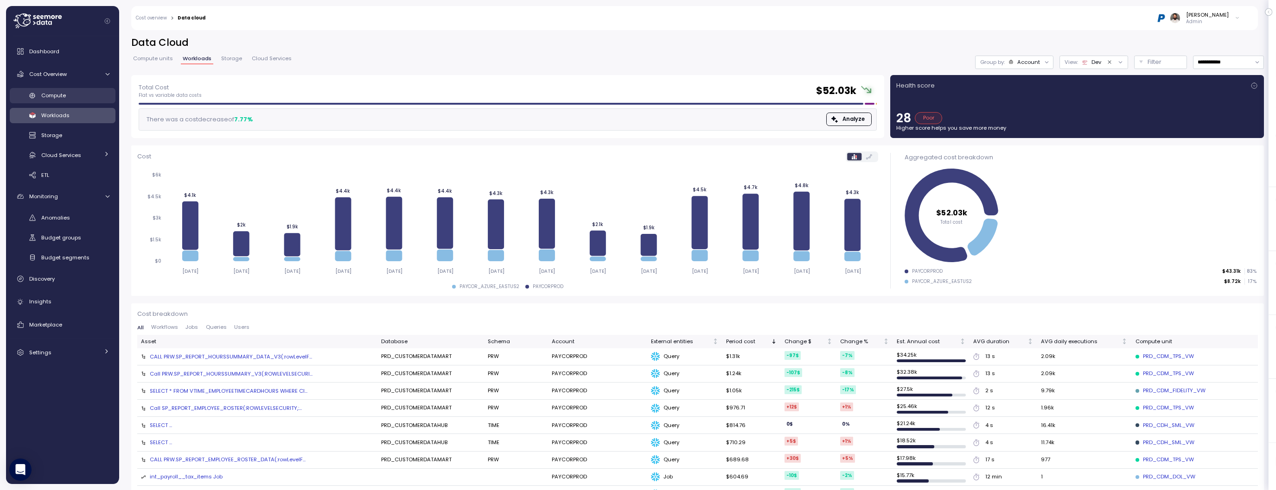
click at [59, 99] on span "Compute" at bounding box center [53, 95] width 25 height 7
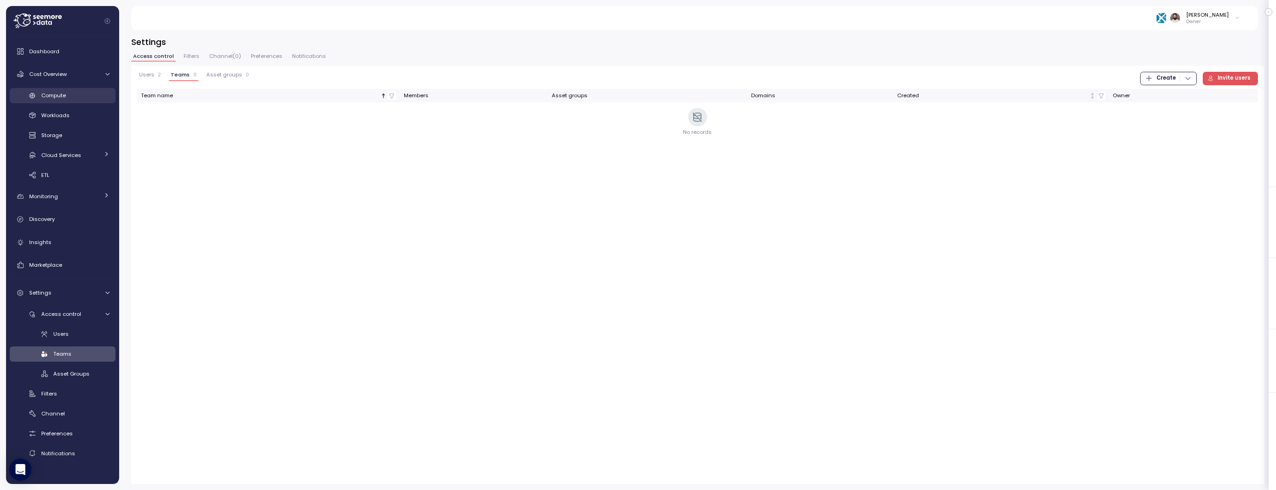
click at [81, 100] on div "Compute" at bounding box center [75, 95] width 68 height 9
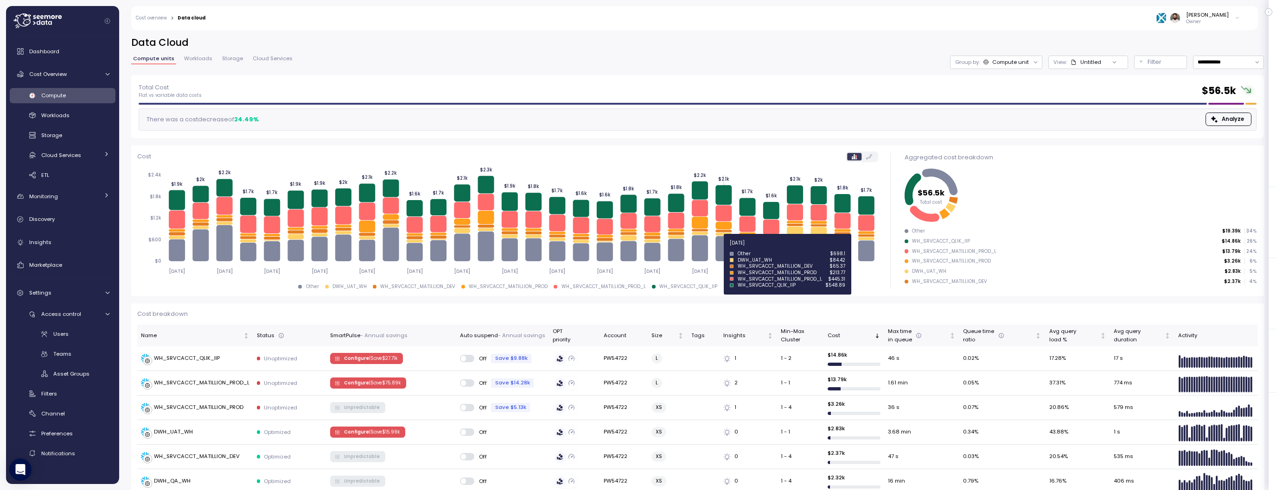
click at [722, 248] on icon at bounding box center [723, 248] width 16 height 25
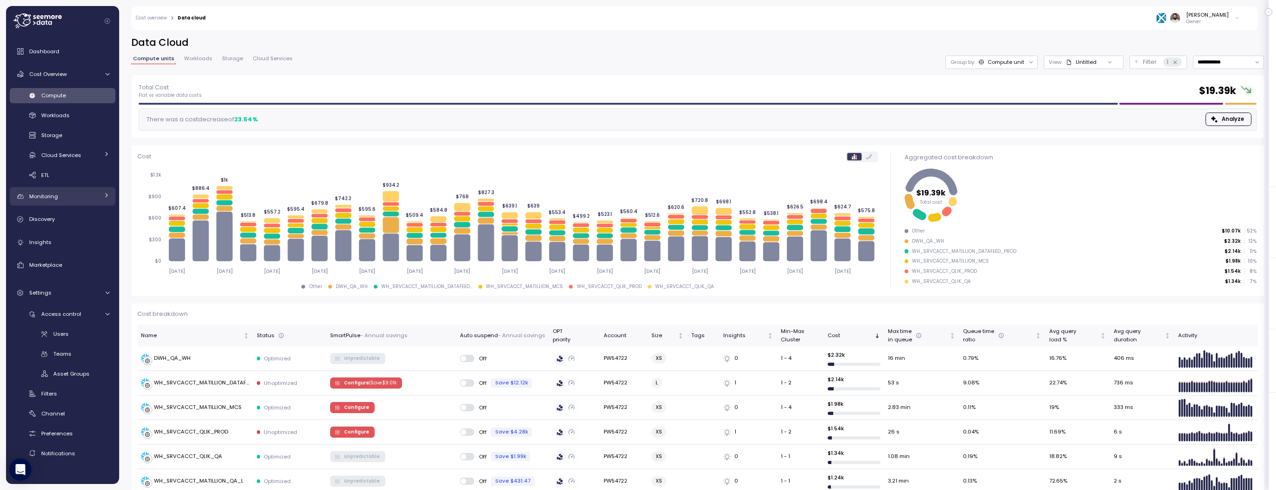
click at [86, 201] on link "Monitoring" at bounding box center [63, 196] width 106 height 19
click at [71, 217] on div "Anomalies" at bounding box center [75, 217] width 68 height 9
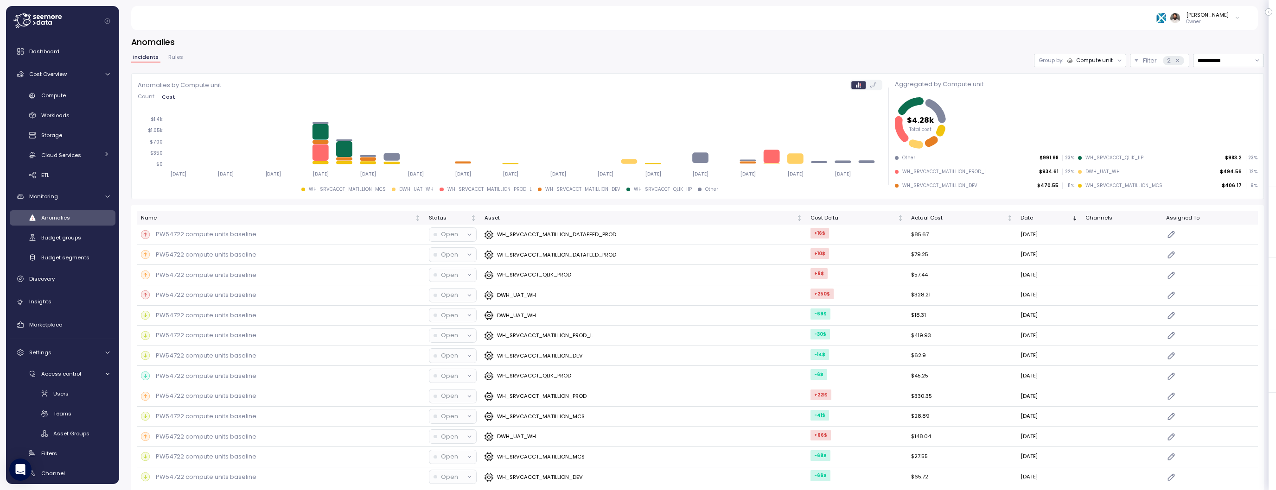
click at [1054, 68] on div "**********" at bounding box center [697, 415] width 1132 height 723
click at [1058, 64] on p "Group by:" at bounding box center [1050, 60] width 25 height 7
click at [1062, 80] on icon at bounding box center [1063, 81] width 4 height 4
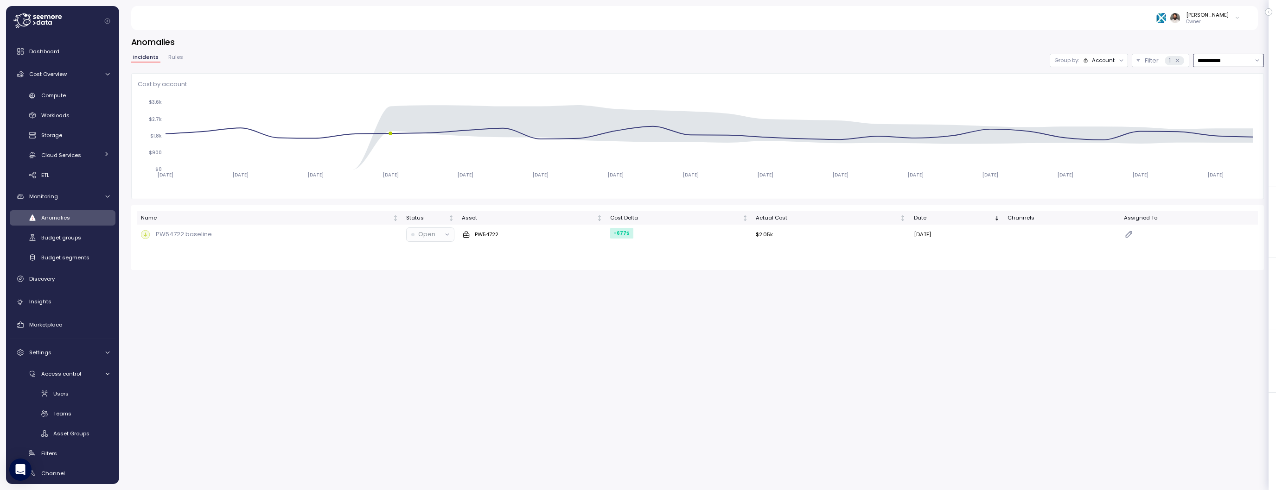
click at [1232, 64] on input "**********" at bounding box center [1228, 60] width 71 height 13
click at [1227, 115] on div "Last 14 days" at bounding box center [1223, 115] width 32 height 7
type input "**********"
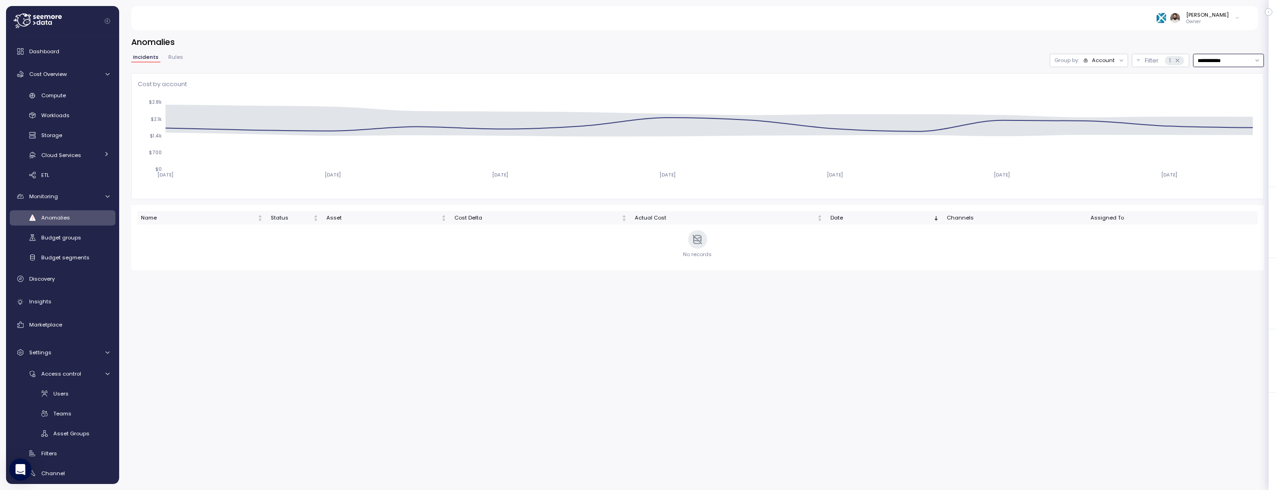
click at [1069, 66] on div "Group by: Account" at bounding box center [1088, 60] width 78 height 13
click at [1073, 91] on div "Compute unit" at bounding box center [1087, 96] width 56 height 11
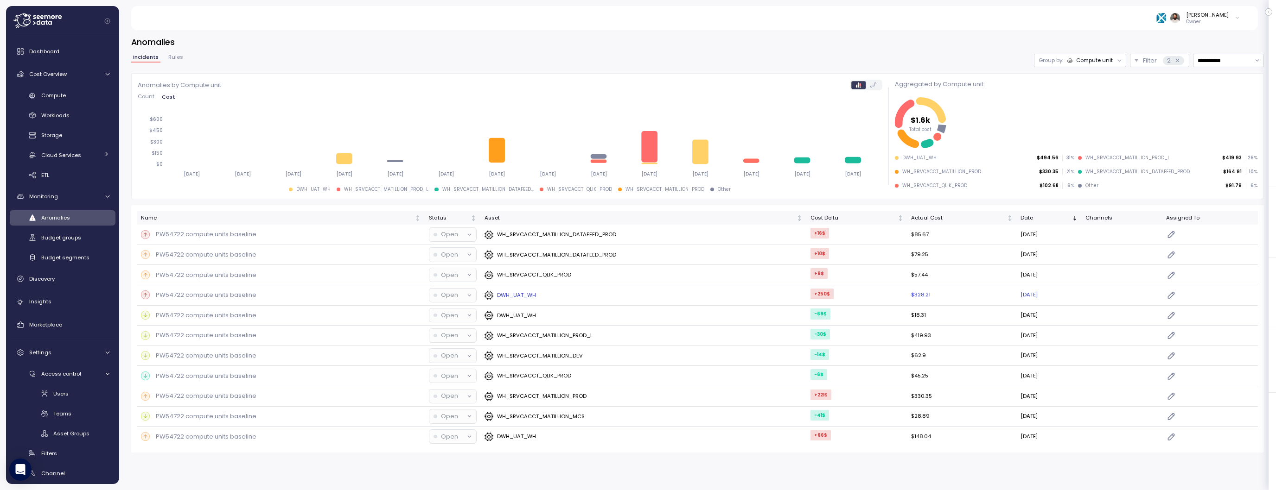
click at [748, 292] on div "DWH_UAT_WH" at bounding box center [643, 295] width 318 height 9
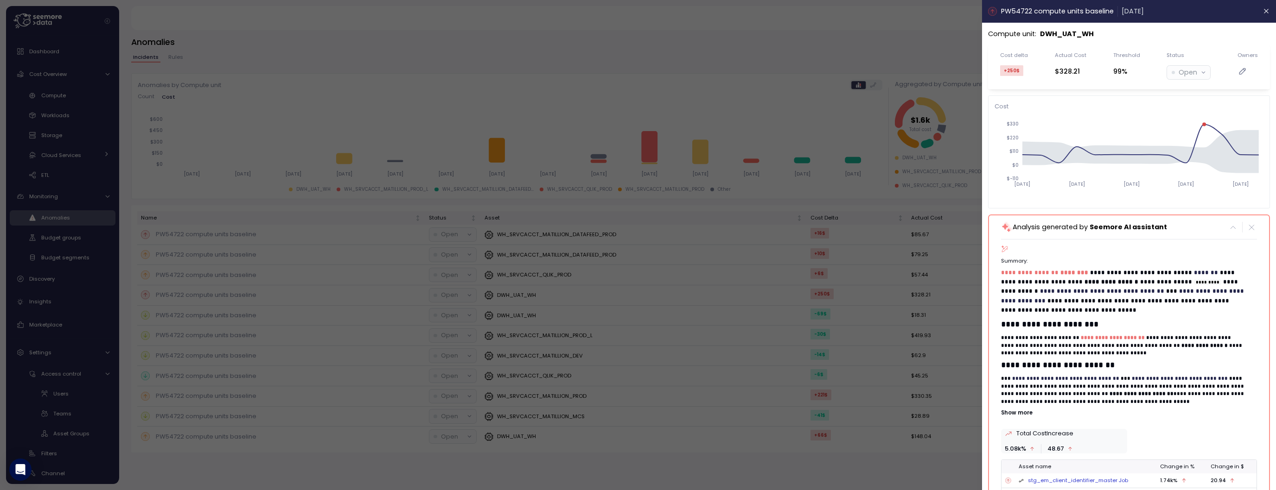
scroll to position [32, 0]
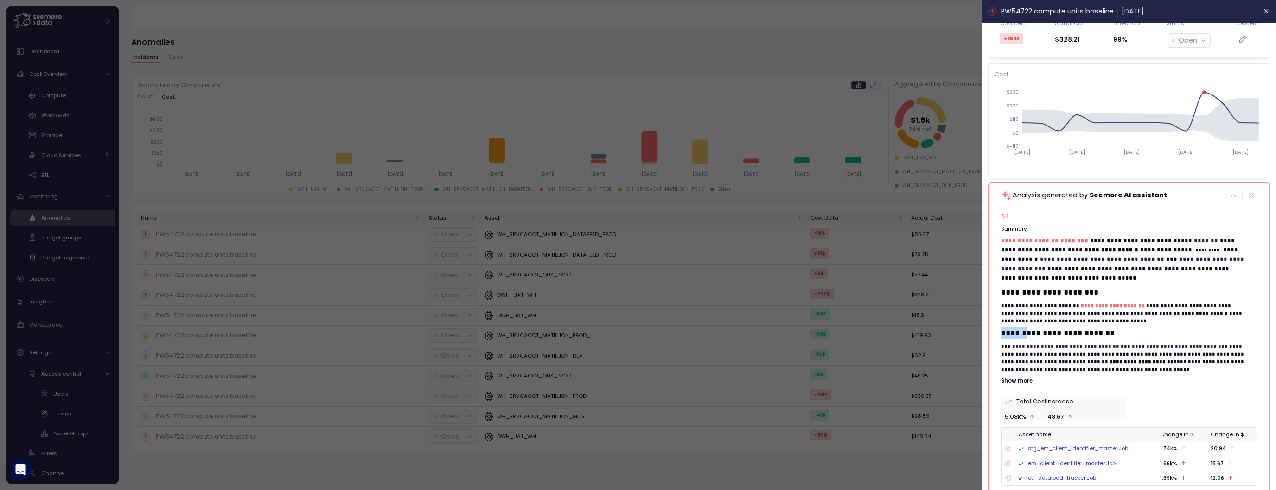
drag, startPoint x: 1014, startPoint y: 327, endPoint x: 1042, endPoint y: 327, distance: 27.8
click at [1042, 328] on h3 "**********" at bounding box center [1123, 334] width 245 height 12
click at [1078, 344] on span "**********" at bounding box center [1065, 346] width 107 height 5
click at [1180, 344] on span "**********" at bounding box center [1180, 346] width 96 height 5
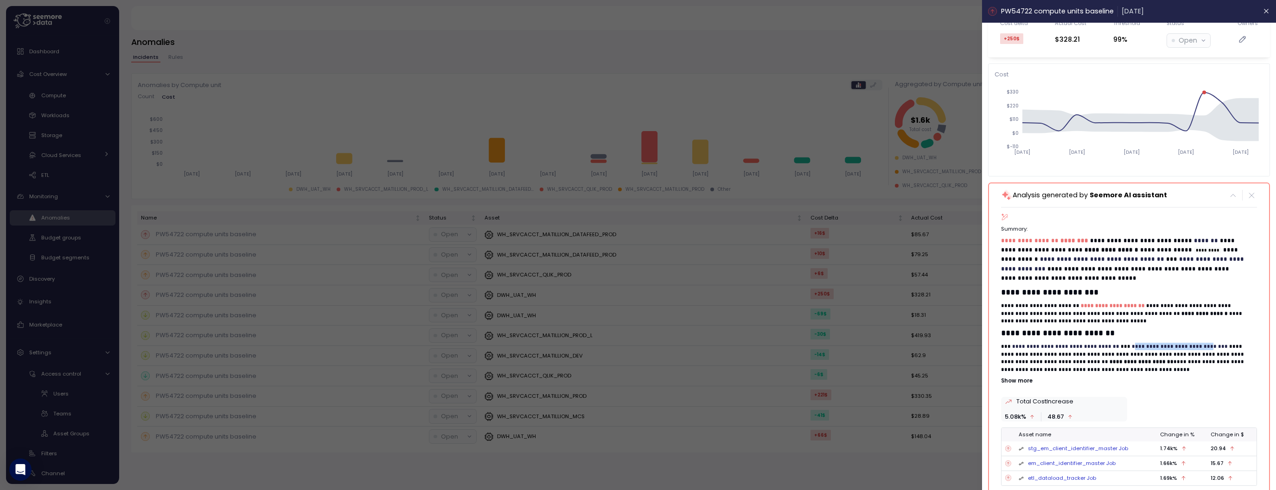
click at [1180, 344] on span "**********" at bounding box center [1180, 346] width 96 height 5
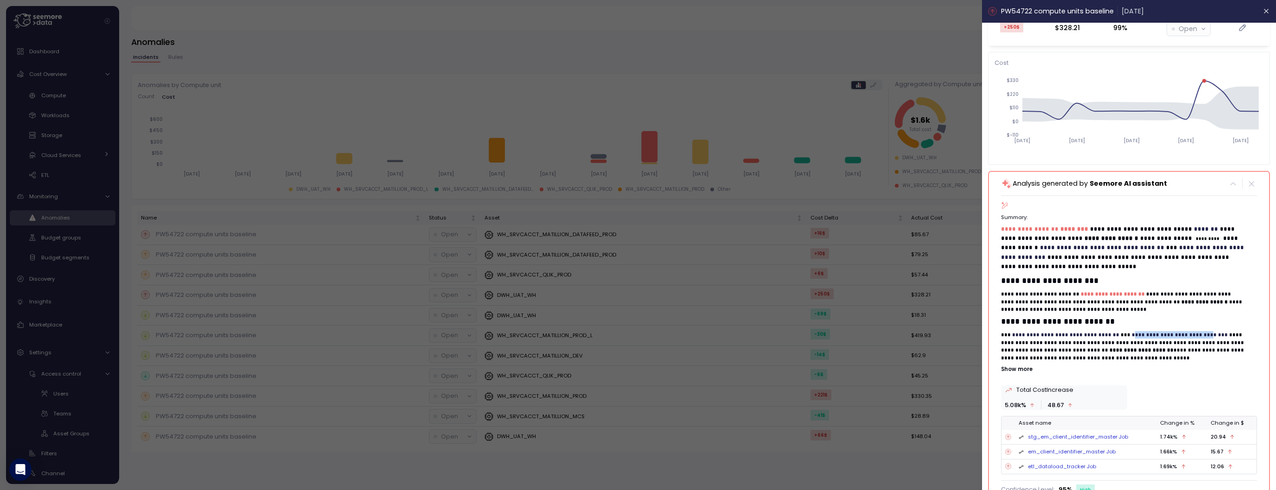
click at [1035, 366] on p "Show more" at bounding box center [1129, 369] width 256 height 7
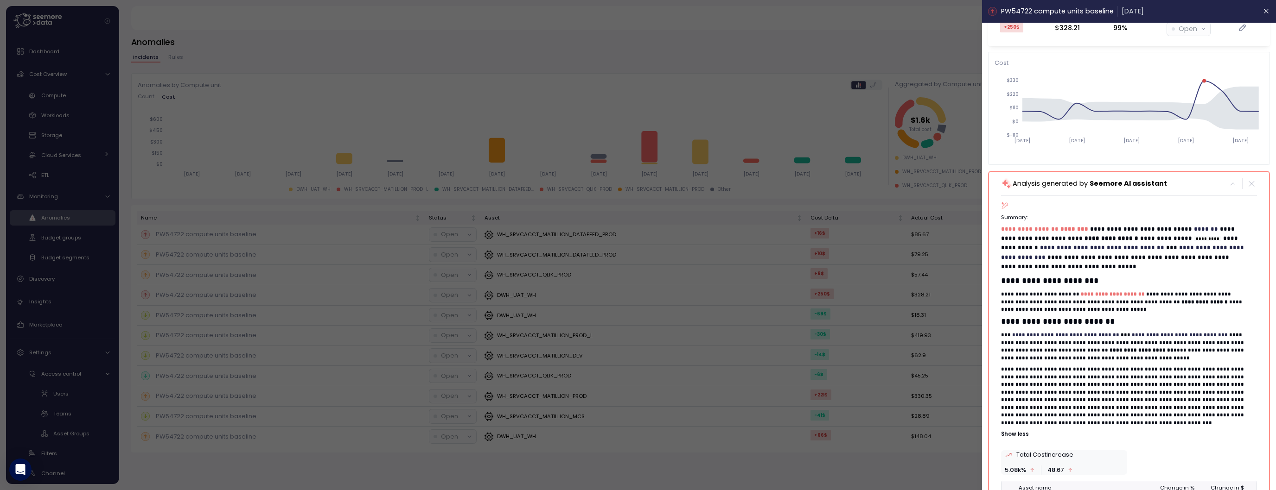
click at [1077, 366] on p "**********" at bounding box center [1123, 396] width 245 height 61
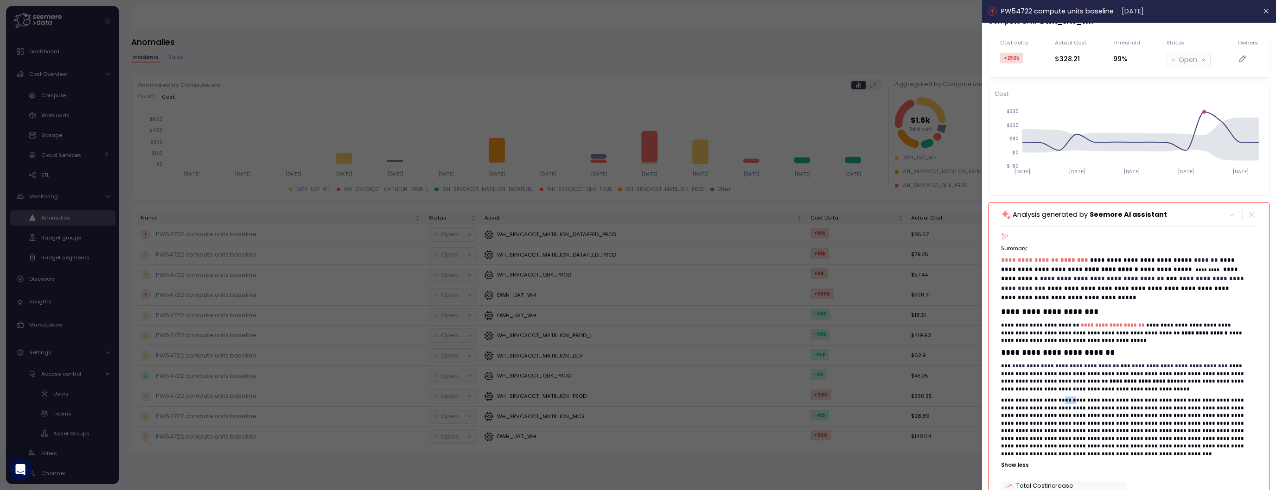
scroll to position [0, 0]
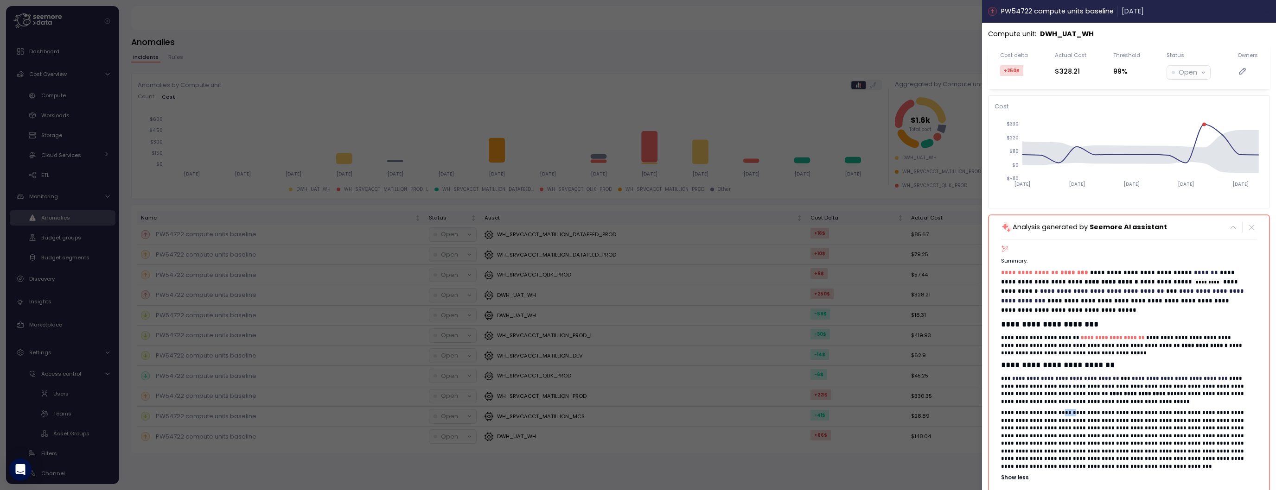
click at [1261, 12] on button "button" at bounding box center [1266, 11] width 11 height 11
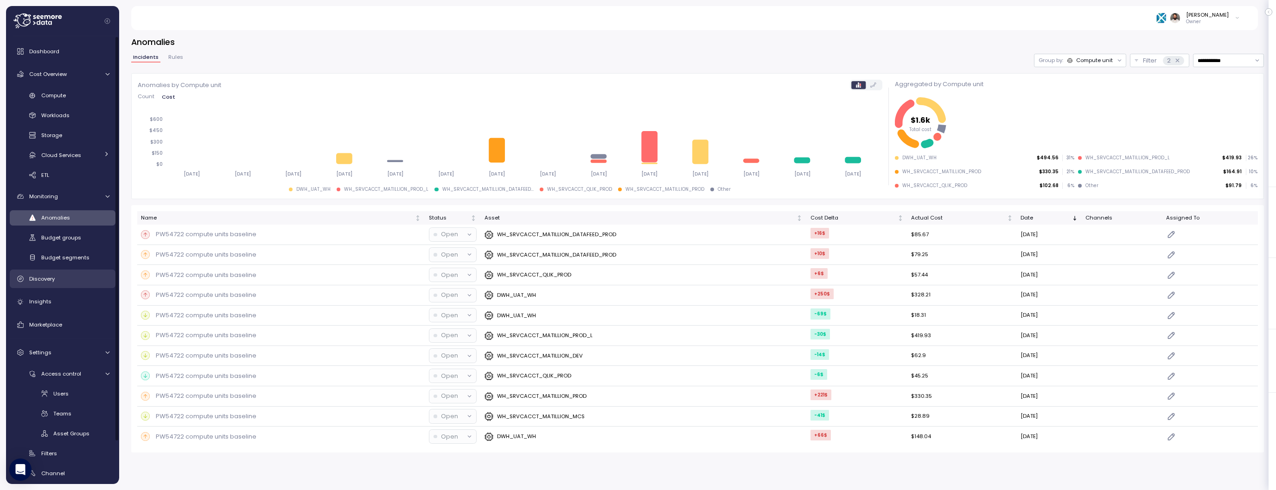
click at [75, 279] on div "Discovery" at bounding box center [69, 278] width 80 height 9
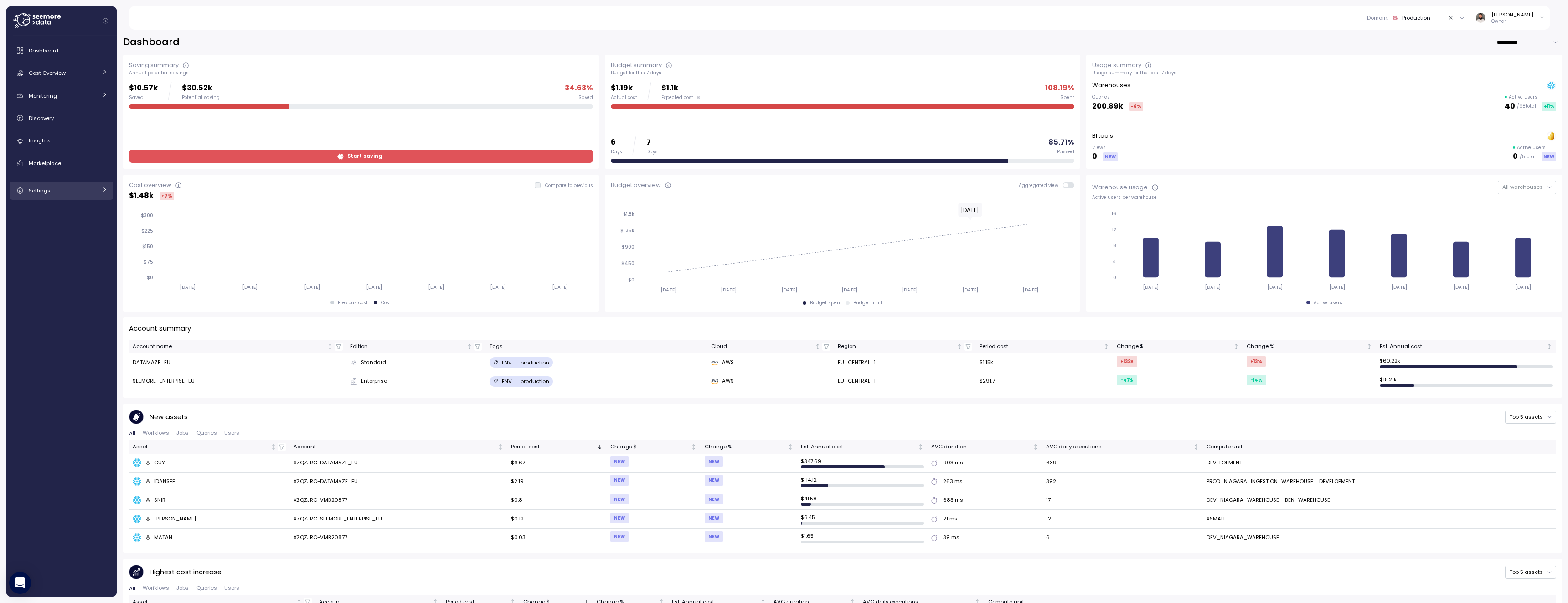
click at [84, 197] on link "Settings" at bounding box center [62, 190] width 104 height 19
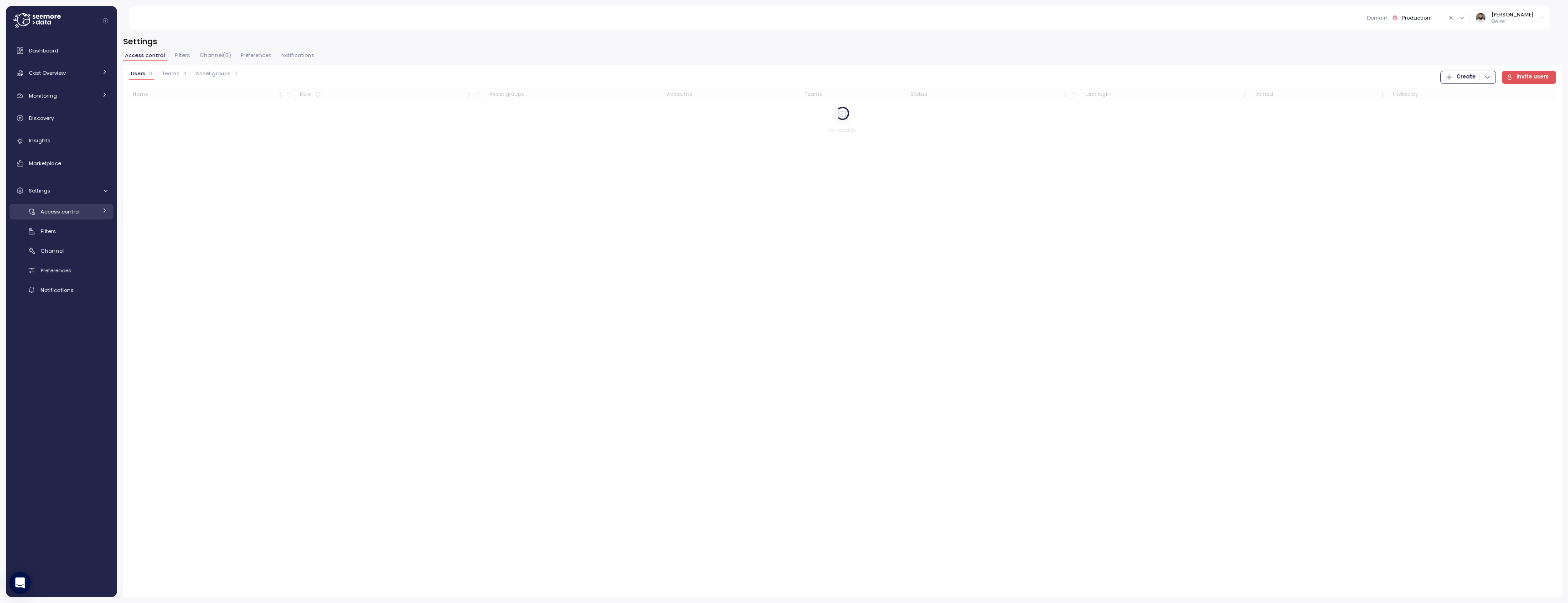
click at [81, 211] on div "Access control" at bounding box center [68, 211] width 56 height 9
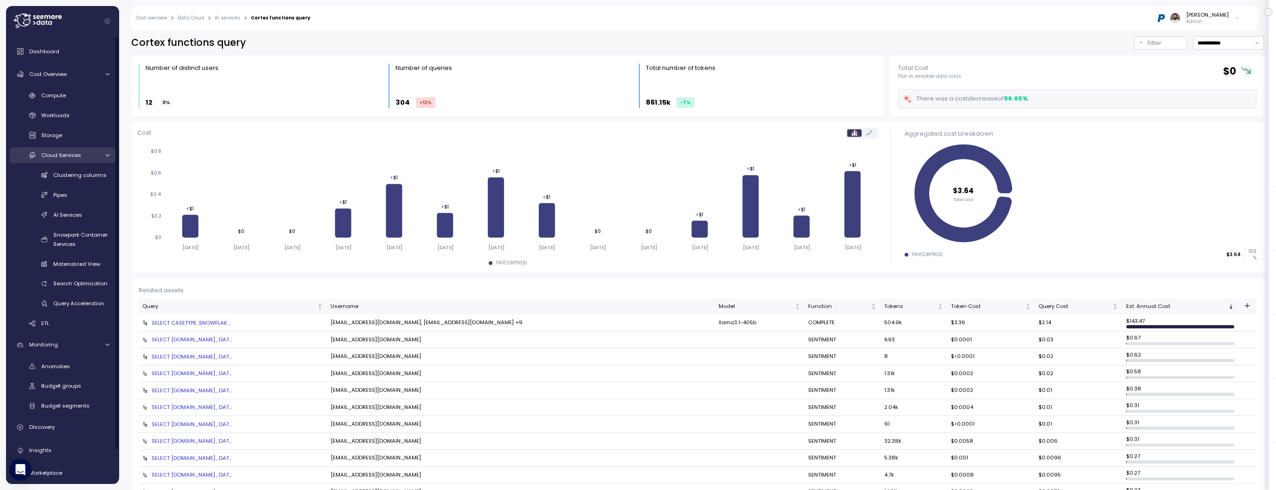
click at [82, 163] on link "Cloud Services" at bounding box center [63, 154] width 106 height 15
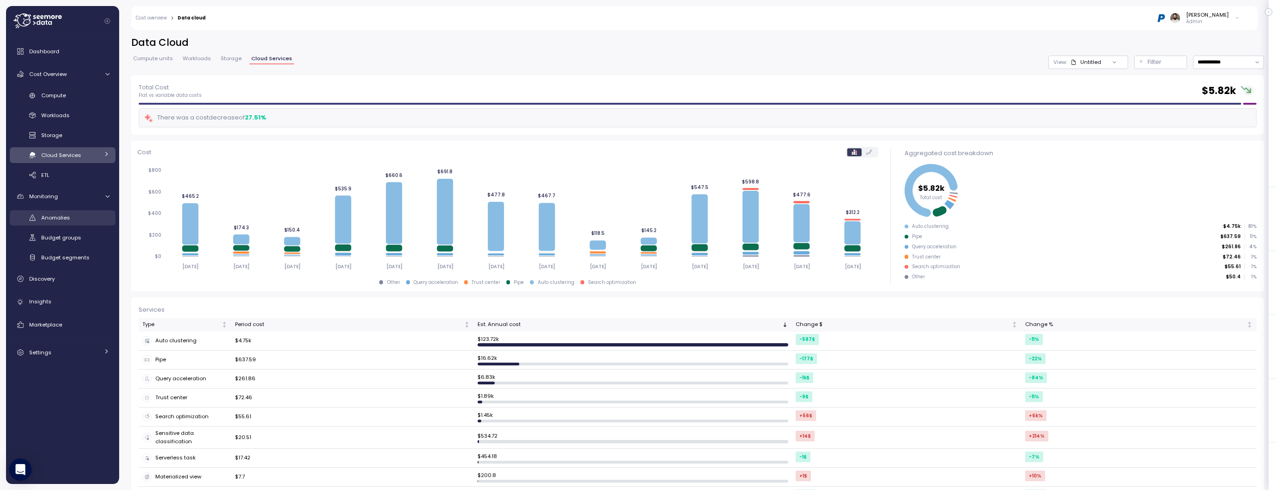
click at [73, 223] on link "Anomalies" at bounding box center [63, 217] width 106 height 15
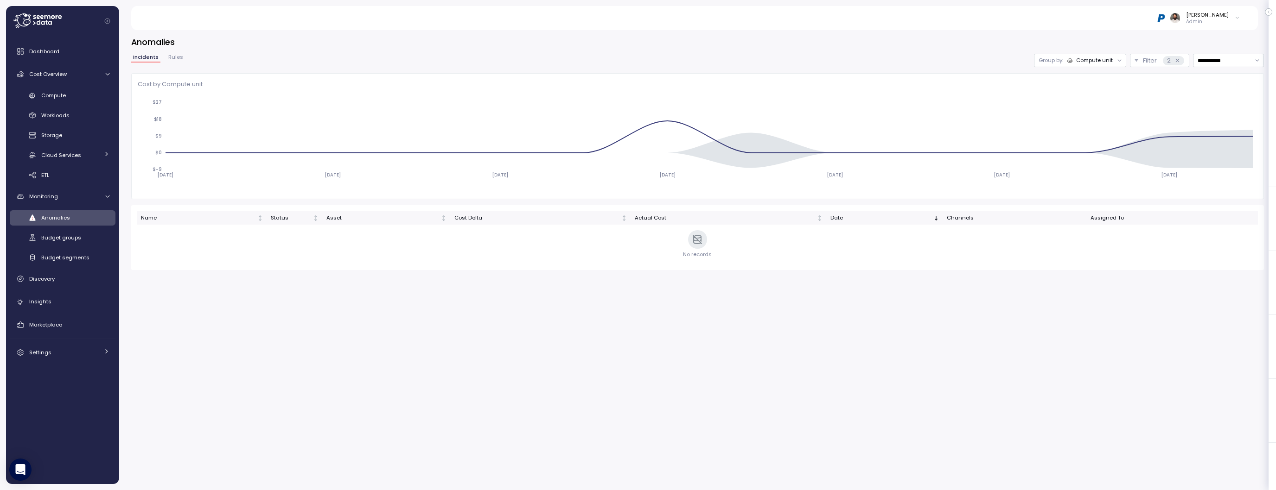
click at [1103, 60] on div "Compute unit" at bounding box center [1094, 60] width 37 height 7
click at [1098, 79] on div "Account" at bounding box center [1078, 80] width 56 height 11
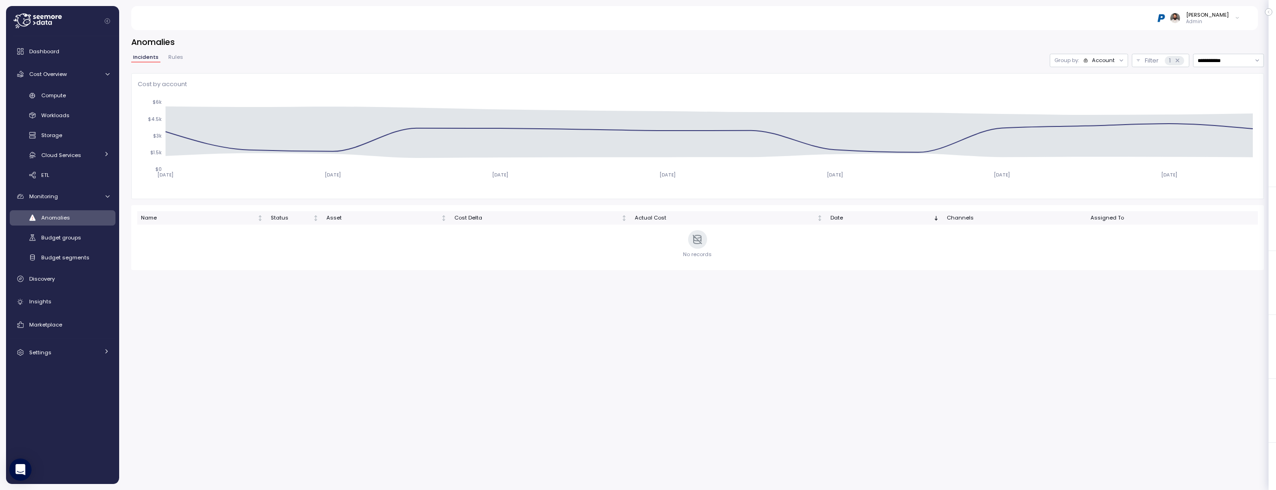
click at [1065, 57] on p "Group by:" at bounding box center [1066, 60] width 25 height 7
click at [1075, 93] on div "Compute unit" at bounding box center [1092, 96] width 46 height 7
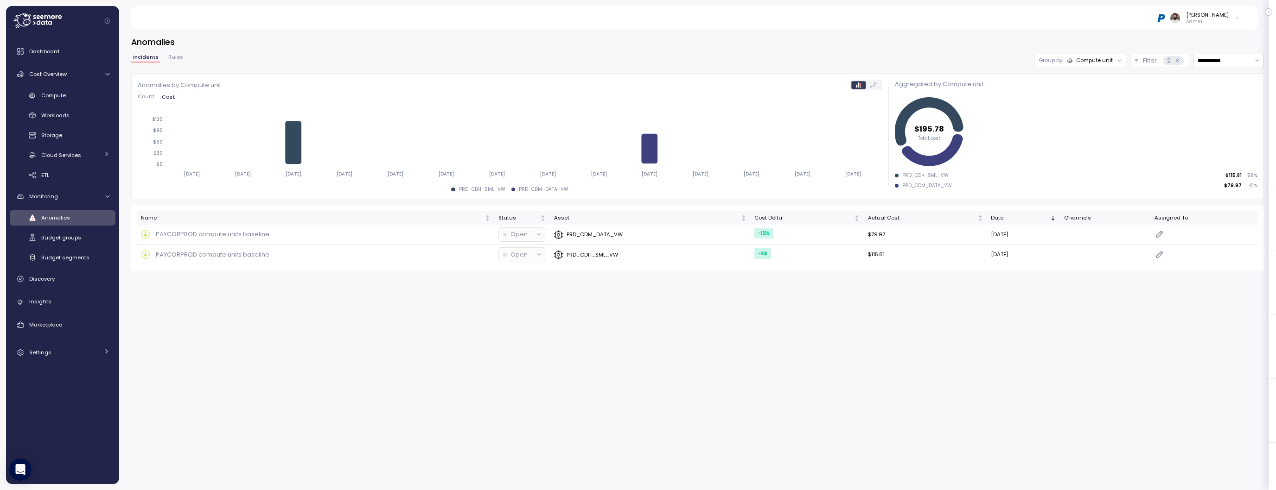
click at [75, 25] on div at bounding box center [66, 21] width 106 height 30
click at [57, 23] on icon at bounding box center [37, 20] width 48 height 15
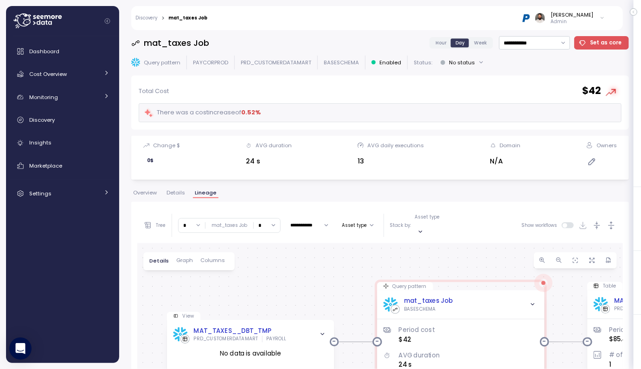
scroll to position [178, 0]
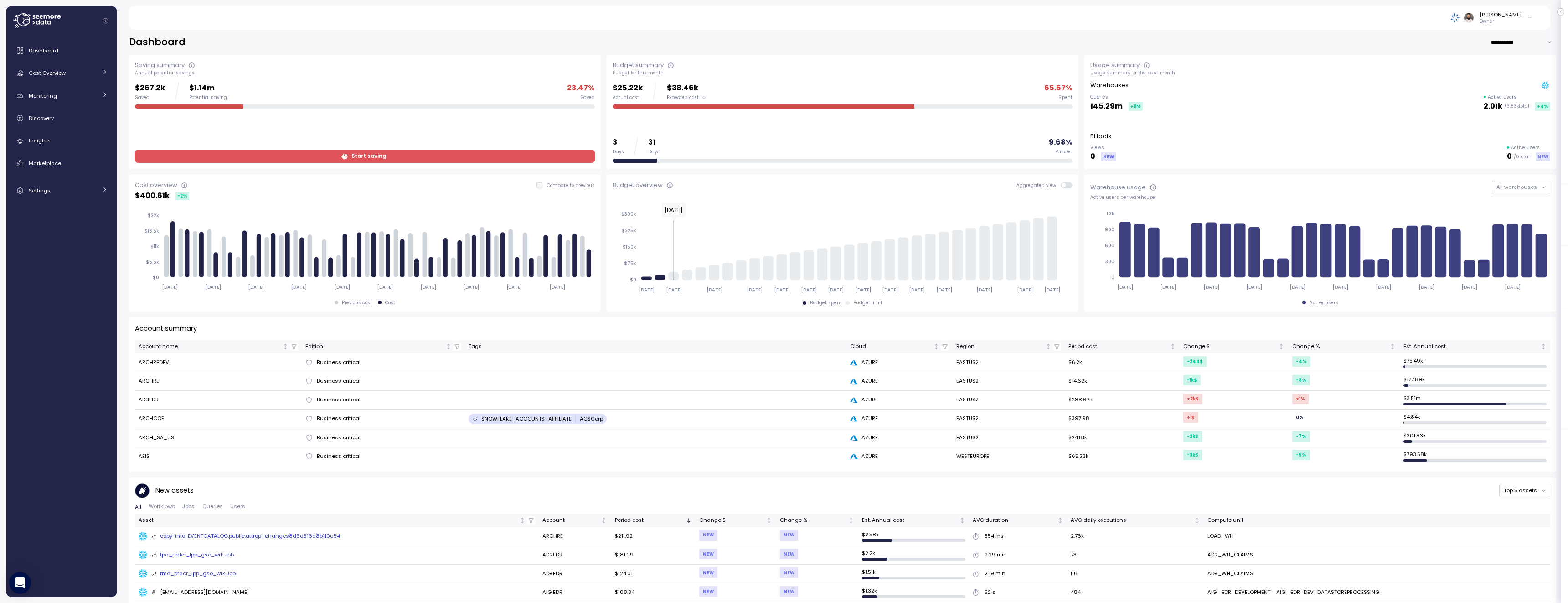
click at [51, 24] on icon at bounding box center [36, 20] width 47 height 15
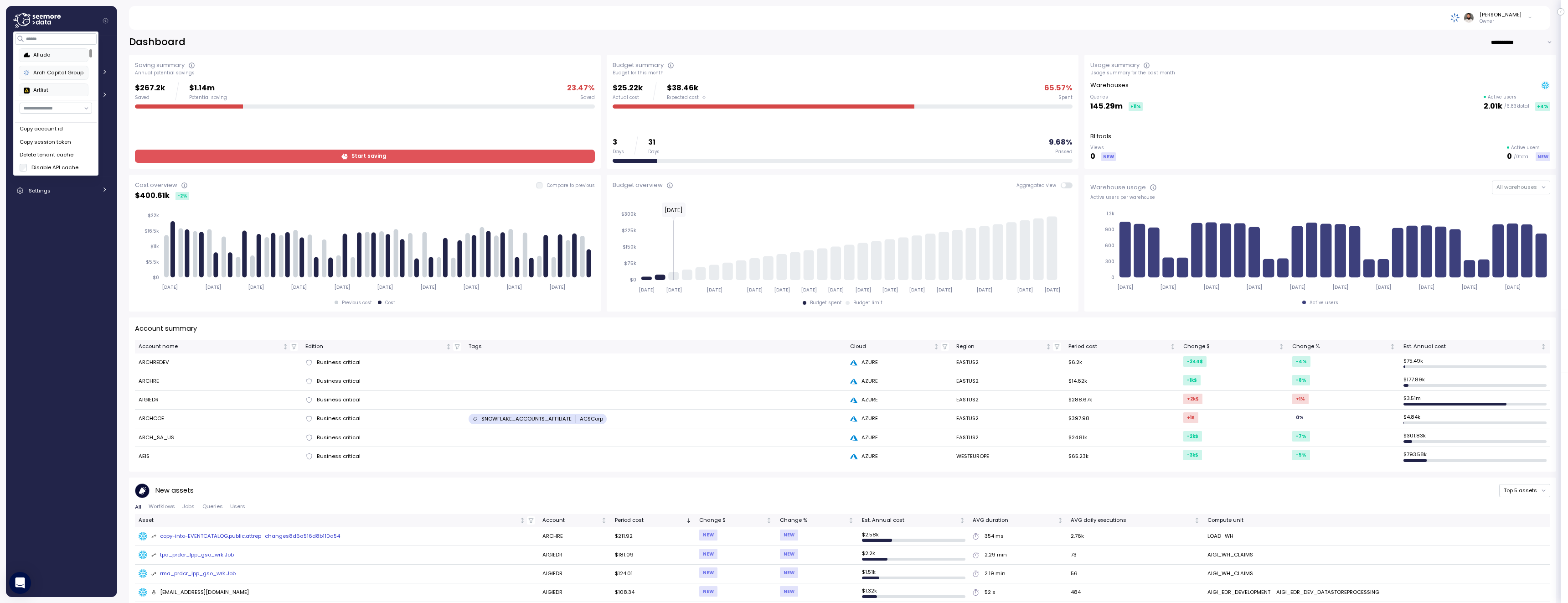
click at [56, 128] on div "Copy account id" at bounding box center [56, 129] width 73 height 8
